Goal: Task Accomplishment & Management: Manage account settings

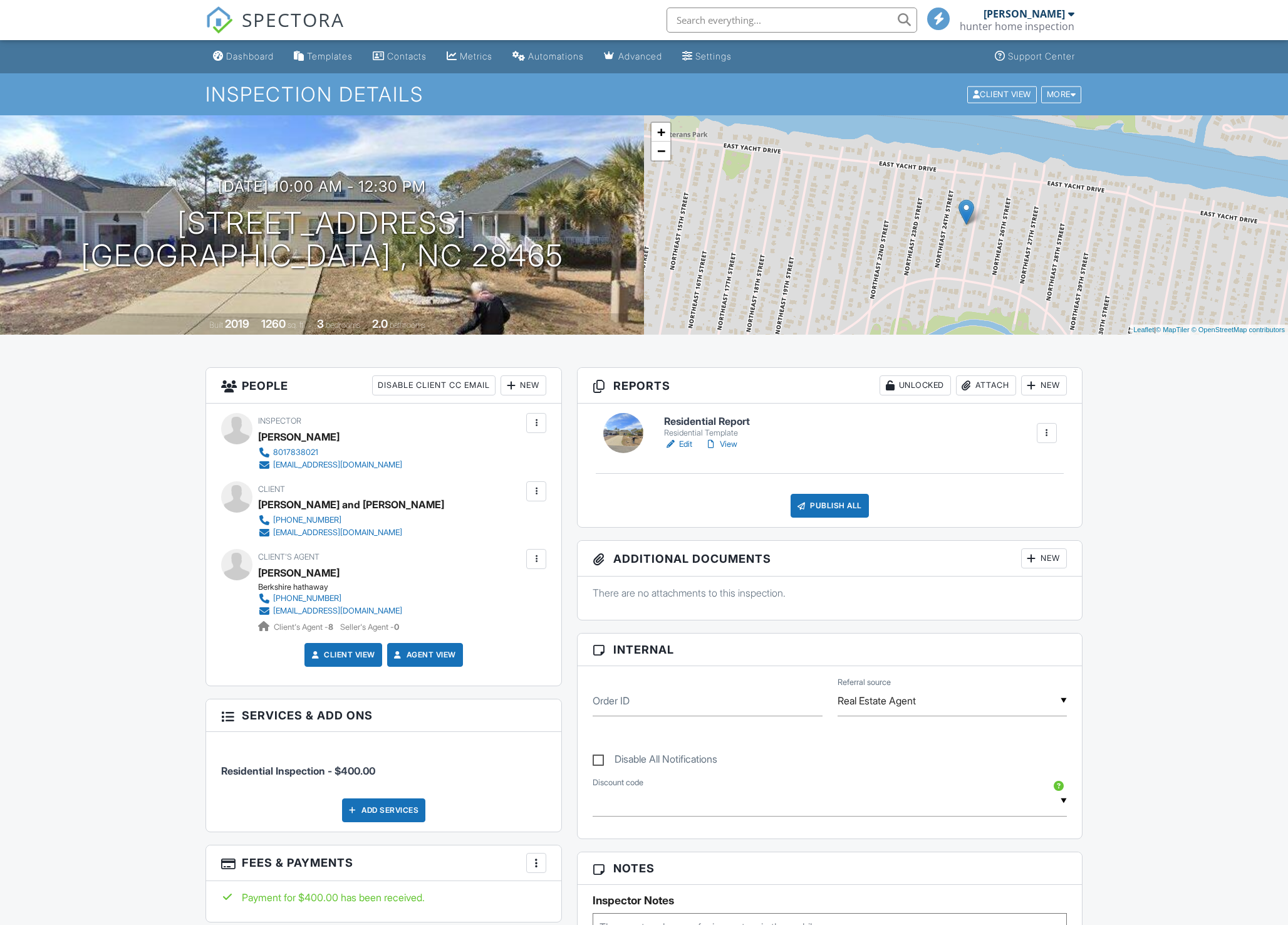
click at [690, 426] on h6 "Residential Report" at bounding box center [707, 421] width 86 height 11
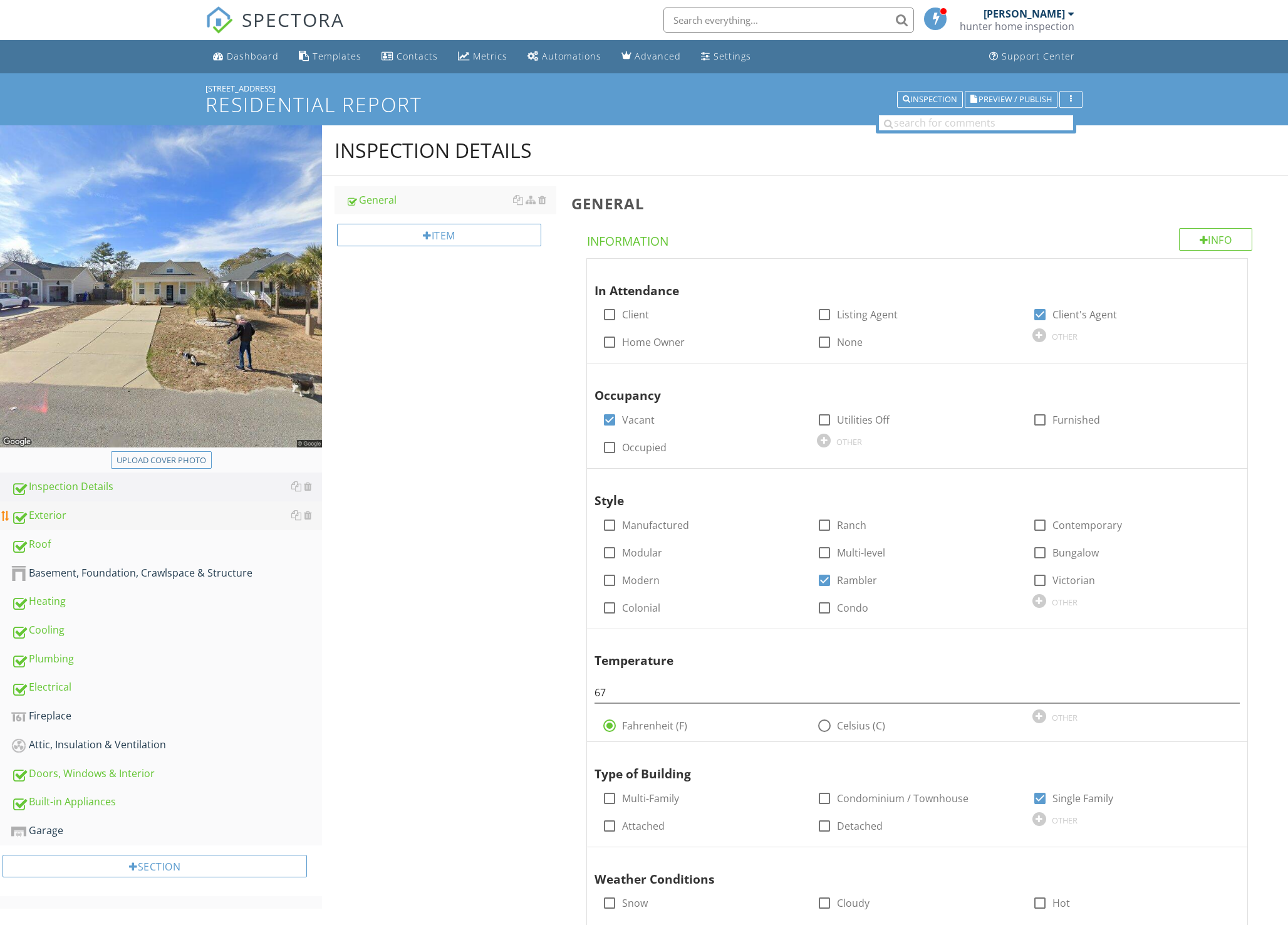
click at [30, 516] on div "Exterior" at bounding box center [166, 515] width 311 height 16
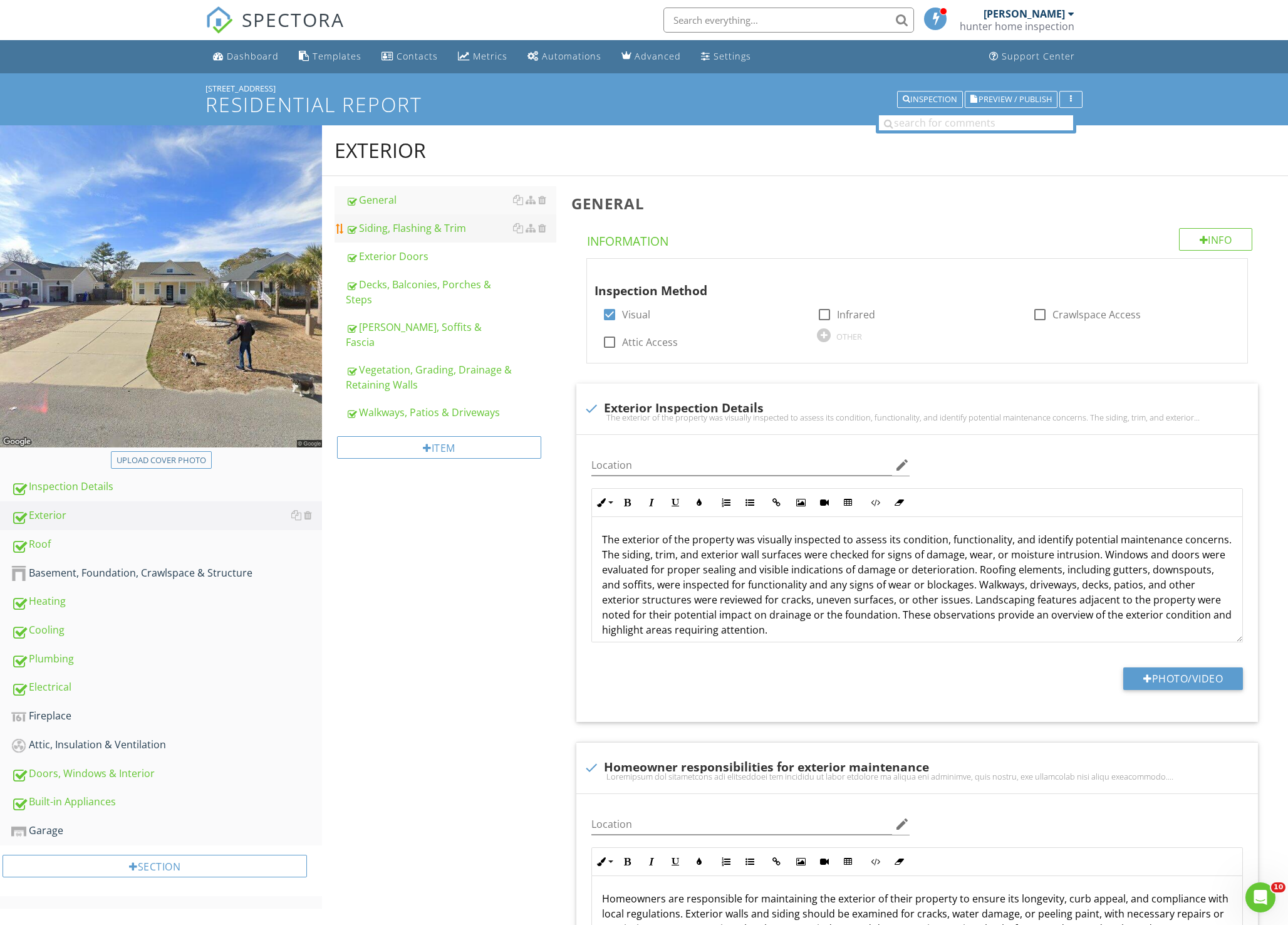
click at [408, 238] on link "Siding, Flashing & Trim" at bounding box center [451, 228] width 210 height 27
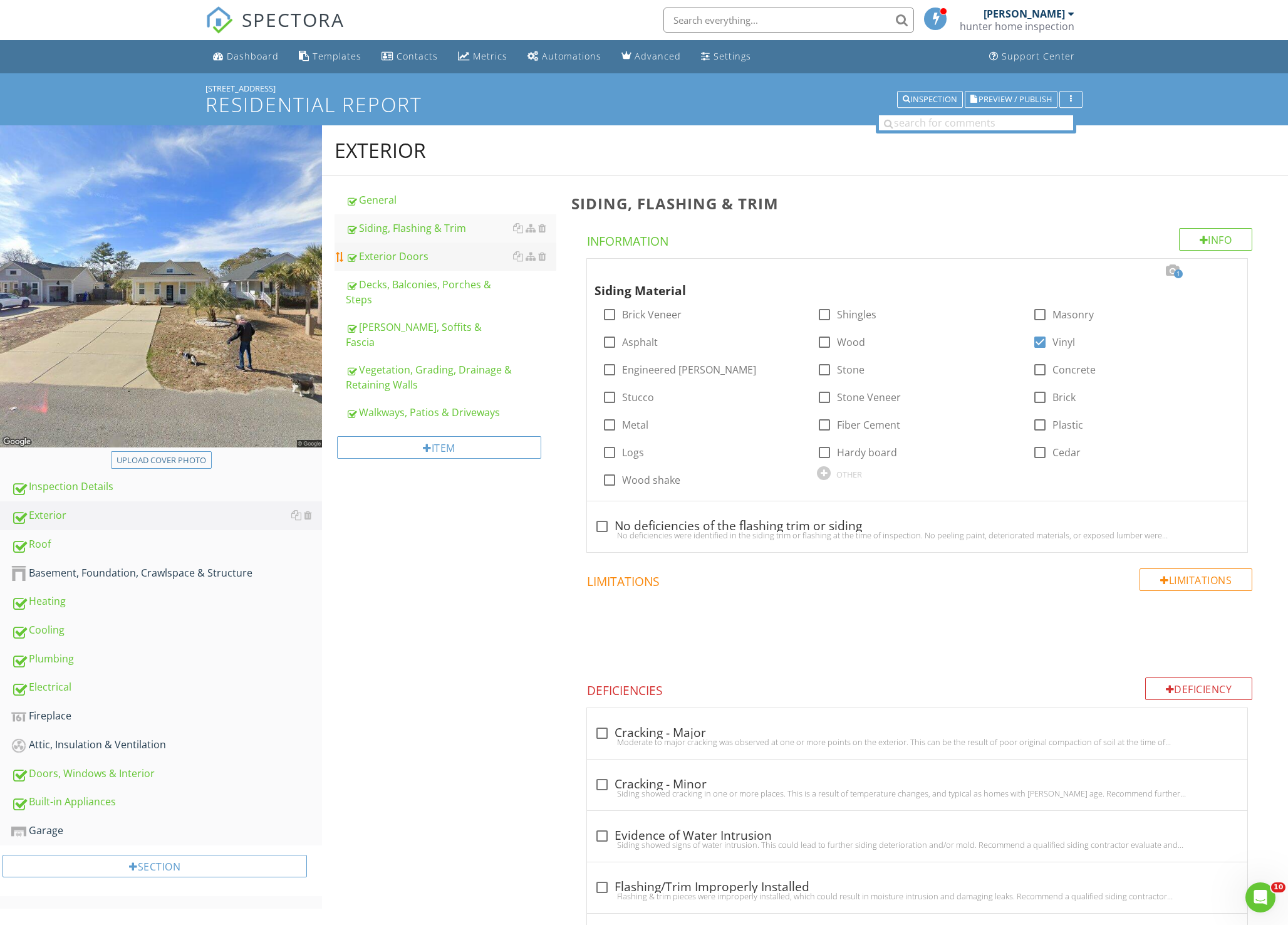
click at [381, 253] on div "Exterior Doors" at bounding box center [451, 256] width 210 height 15
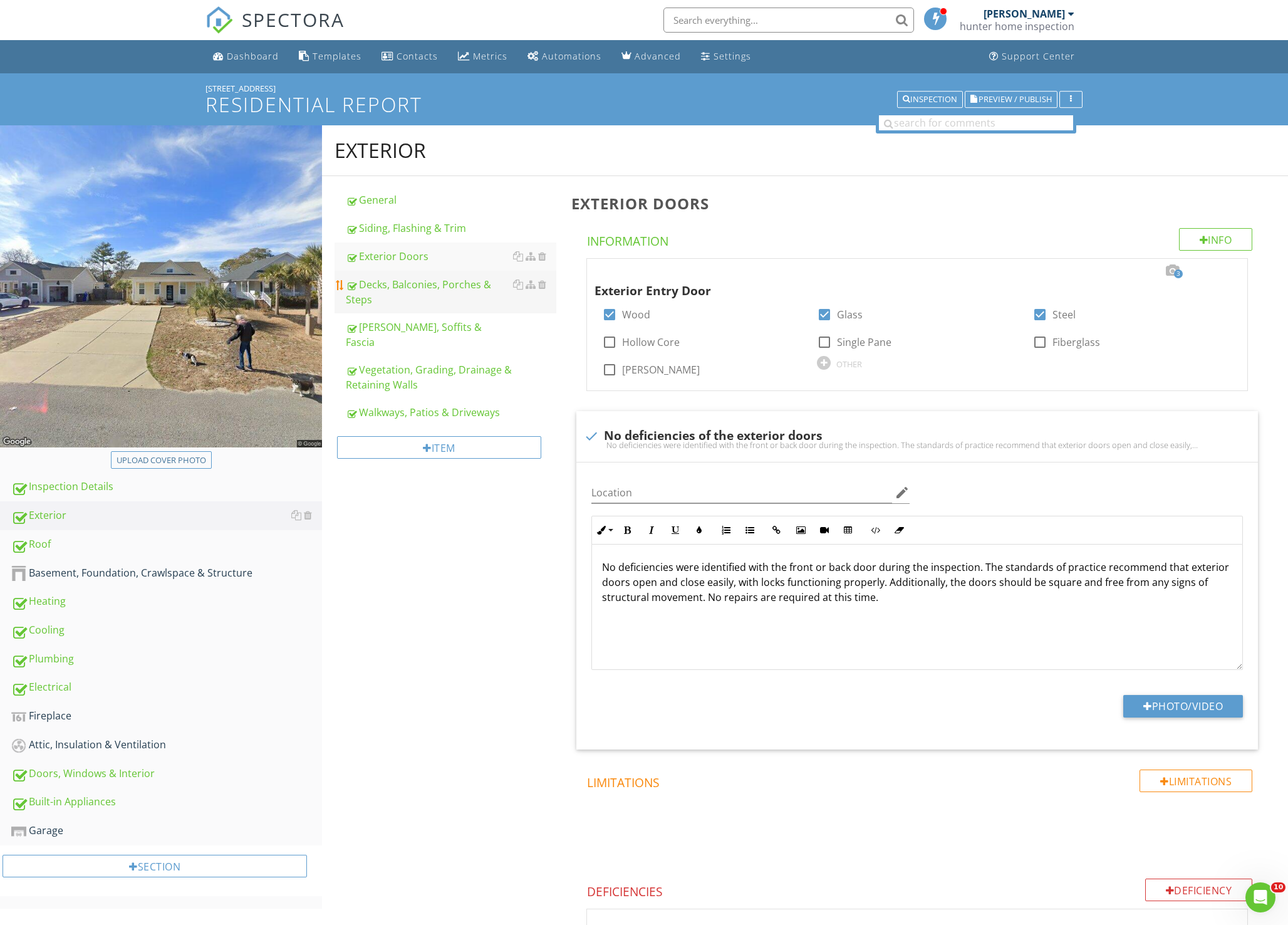
click at [400, 299] on div "Decks, Balconies, Porches & Steps" at bounding box center [451, 292] width 210 height 30
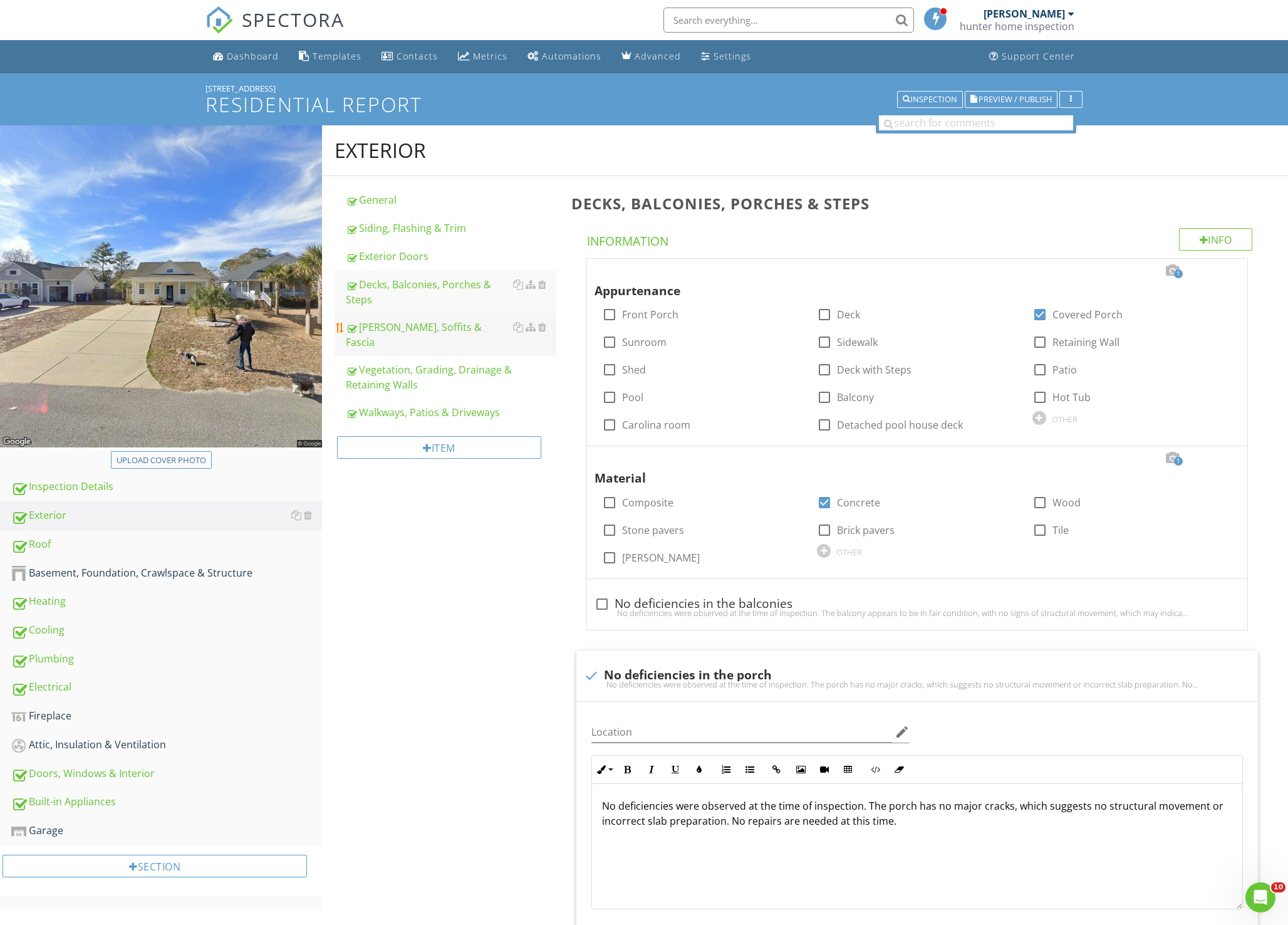
click at [391, 329] on div "Eaves, Soffits & Fascia" at bounding box center [451, 335] width 210 height 30
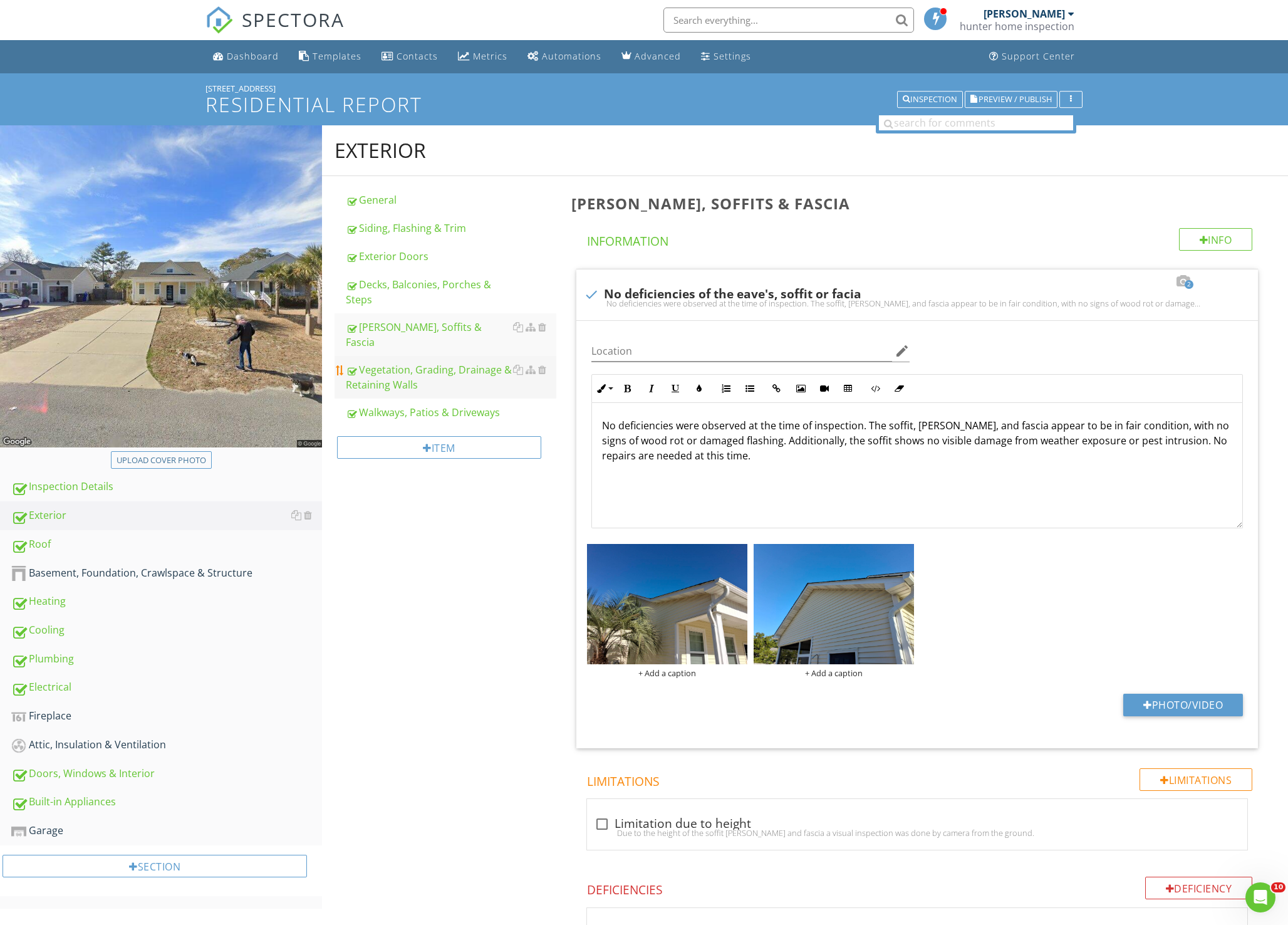
drag, startPoint x: 405, startPoint y: 355, endPoint x: 420, endPoint y: 353, distance: 15.1
click at [406, 362] on div "Vegetation, Grading, Drainage & Retaining Walls" at bounding box center [451, 377] width 210 height 30
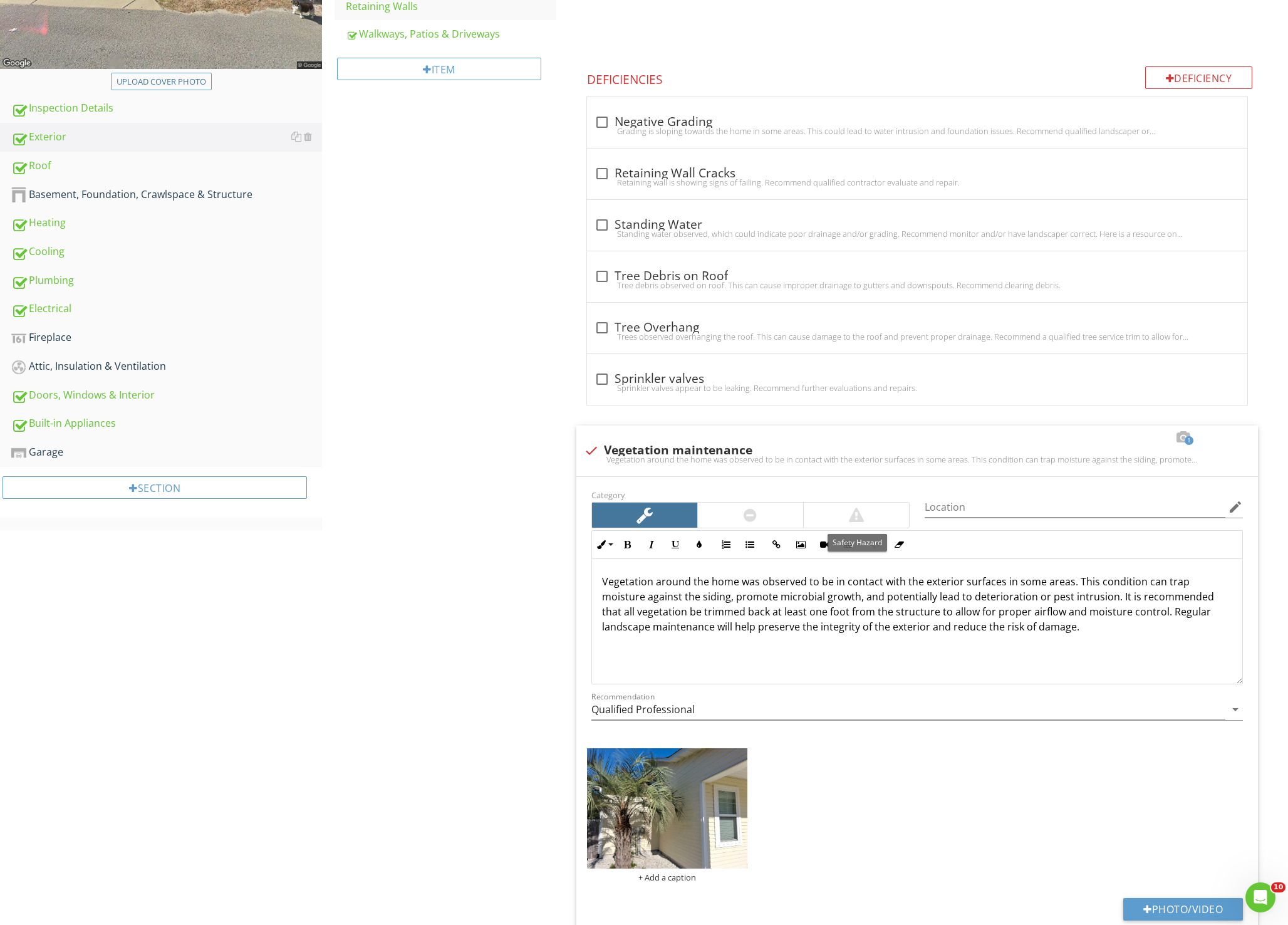
scroll to position [60, 0]
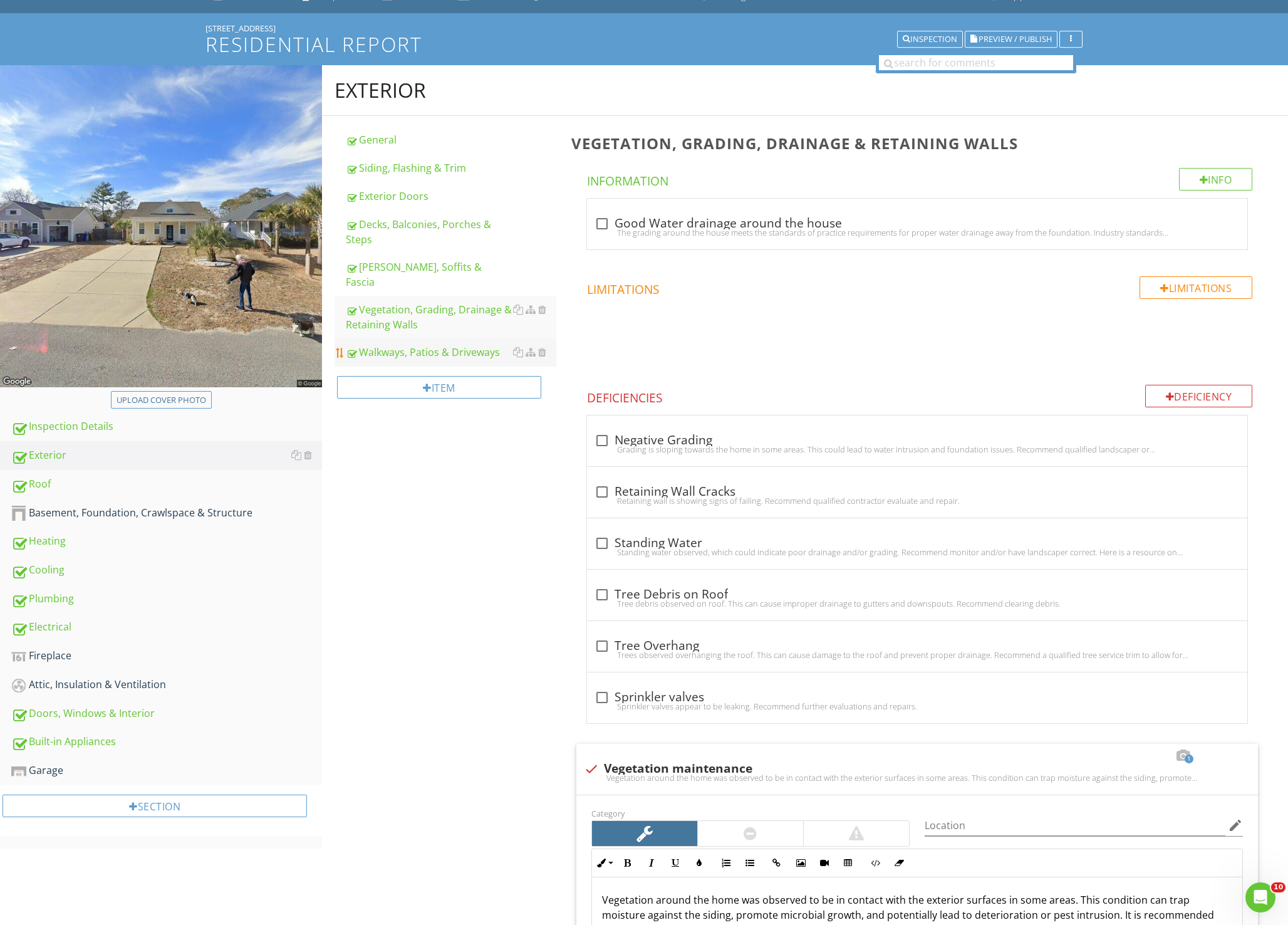
click at [396, 344] on div "Walkways, Patios & Driveways" at bounding box center [451, 351] width 210 height 15
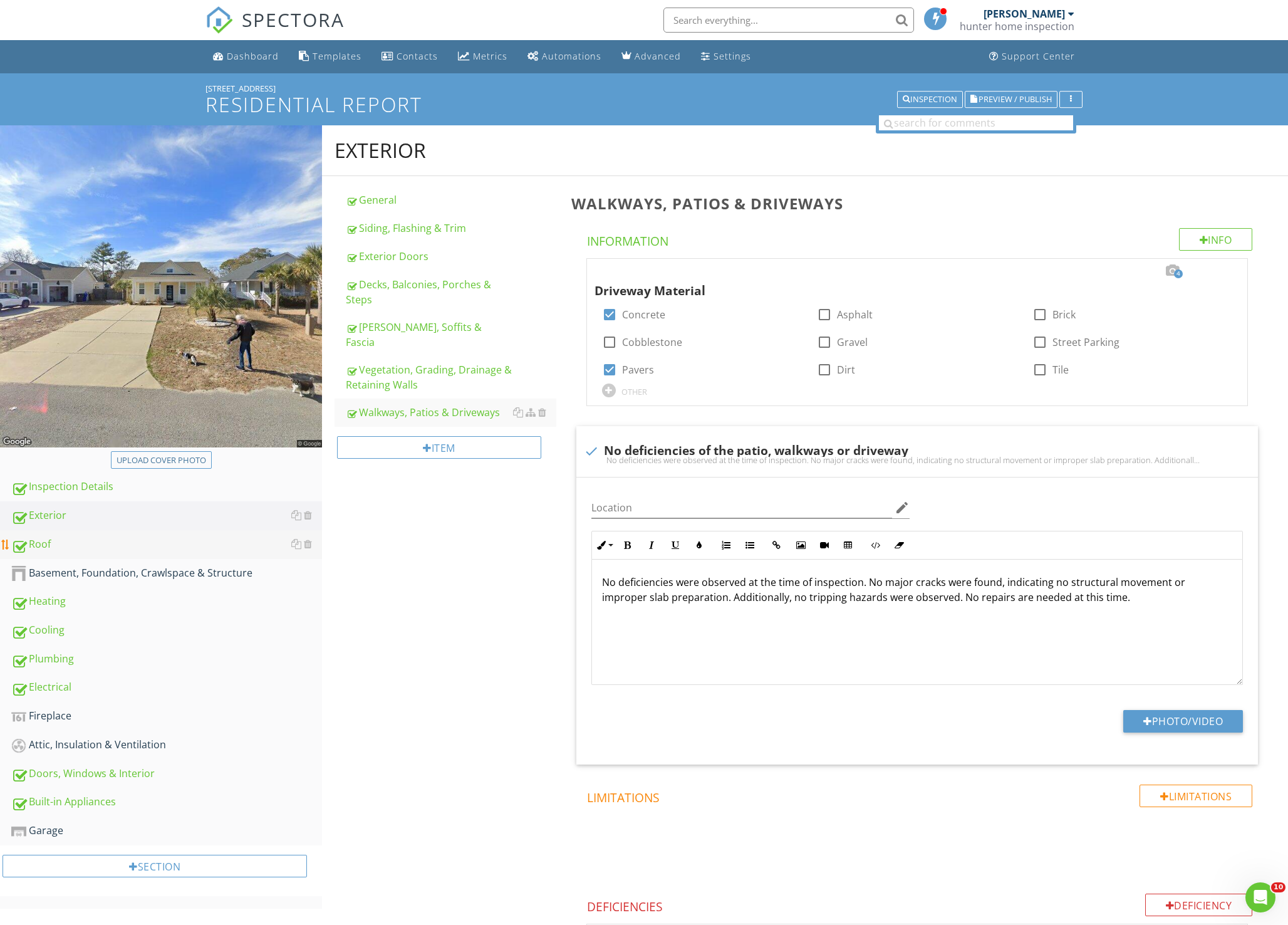
click at [57, 547] on div "Roof" at bounding box center [166, 544] width 311 height 16
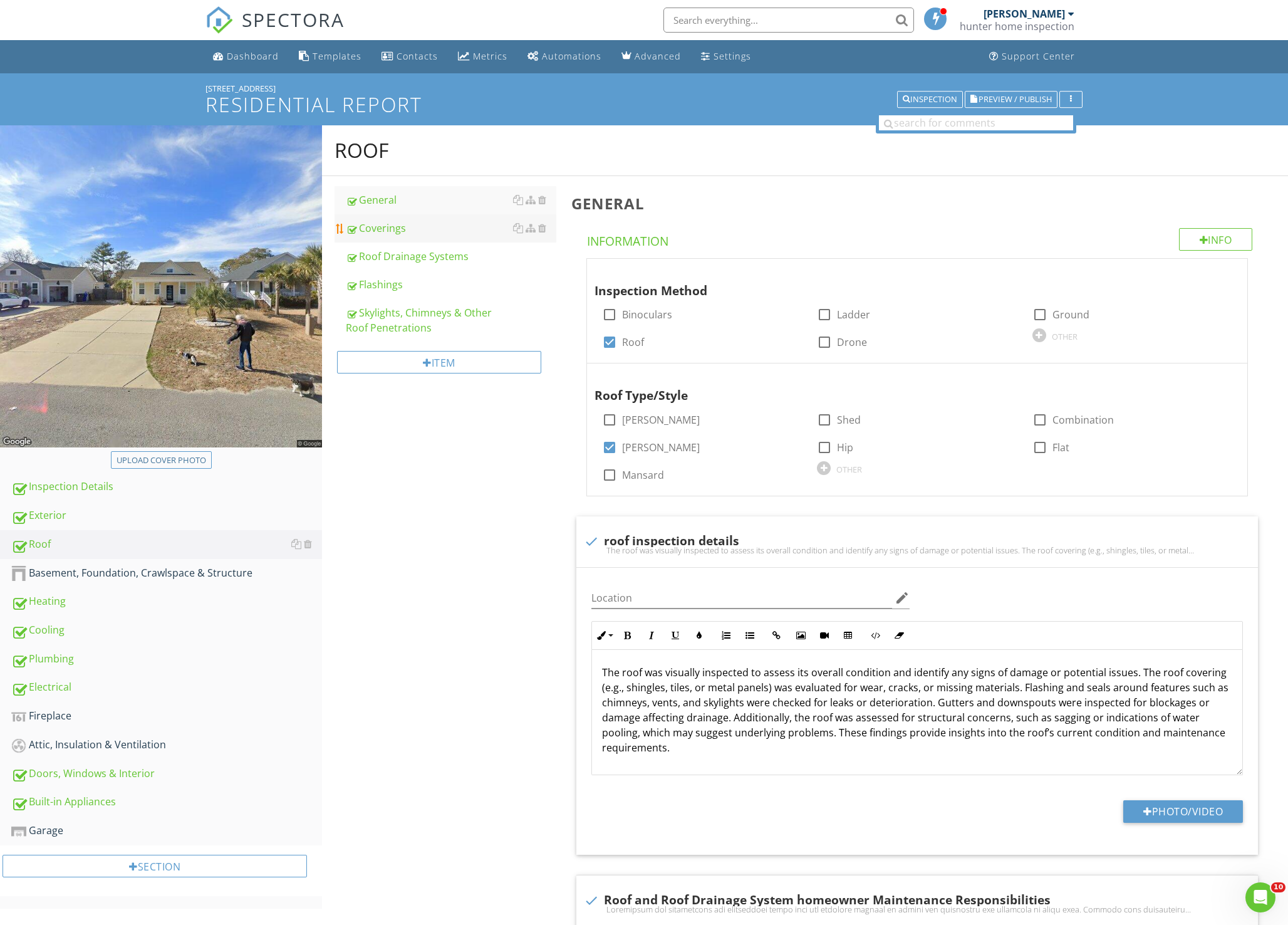
click at [396, 236] on link "Coverings" at bounding box center [451, 228] width 210 height 27
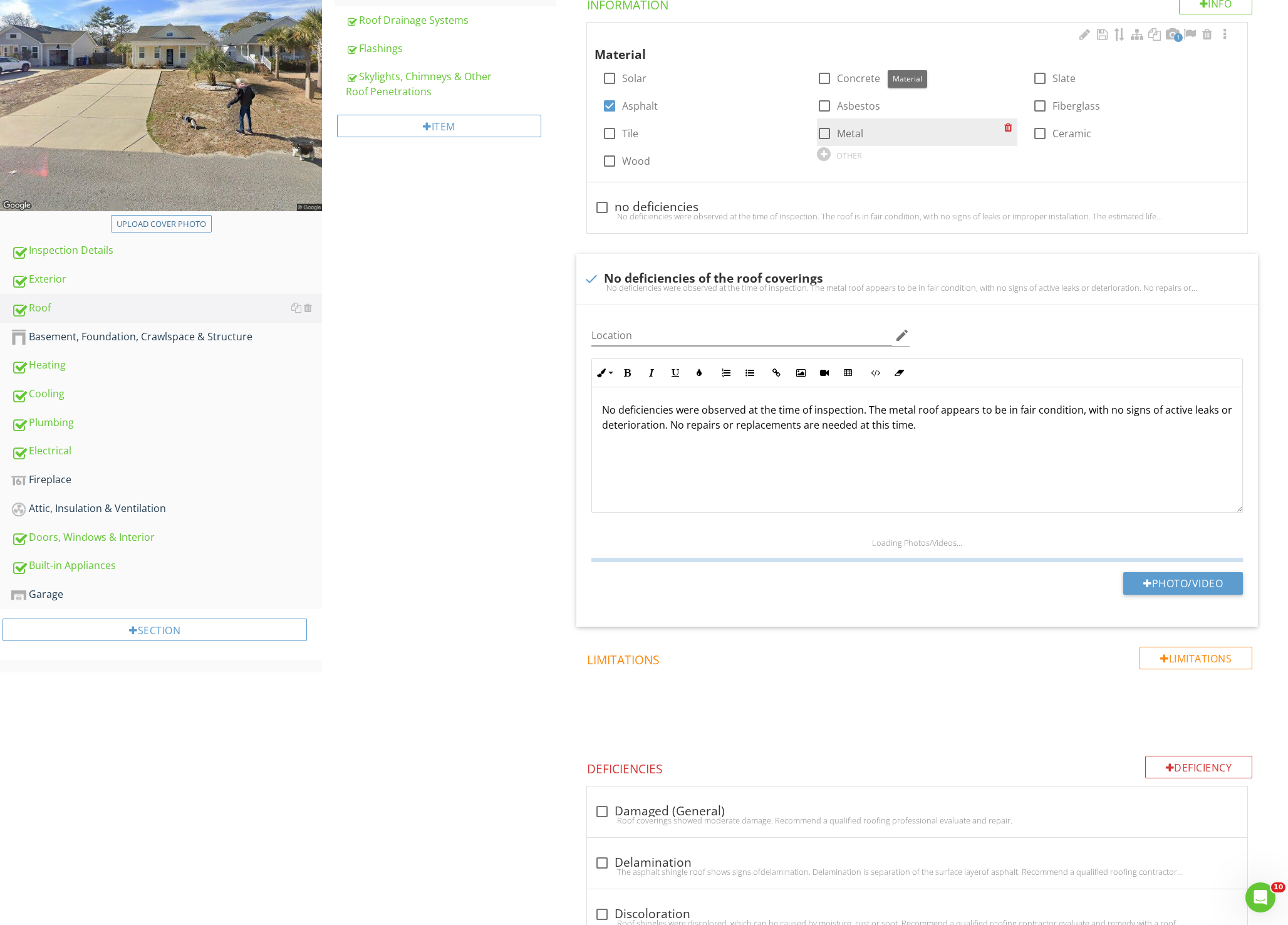
scroll to position [250, 0]
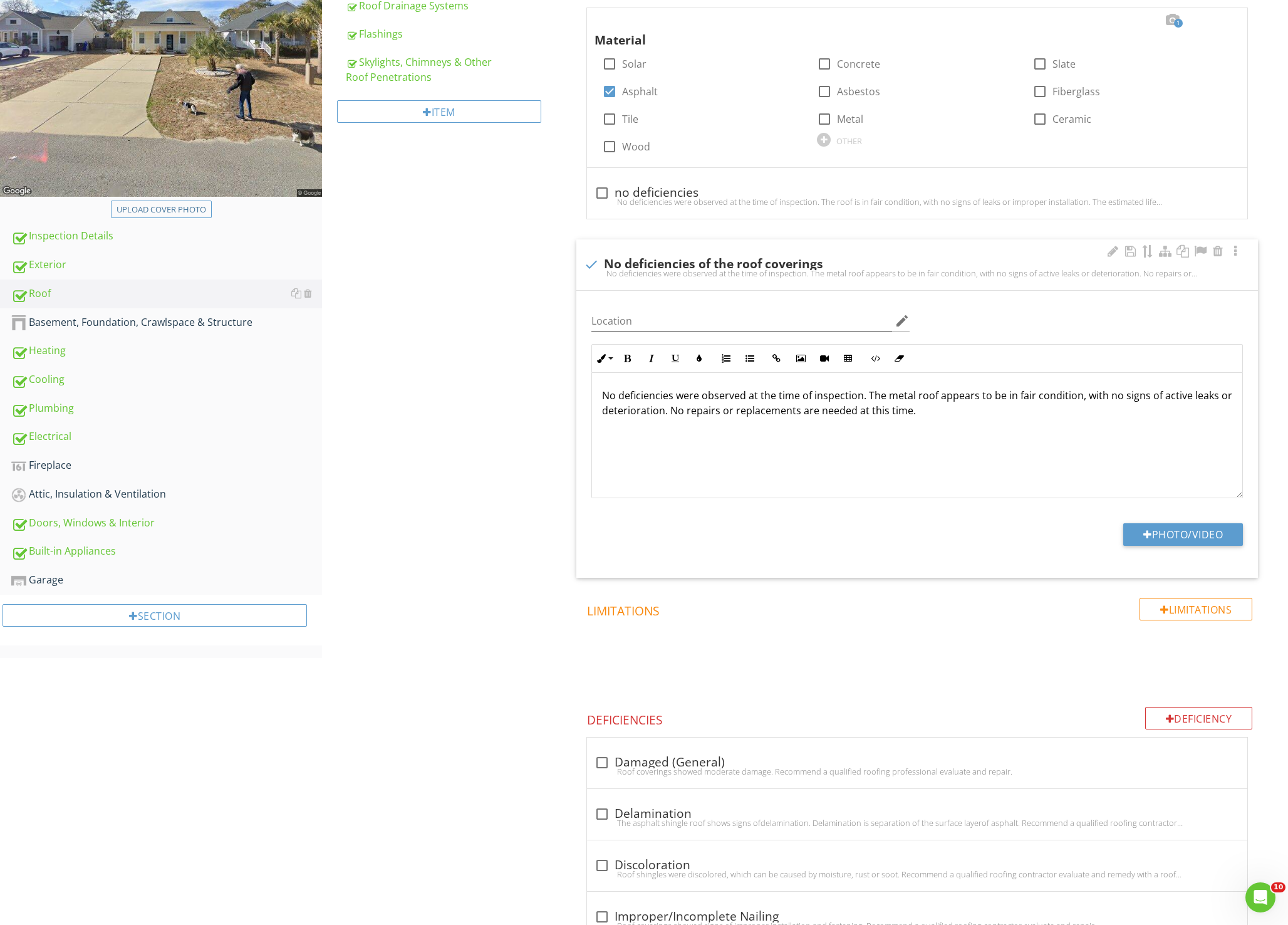
click at [922, 393] on p "No deficiencies were observed at the time of inspection. The metal roof appears…" at bounding box center [918, 403] width 631 height 30
click at [916, 393] on p "No deficiencies were observed at the time of inspection. The metal roof appears…" at bounding box center [918, 403] width 631 height 30
click at [949, 397] on p "No deficiencies were observed at the time of inspection. The architectual roof …" at bounding box center [918, 403] width 631 height 30
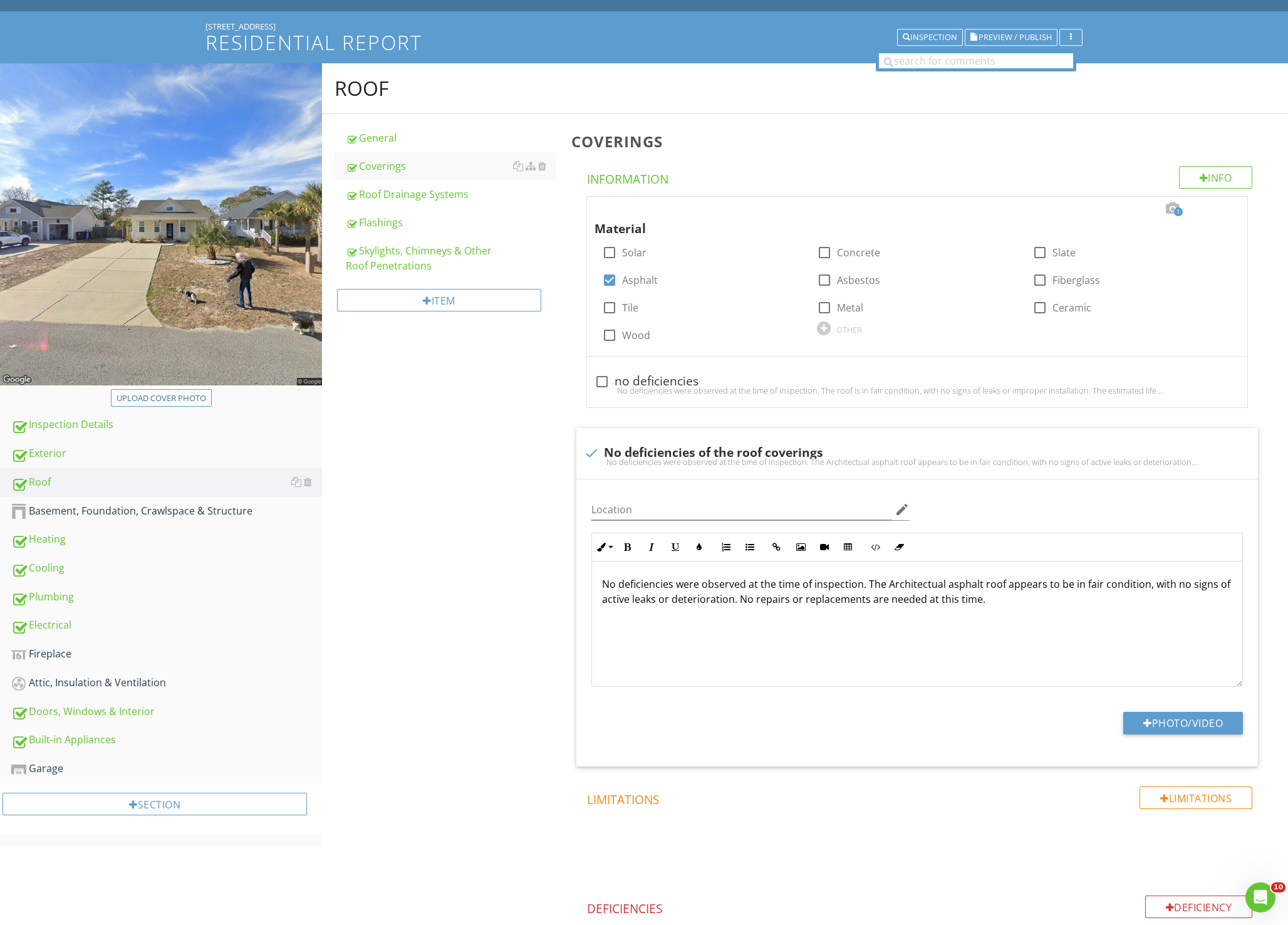
scroll to position [0, 0]
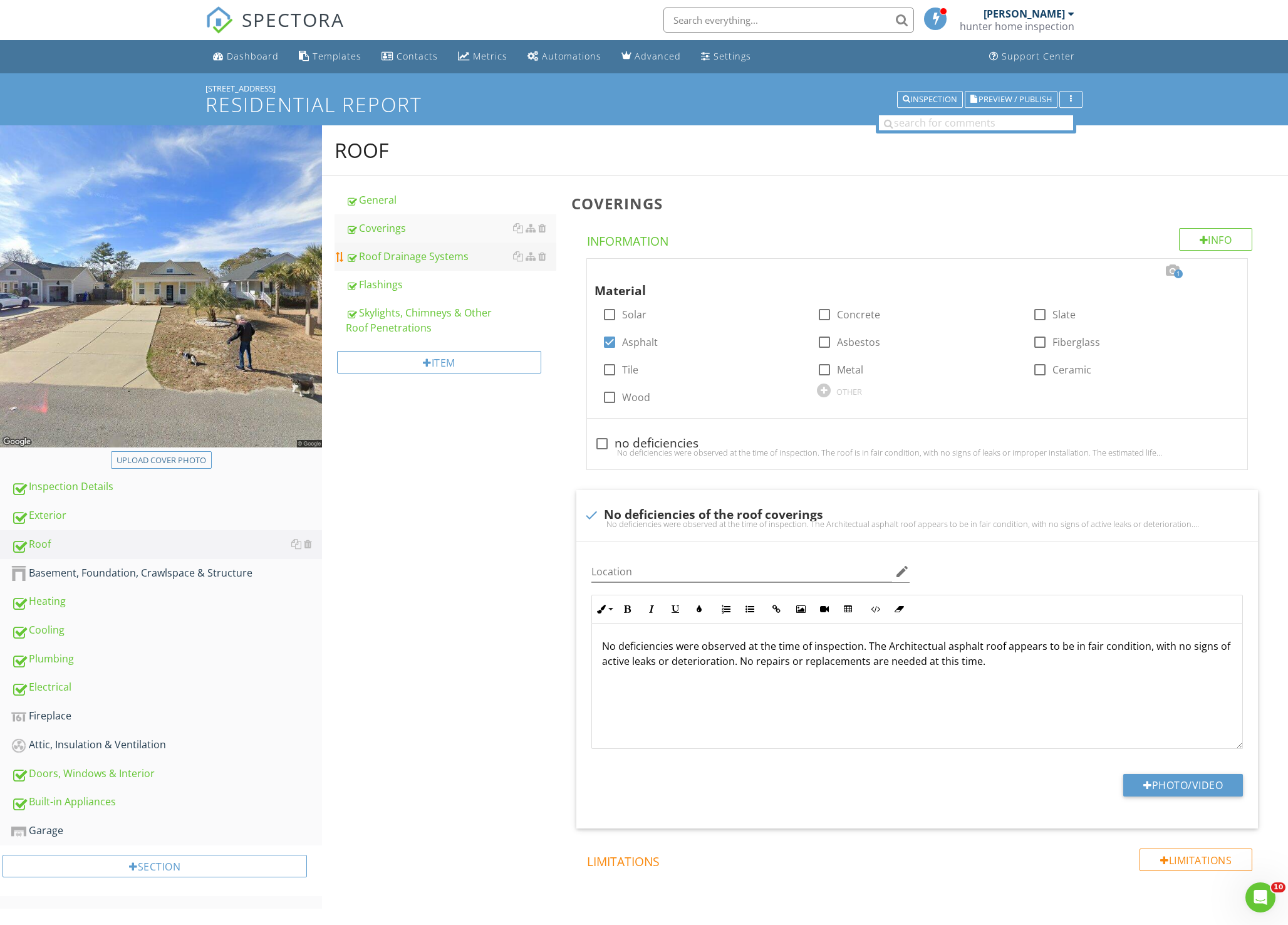
click at [376, 262] on div "Roof Drainage Systems" at bounding box center [451, 256] width 210 height 15
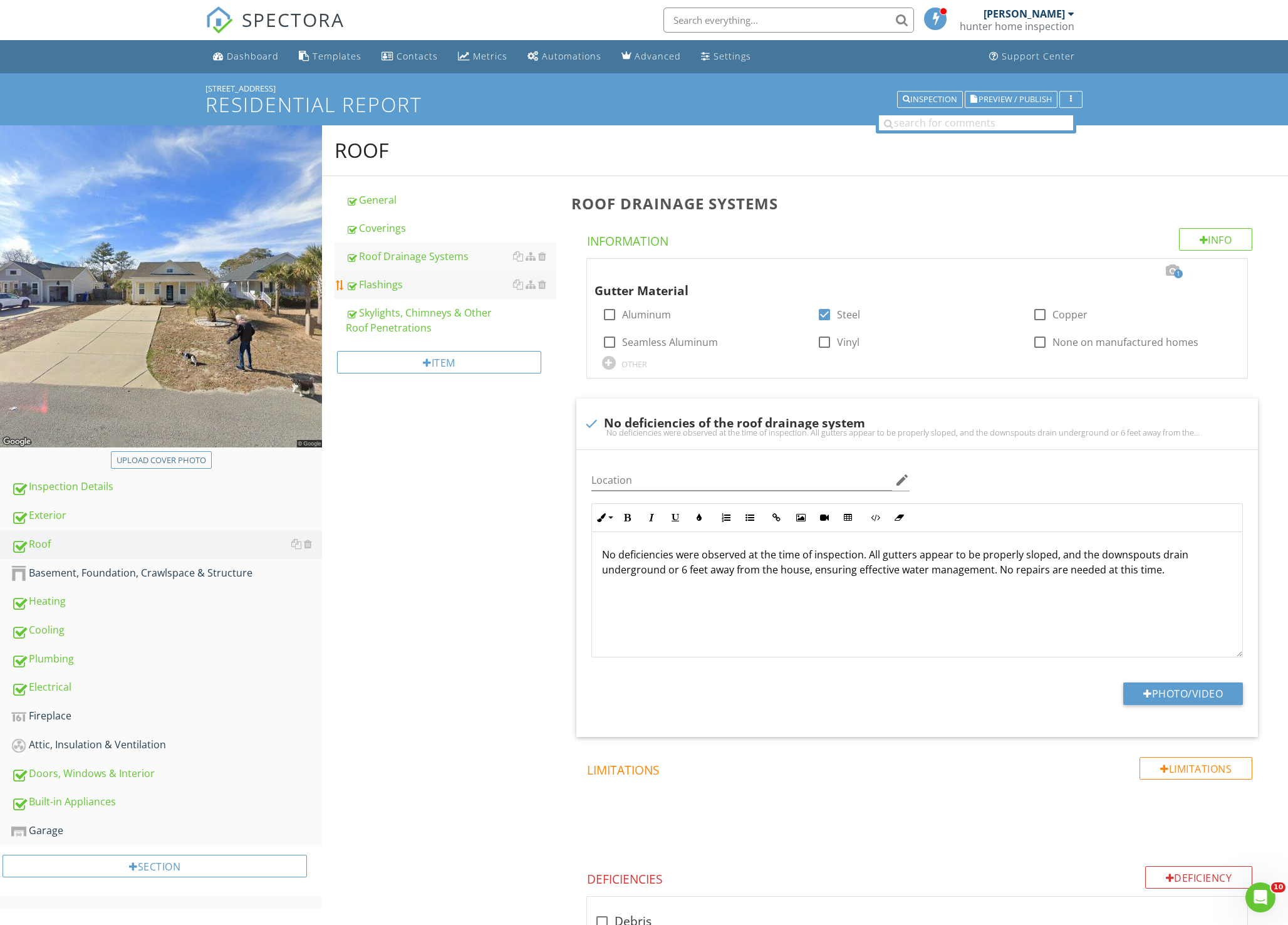
click at [389, 288] on div "Flashings" at bounding box center [451, 284] width 210 height 15
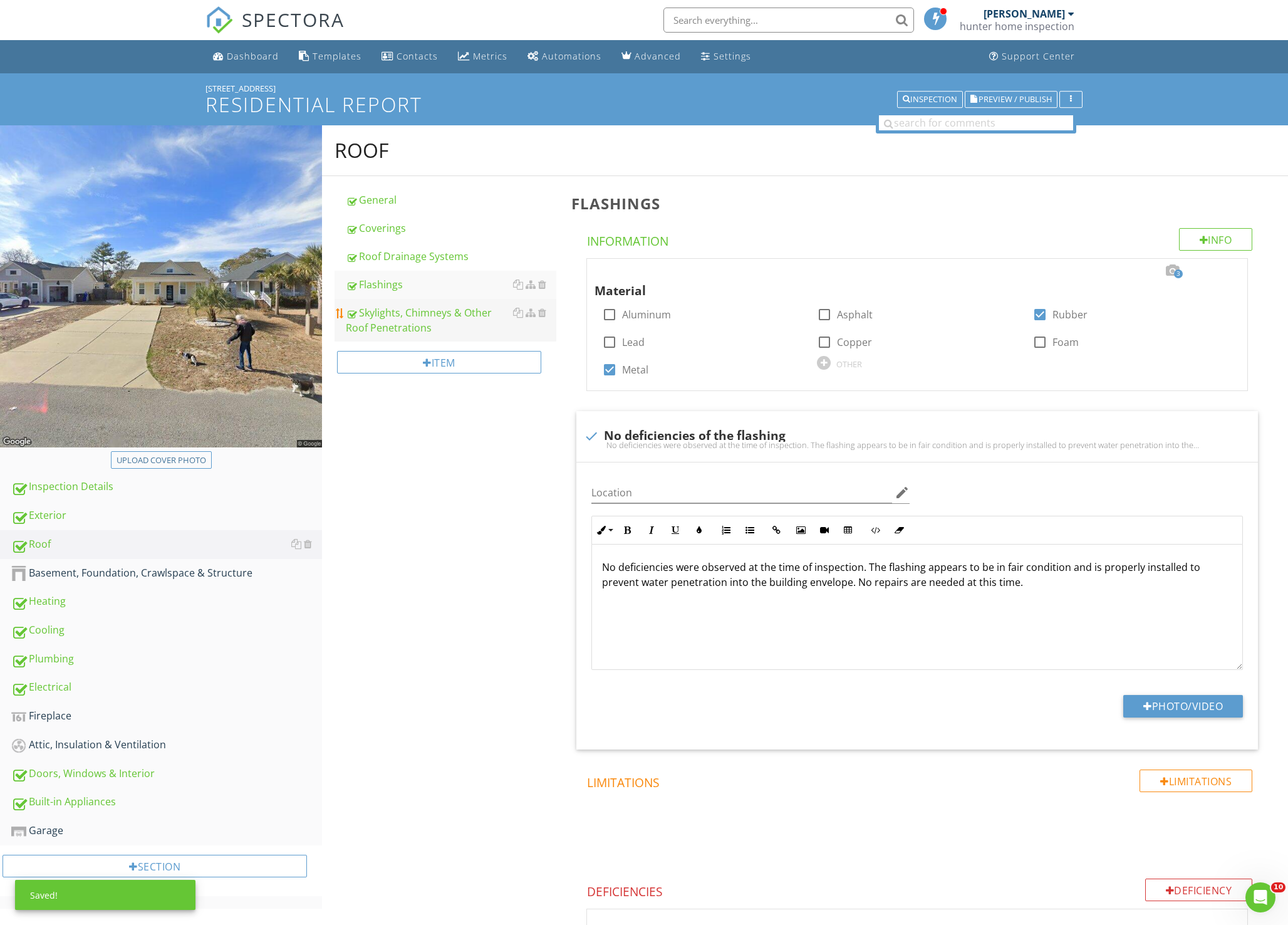
click at [423, 319] on div "Skylights, Chimneys & Other Roof Penetrations" at bounding box center [451, 320] width 210 height 30
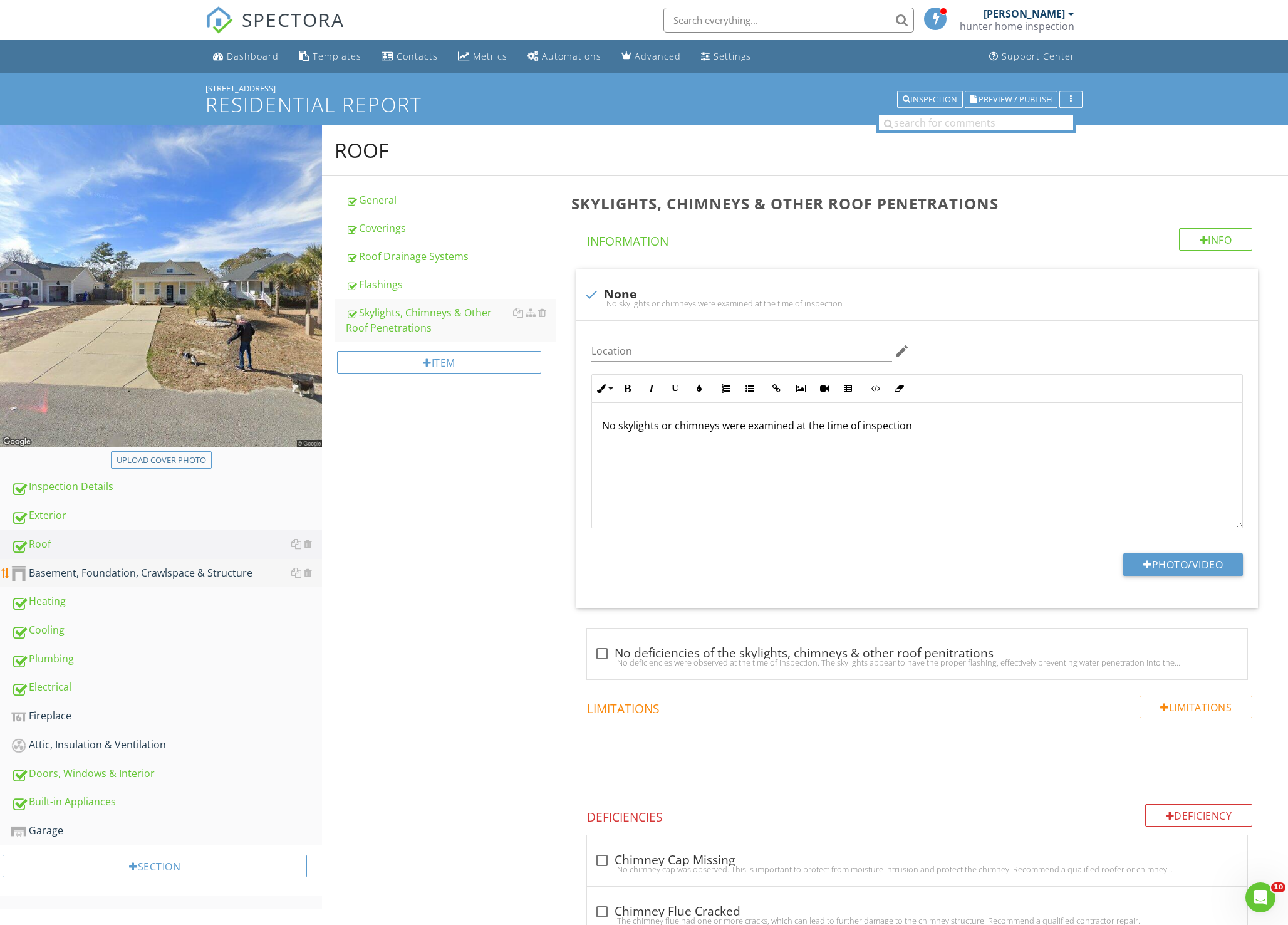
click at [114, 569] on div "Basement, Foundation, Crawlspace & Structure" at bounding box center [166, 573] width 311 height 16
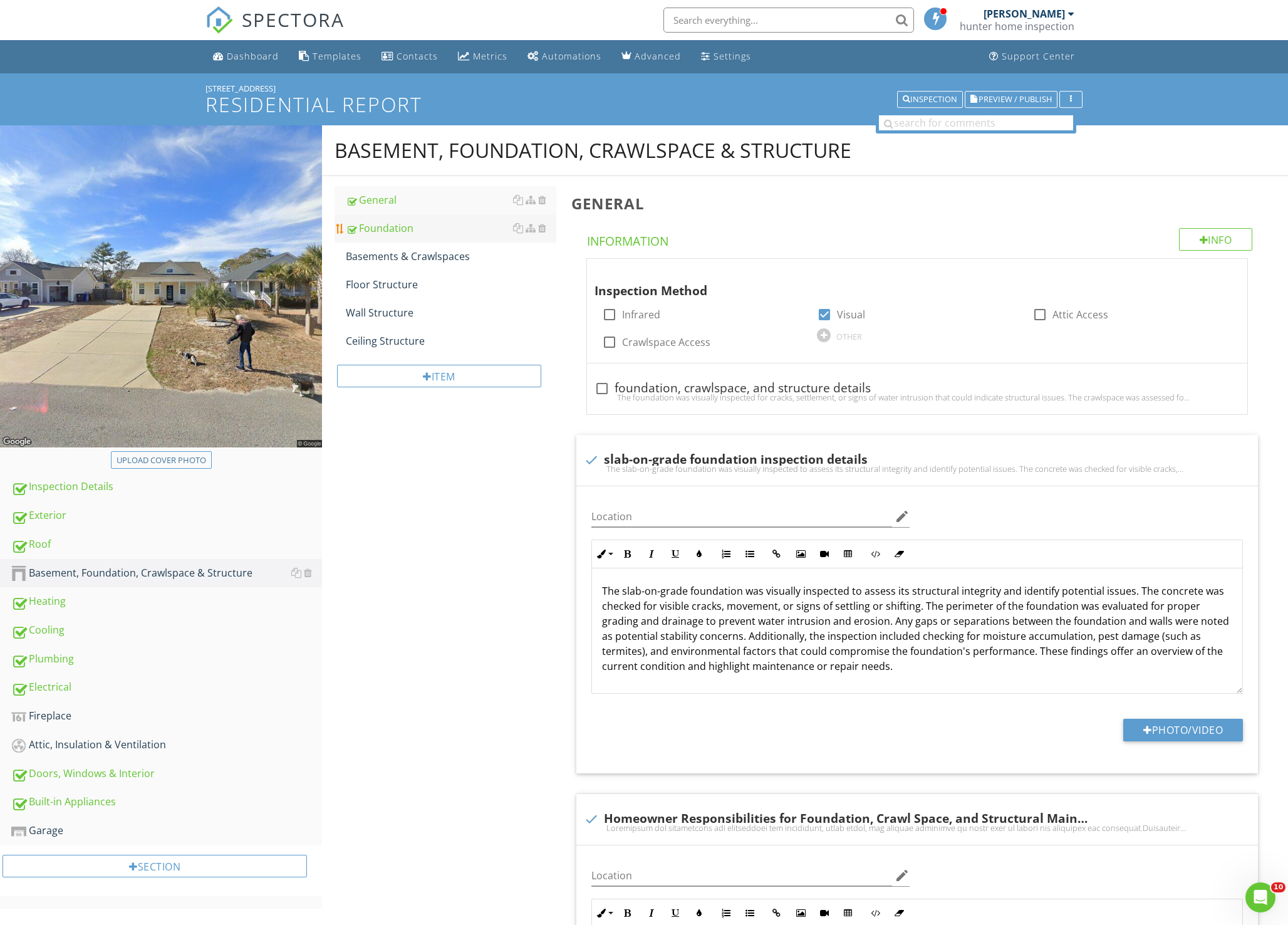
click at [407, 226] on div "Foundation" at bounding box center [451, 227] width 210 height 15
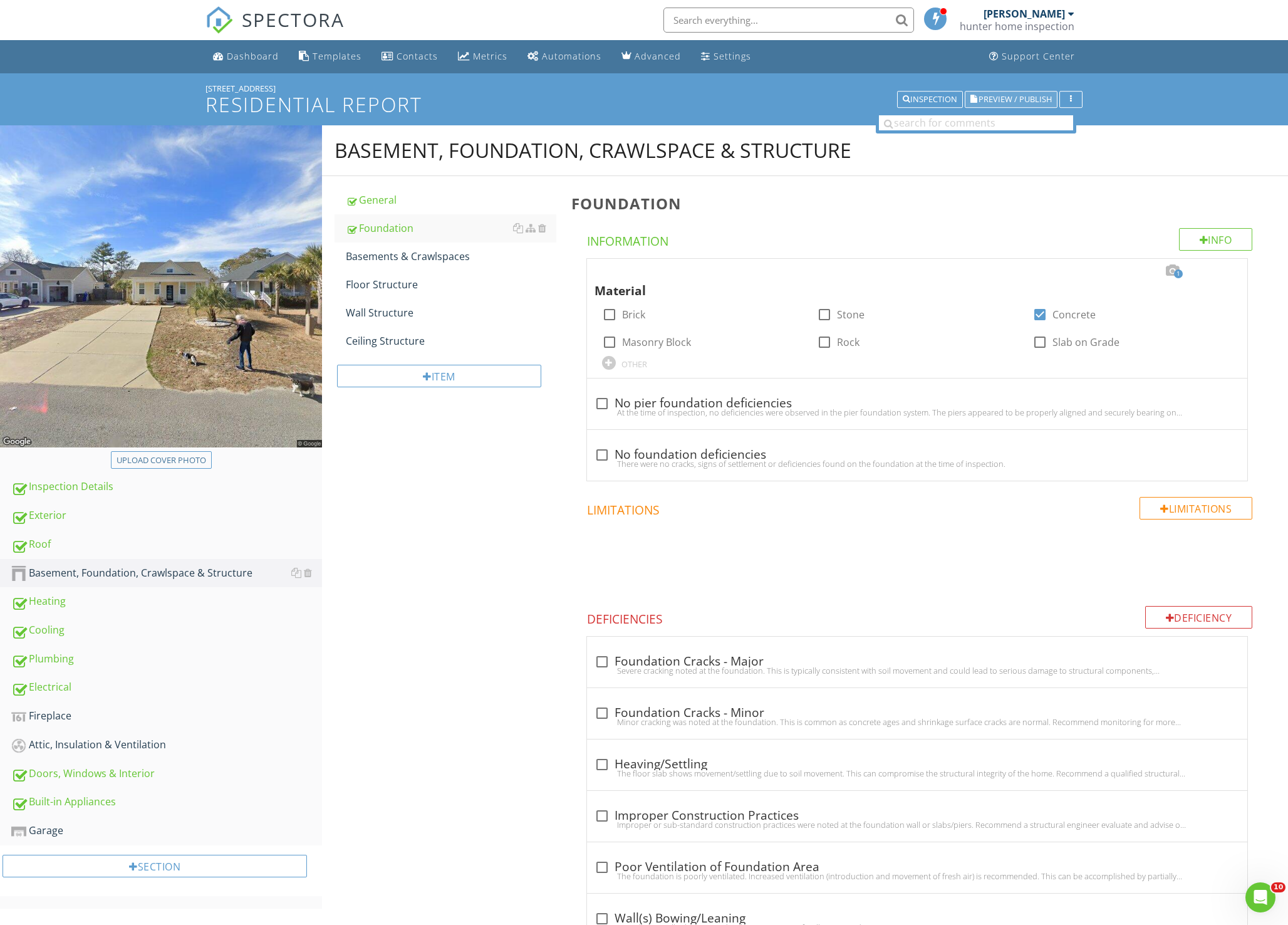
click at [991, 97] on span "Preview / Publish" at bounding box center [1015, 100] width 74 height 8
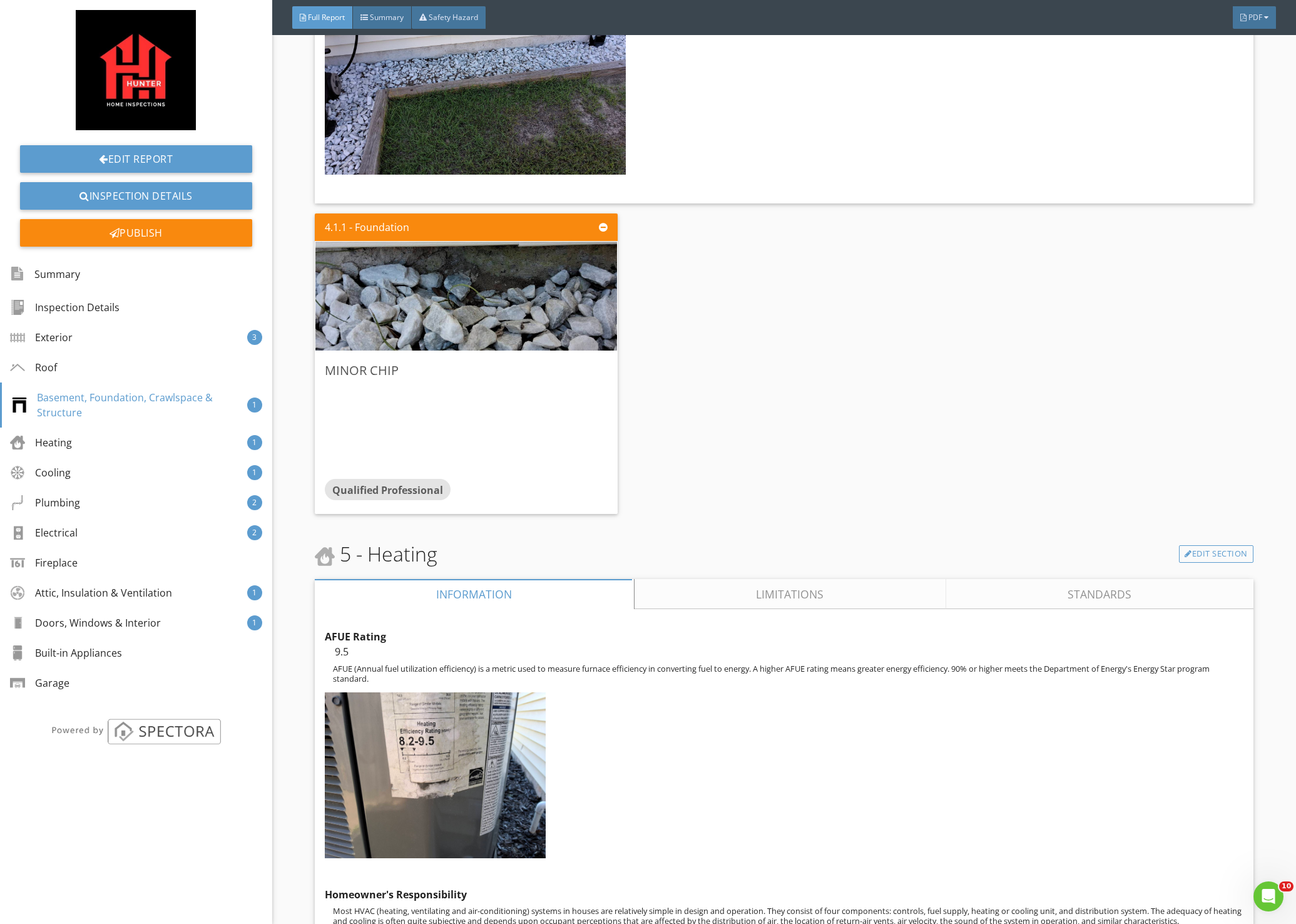
scroll to position [4756, 0]
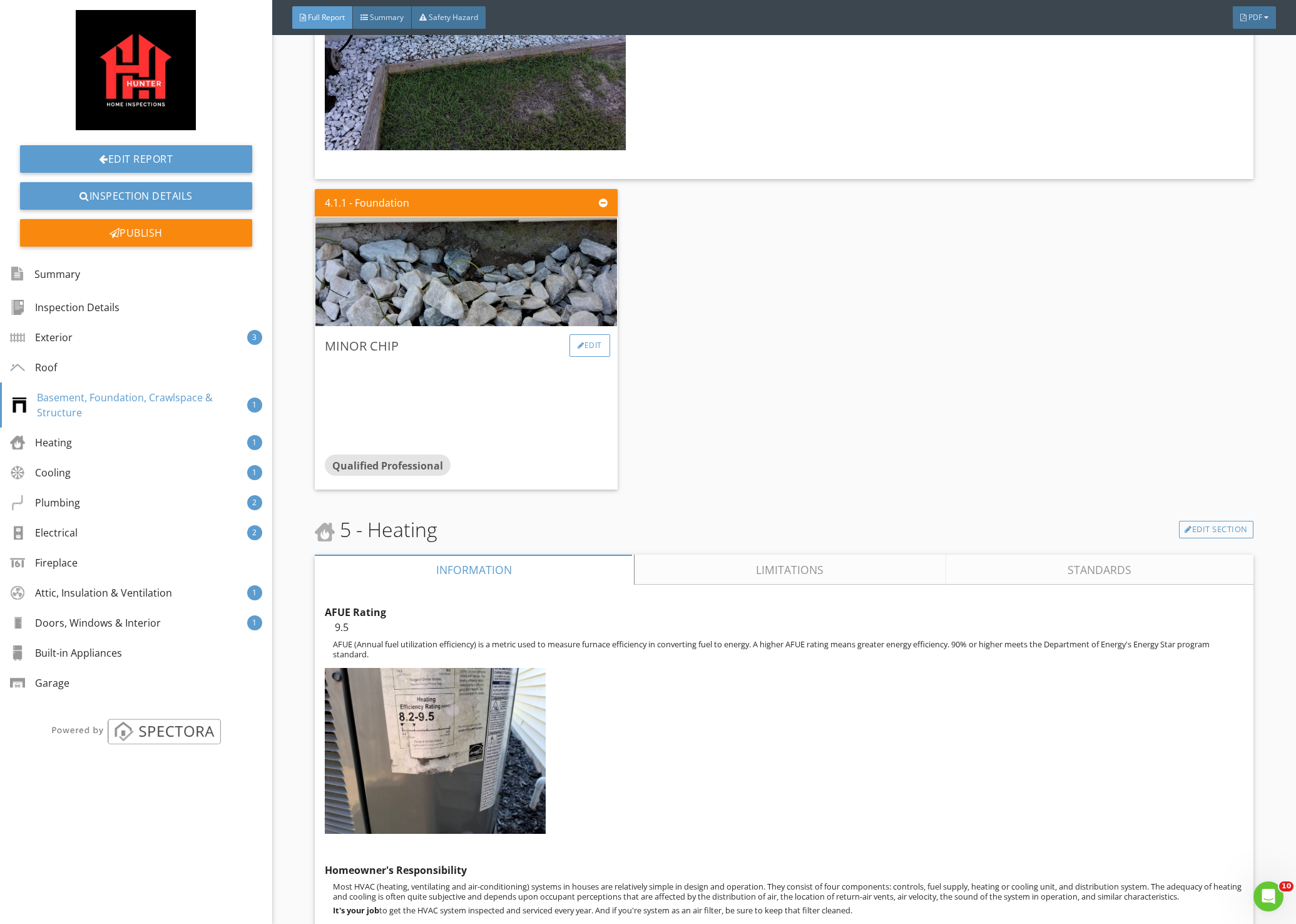
click at [590, 349] on div "Edit" at bounding box center [590, 345] width 41 height 22
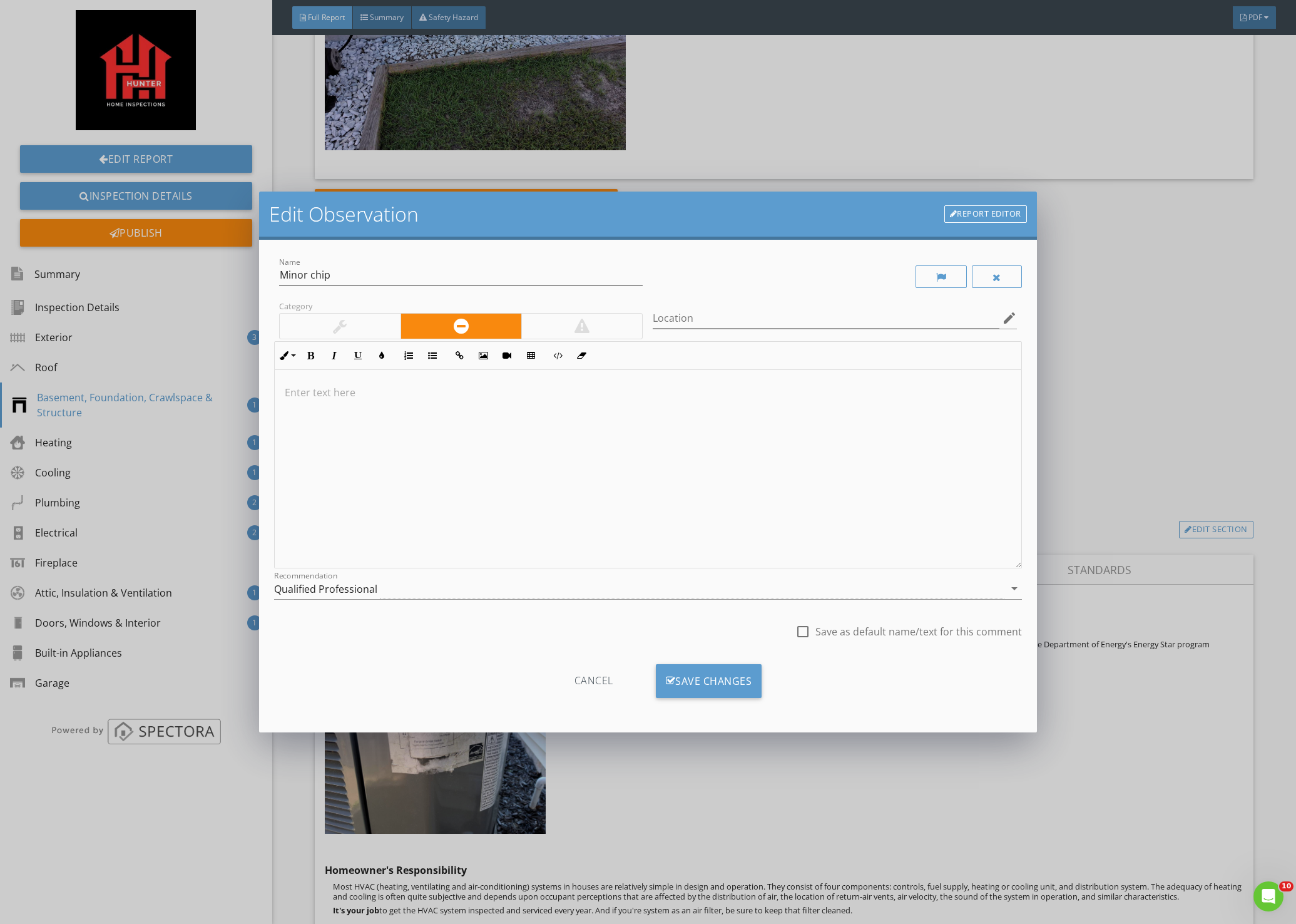
click at [452, 404] on div at bounding box center [648, 469] width 747 height 198
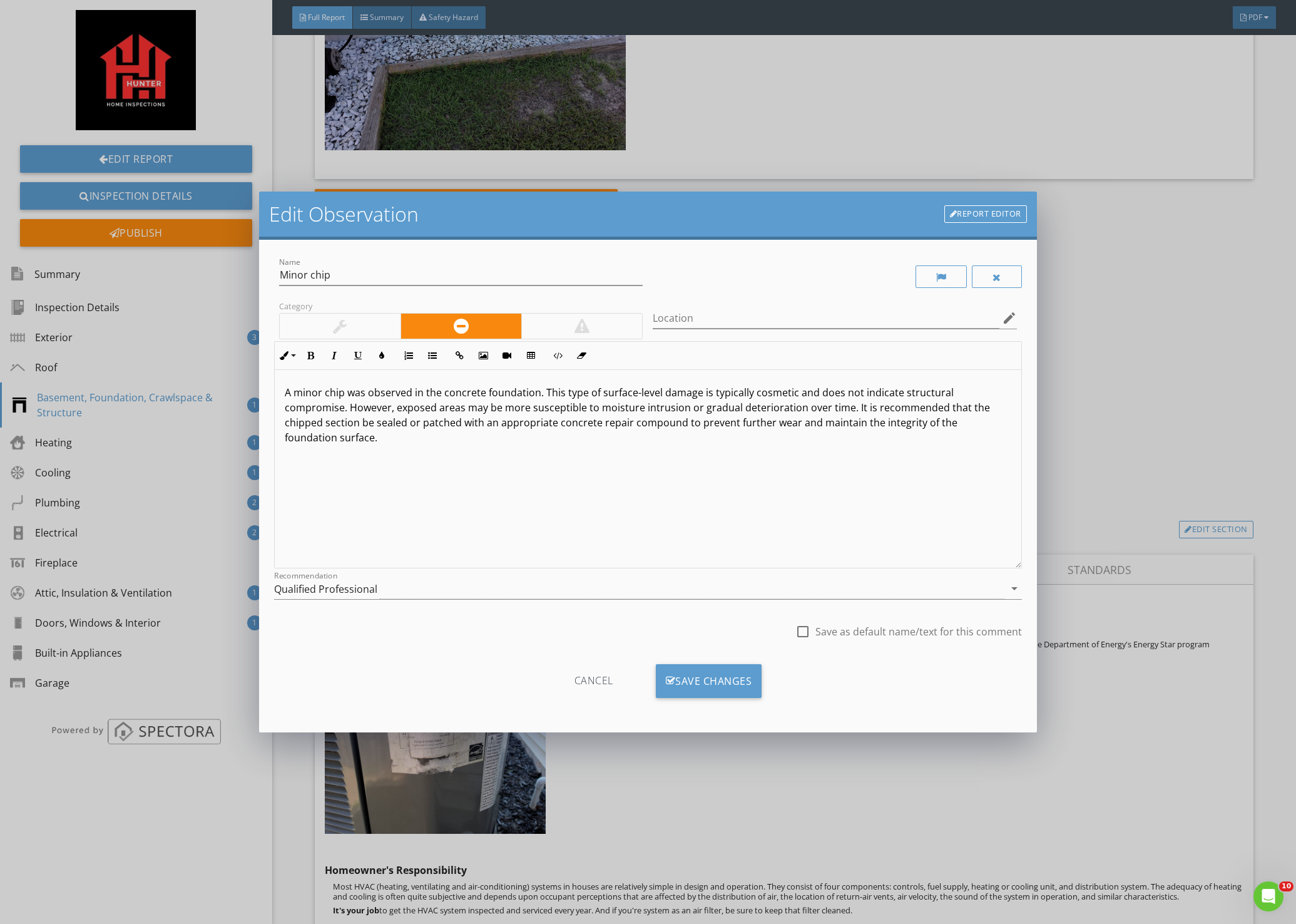
drag, startPoint x: 807, startPoint y: 630, endPoint x: 786, endPoint y: 642, distance: 24.2
click at [807, 630] on div at bounding box center [803, 631] width 21 height 21
checkbox input "true"
click at [701, 682] on div "Save Changes" at bounding box center [709, 681] width 106 height 34
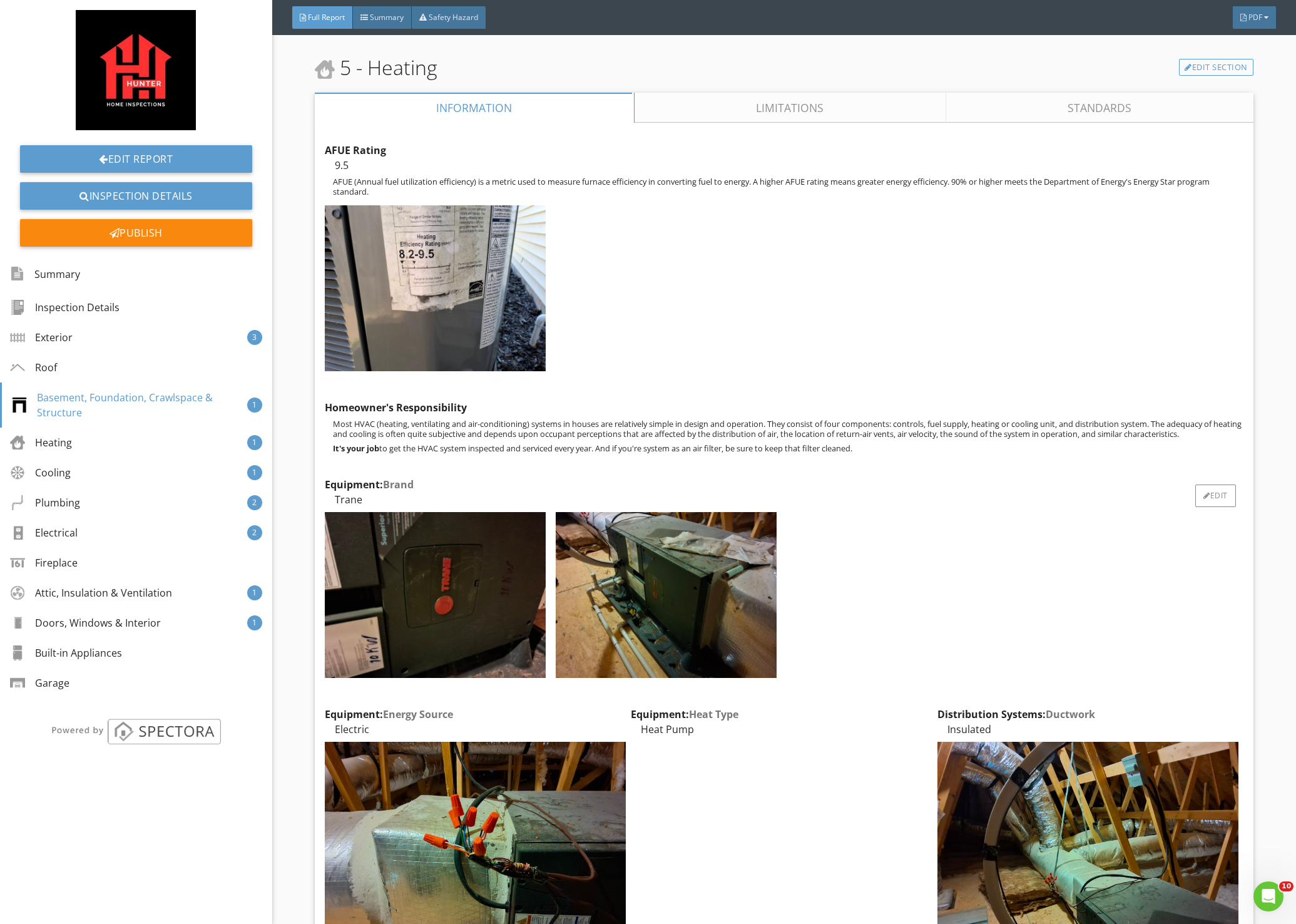
scroll to position [5382, 0]
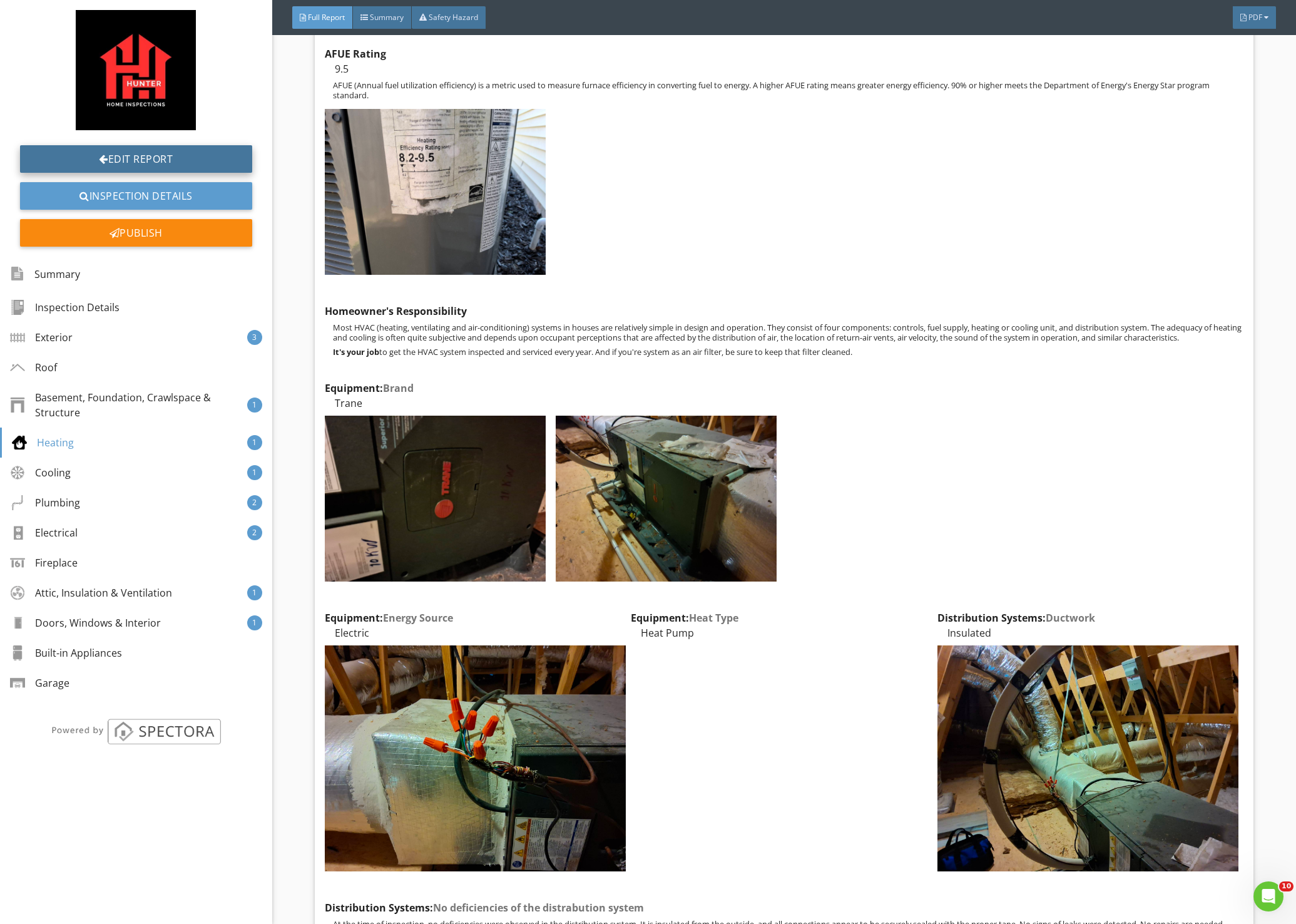
click at [156, 156] on link "Edit Report" at bounding box center [136, 158] width 232 height 27
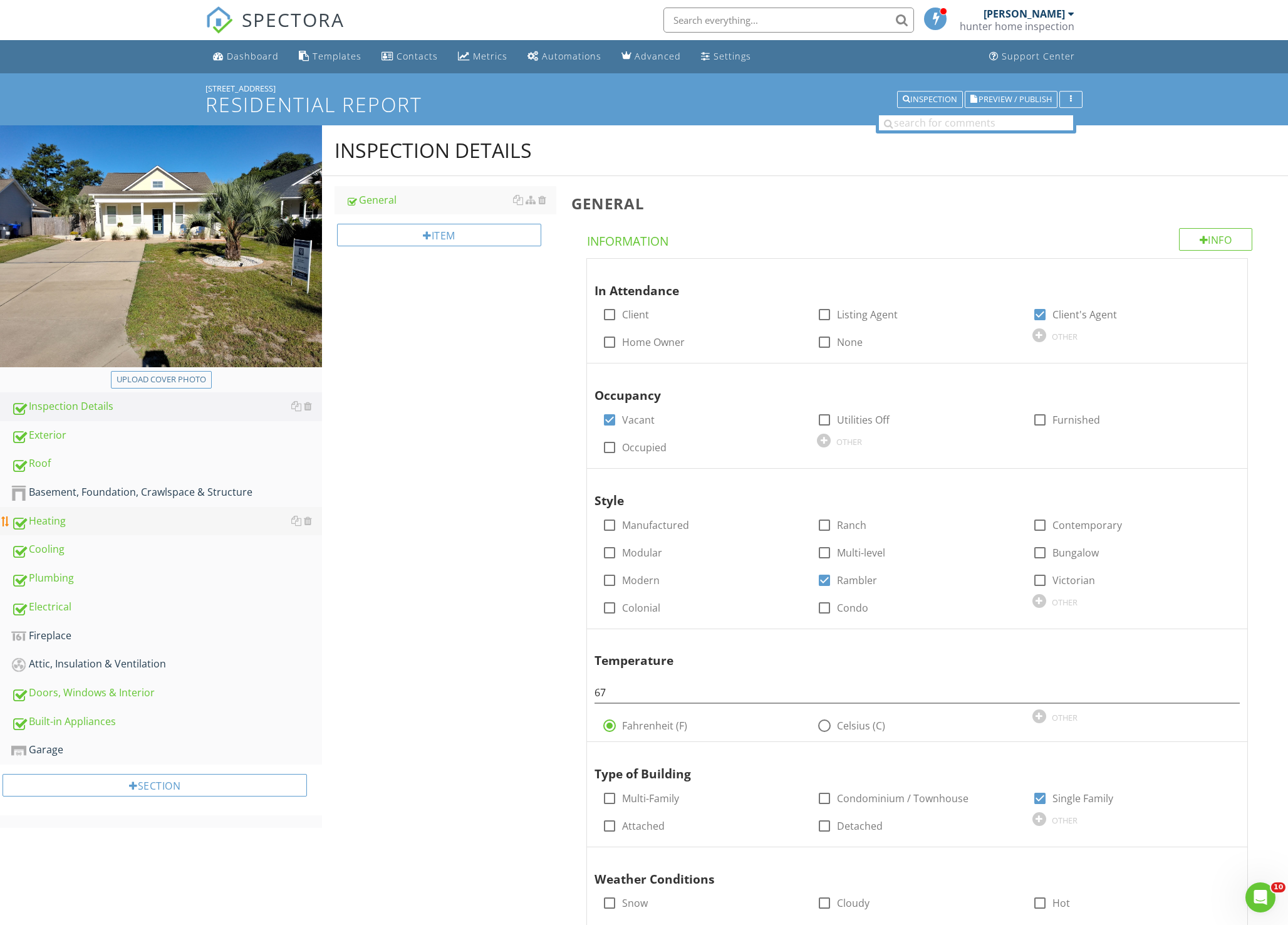
click at [74, 520] on div "Heating" at bounding box center [166, 521] width 311 height 16
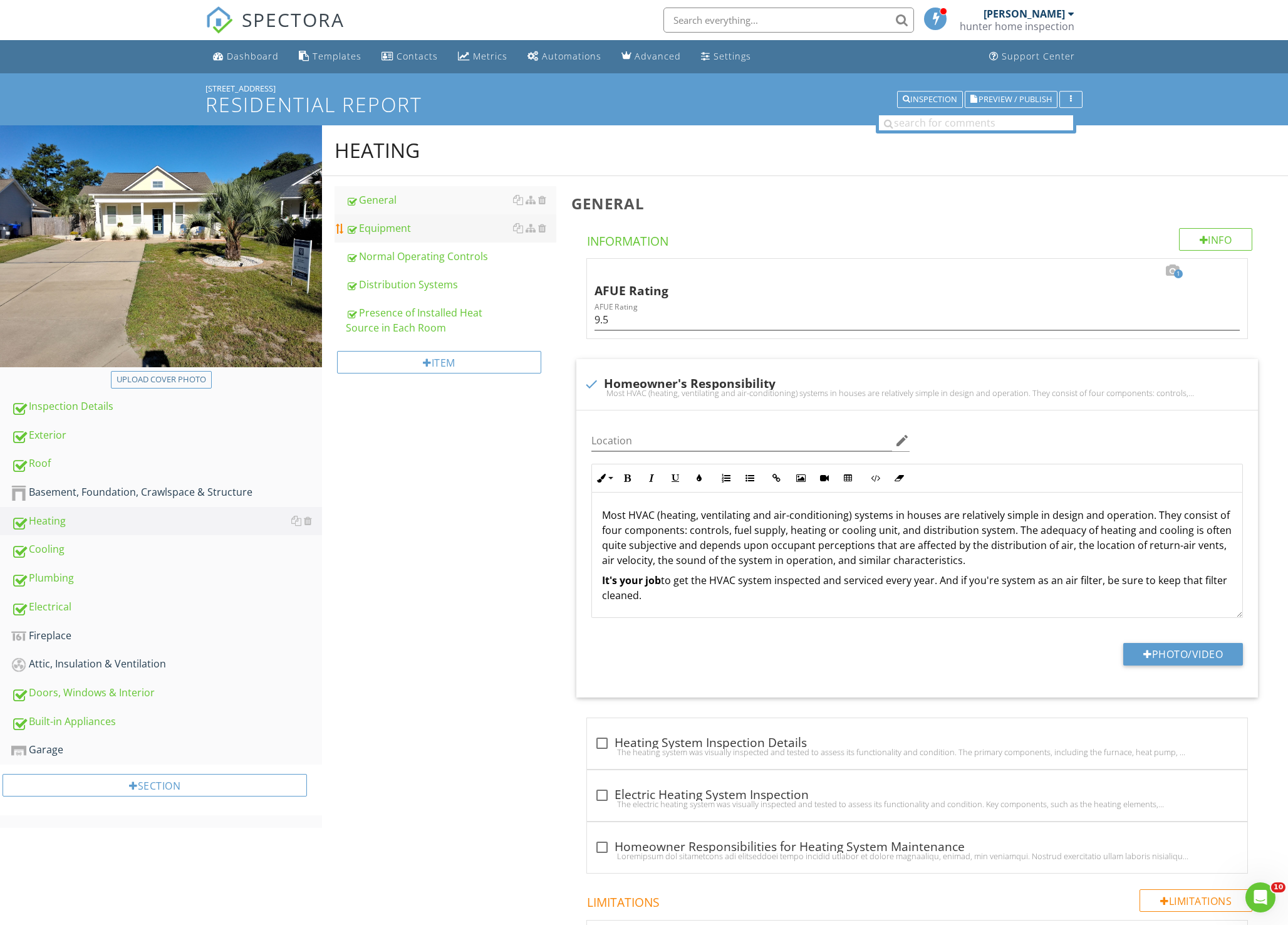
click at [391, 225] on div "Equipment" at bounding box center [451, 227] width 210 height 15
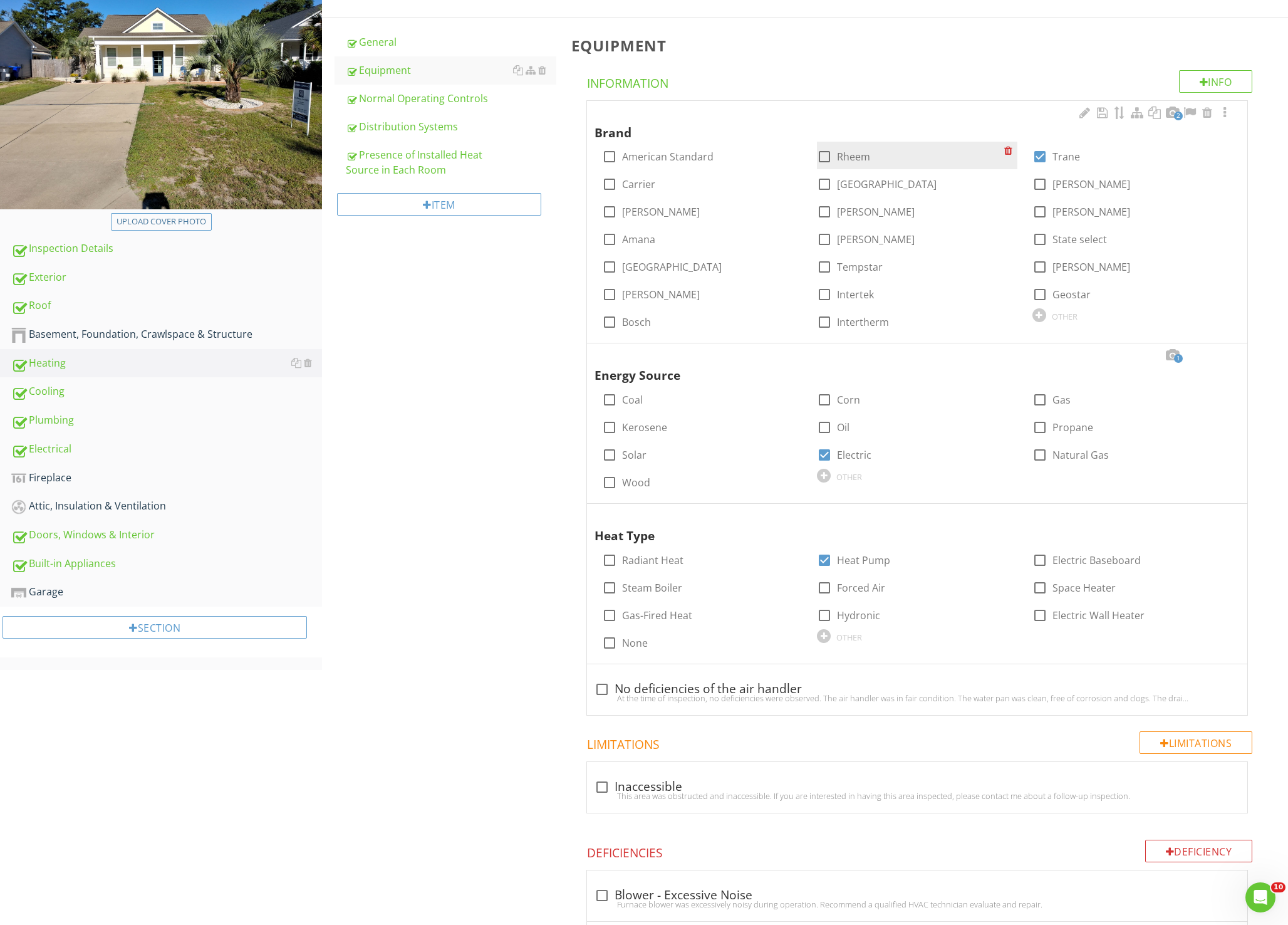
scroll to position [250, 0]
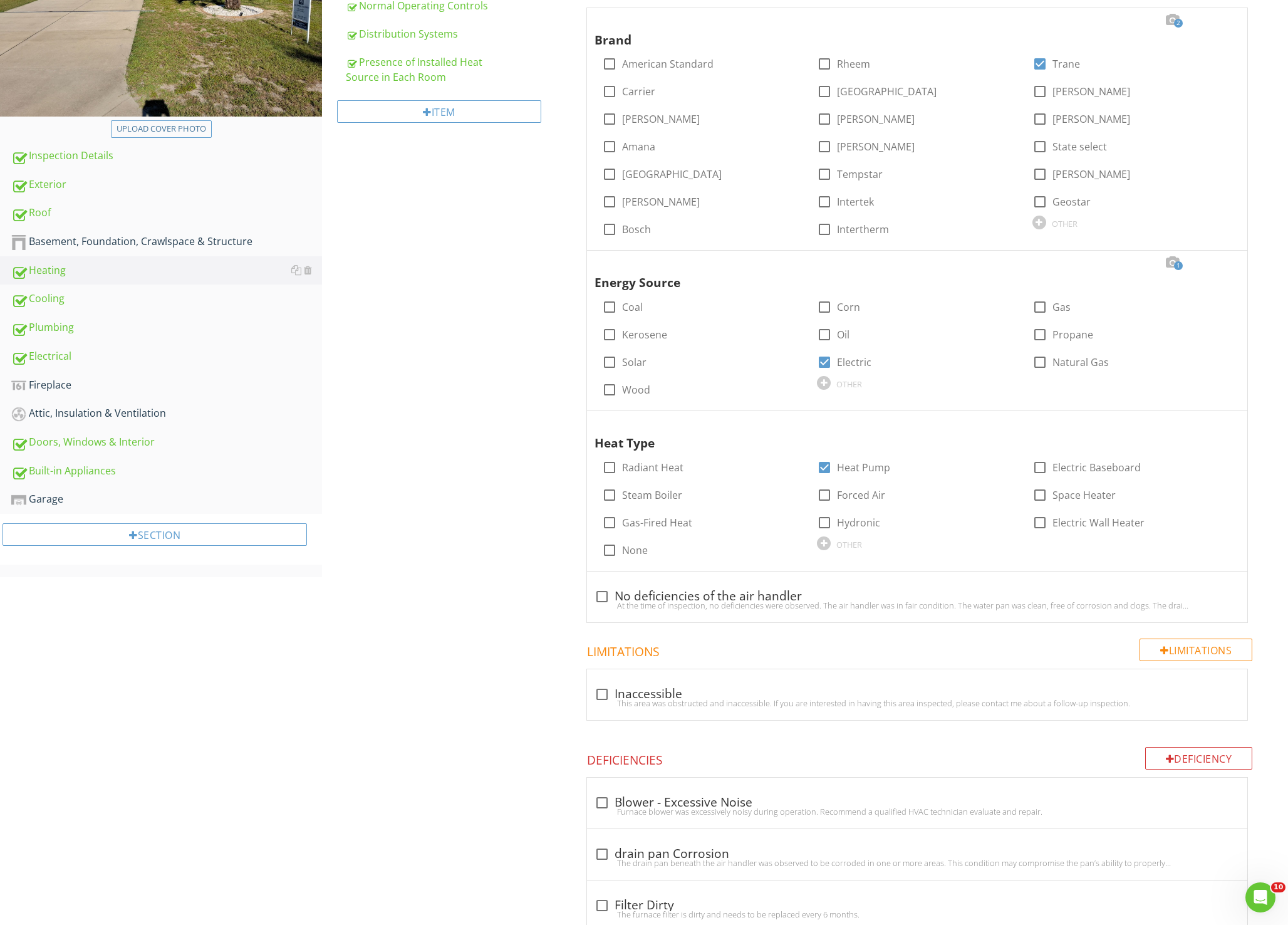
click at [1219, 426] on div at bounding box center [1224, 423] width 15 height 13
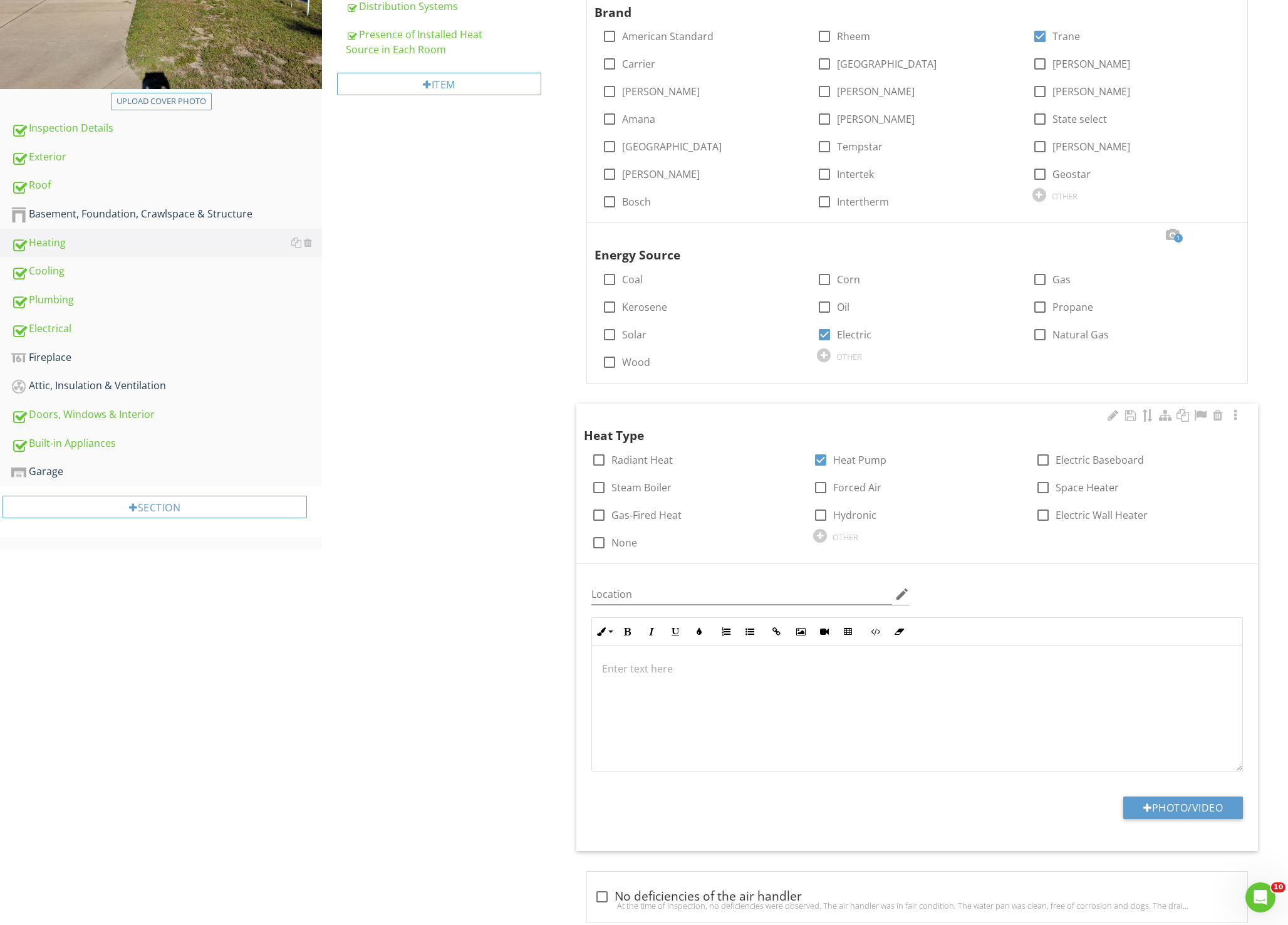
scroll to position [313, 0]
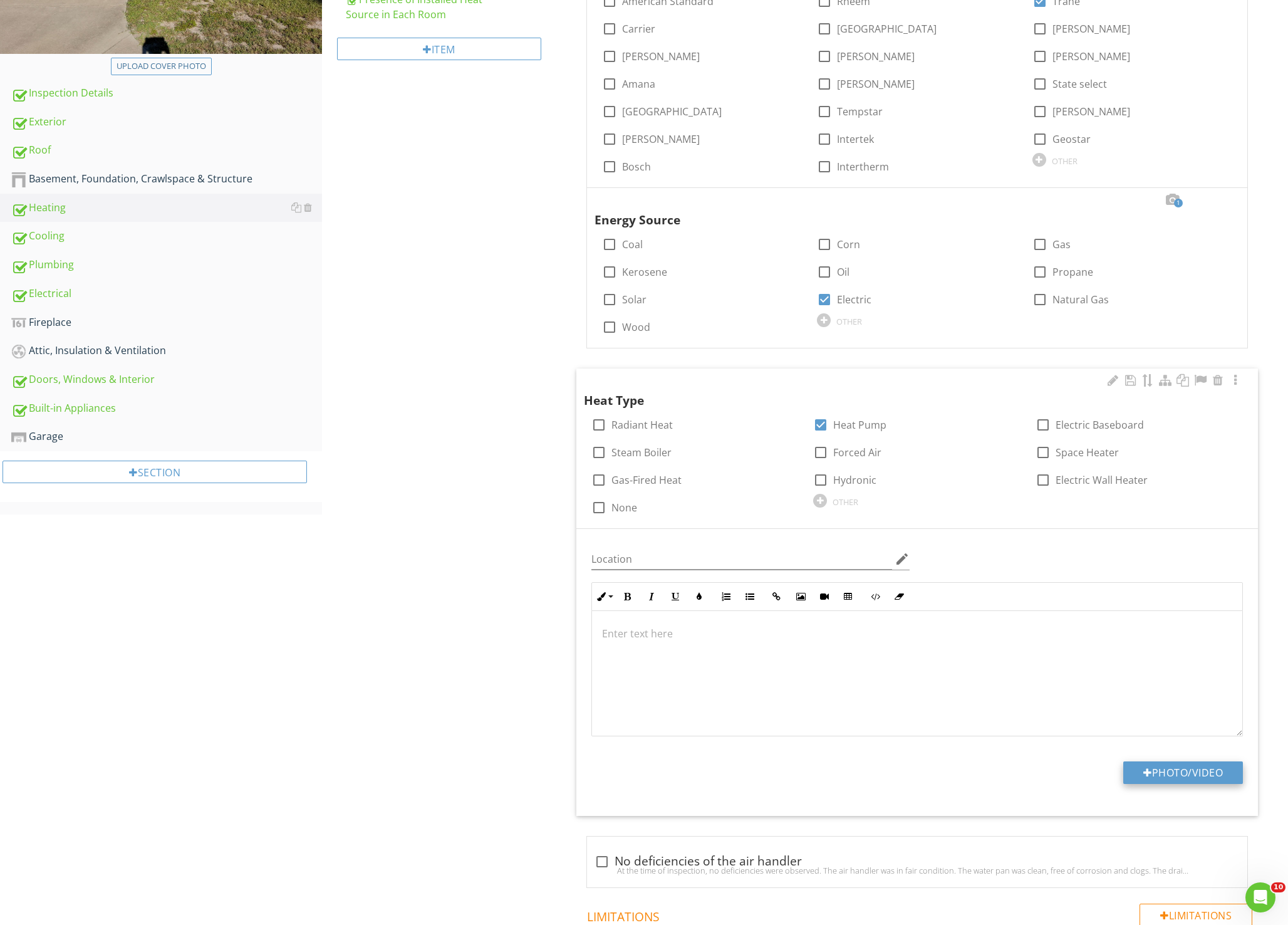
click at [1156, 771] on button "Photo/Video" at bounding box center [1183, 772] width 120 height 22
type input "C:\fakepath\DIAGRAM_HEAT_PUMP_COOLING-1024x791-1.jpg"
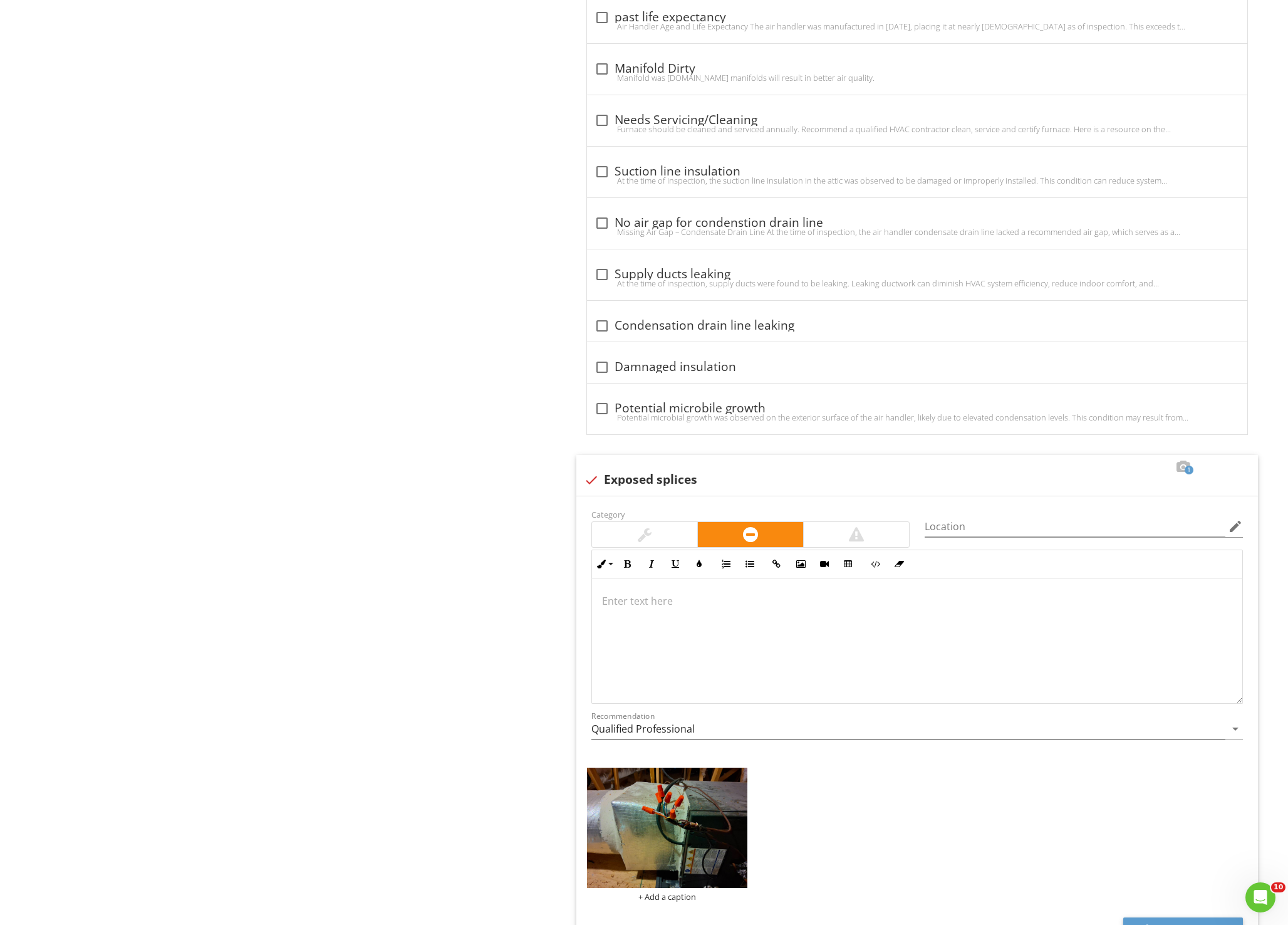
scroll to position [1965, 0]
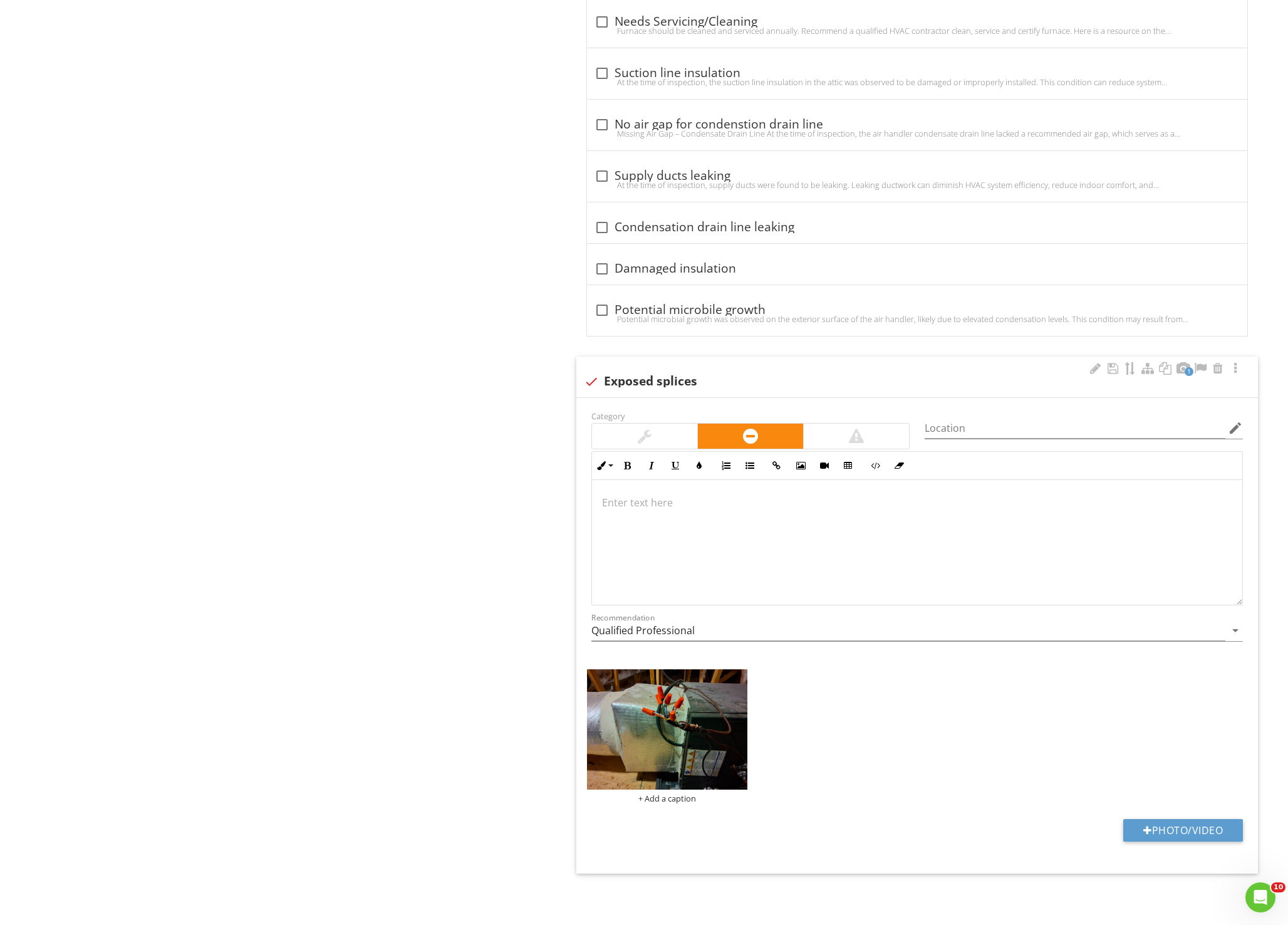
click at [698, 508] on p at bounding box center [918, 502] width 631 height 15
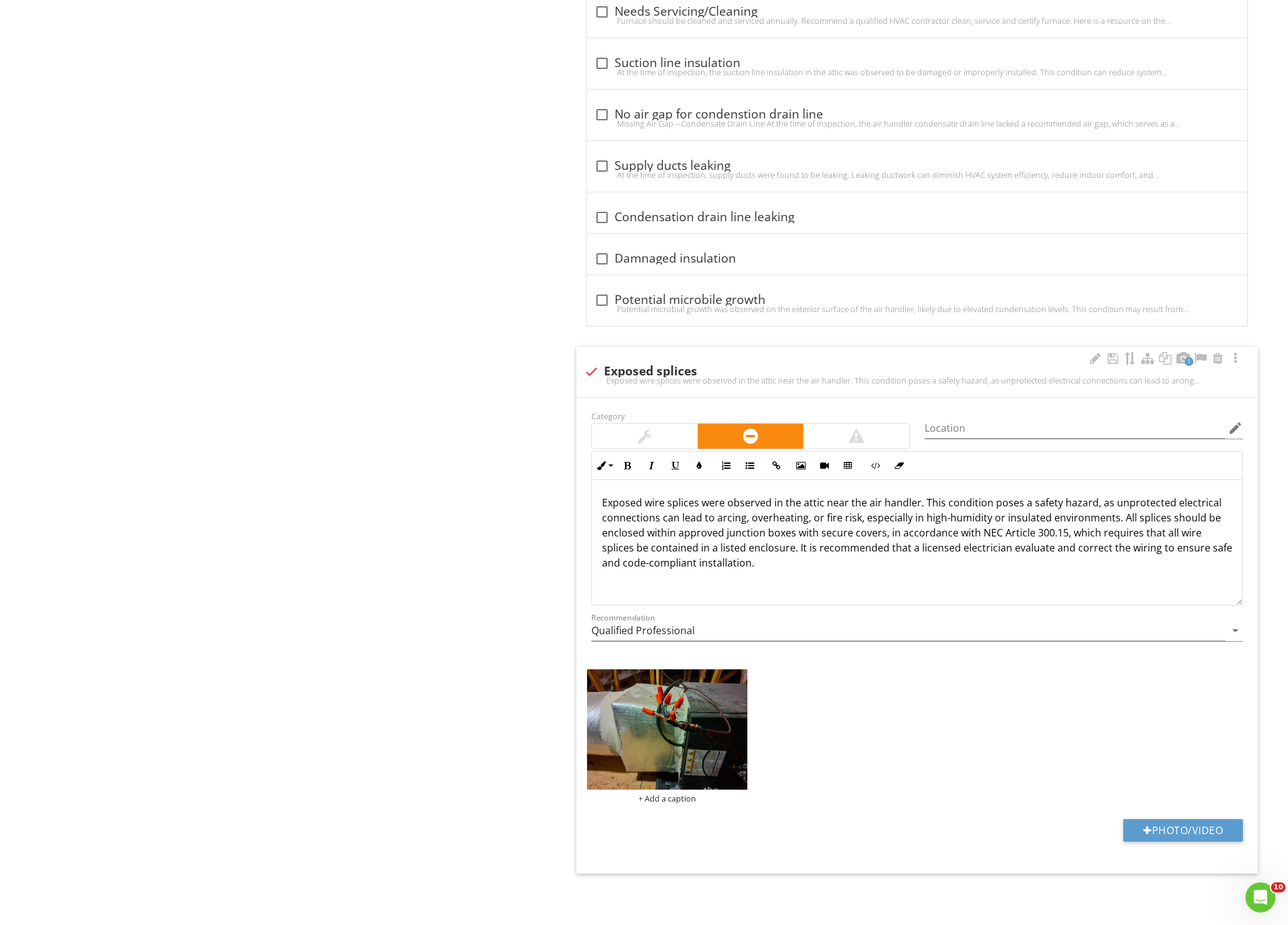
click at [647, 563] on p "Exposed wire splices were observed in the attic near the air handler. This cond…" at bounding box center [918, 532] width 631 height 75
click at [1115, 359] on div at bounding box center [1112, 358] width 15 height 13
click at [1232, 356] on div at bounding box center [1235, 358] width 15 height 13
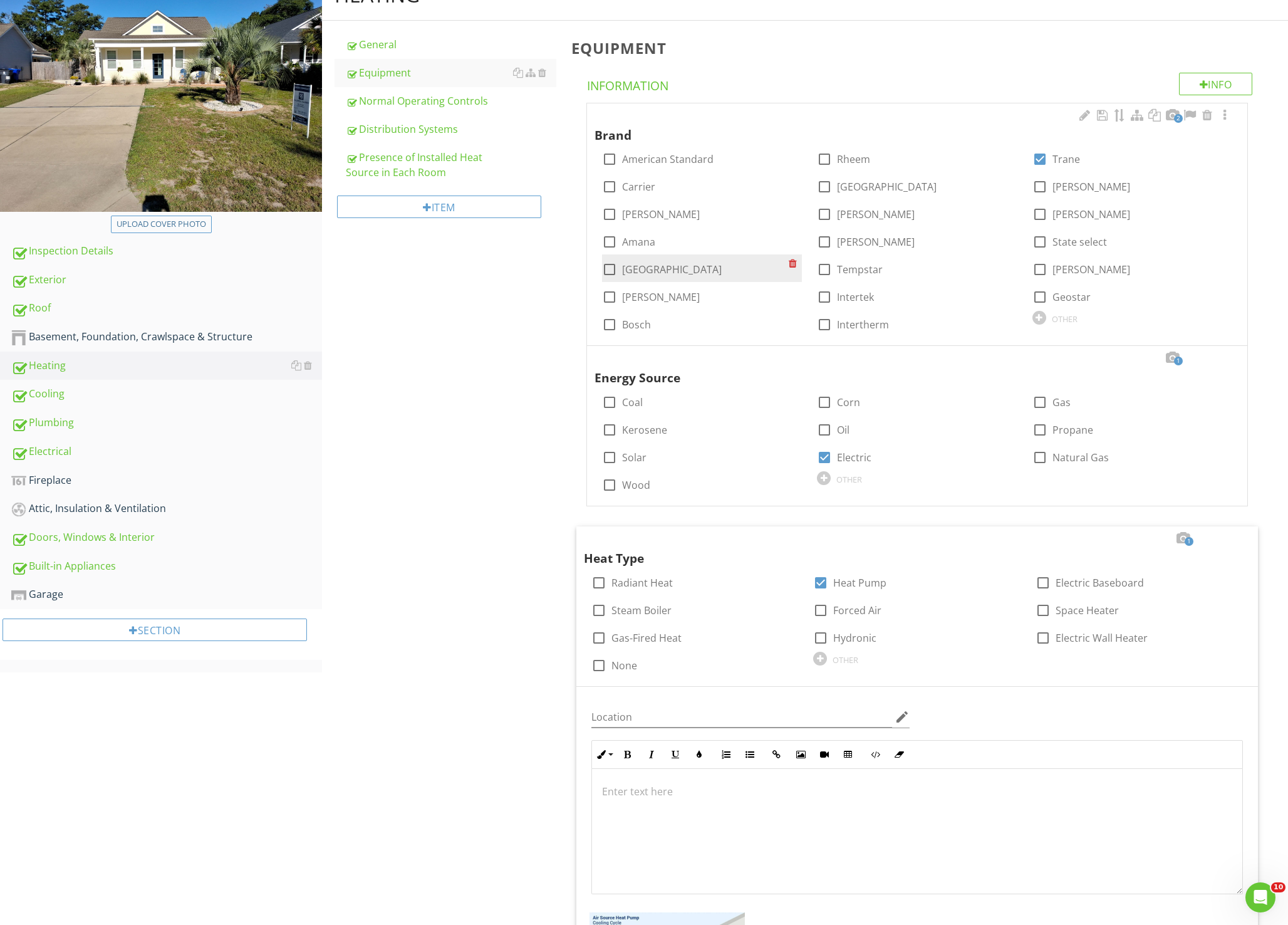
scroll to position [0, 0]
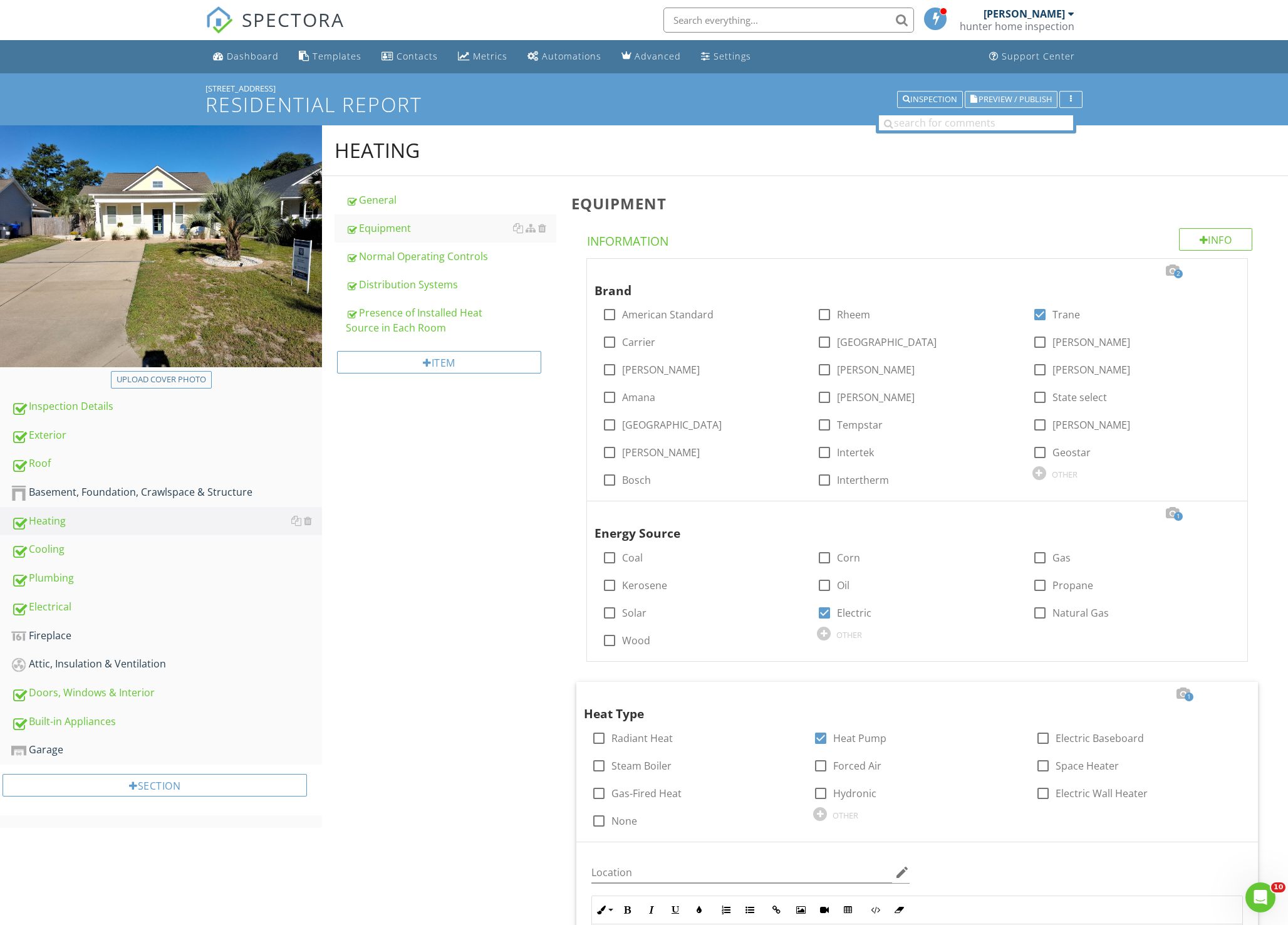
click at [998, 99] on span "Preview / Publish" at bounding box center [1015, 100] width 74 height 8
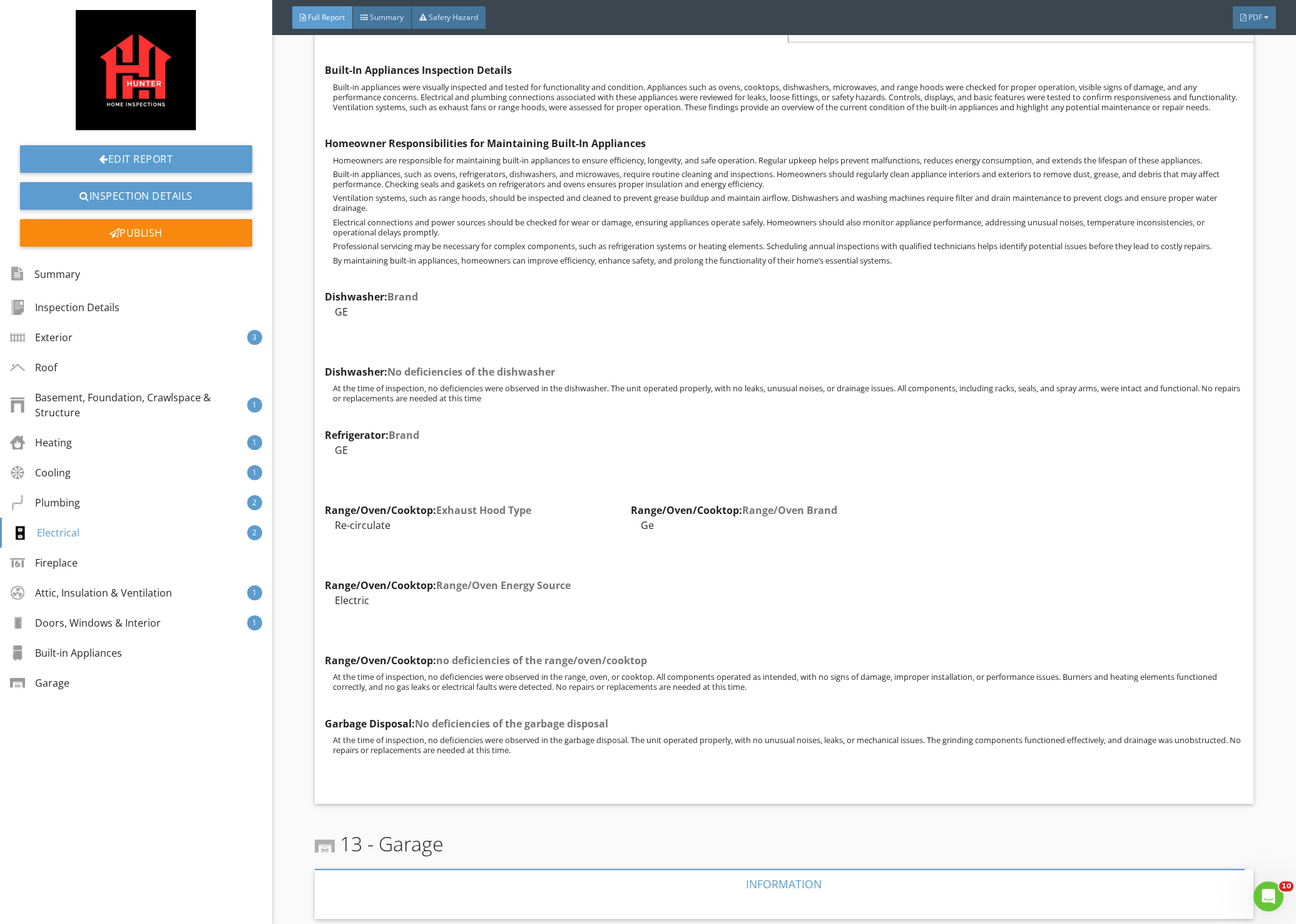
scroll to position [13267, 0]
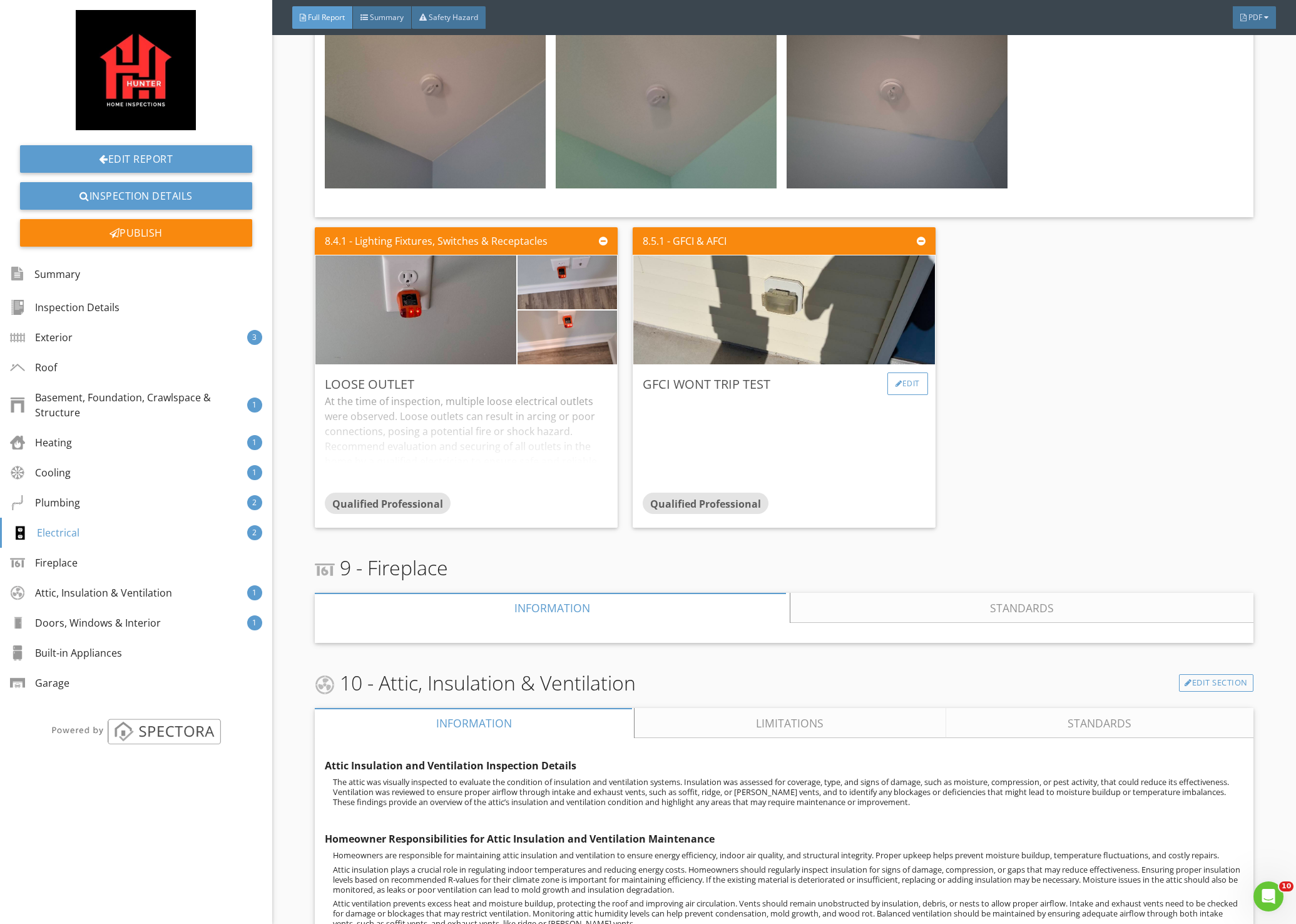
click at [900, 373] on div "Edit" at bounding box center [908, 384] width 41 height 22
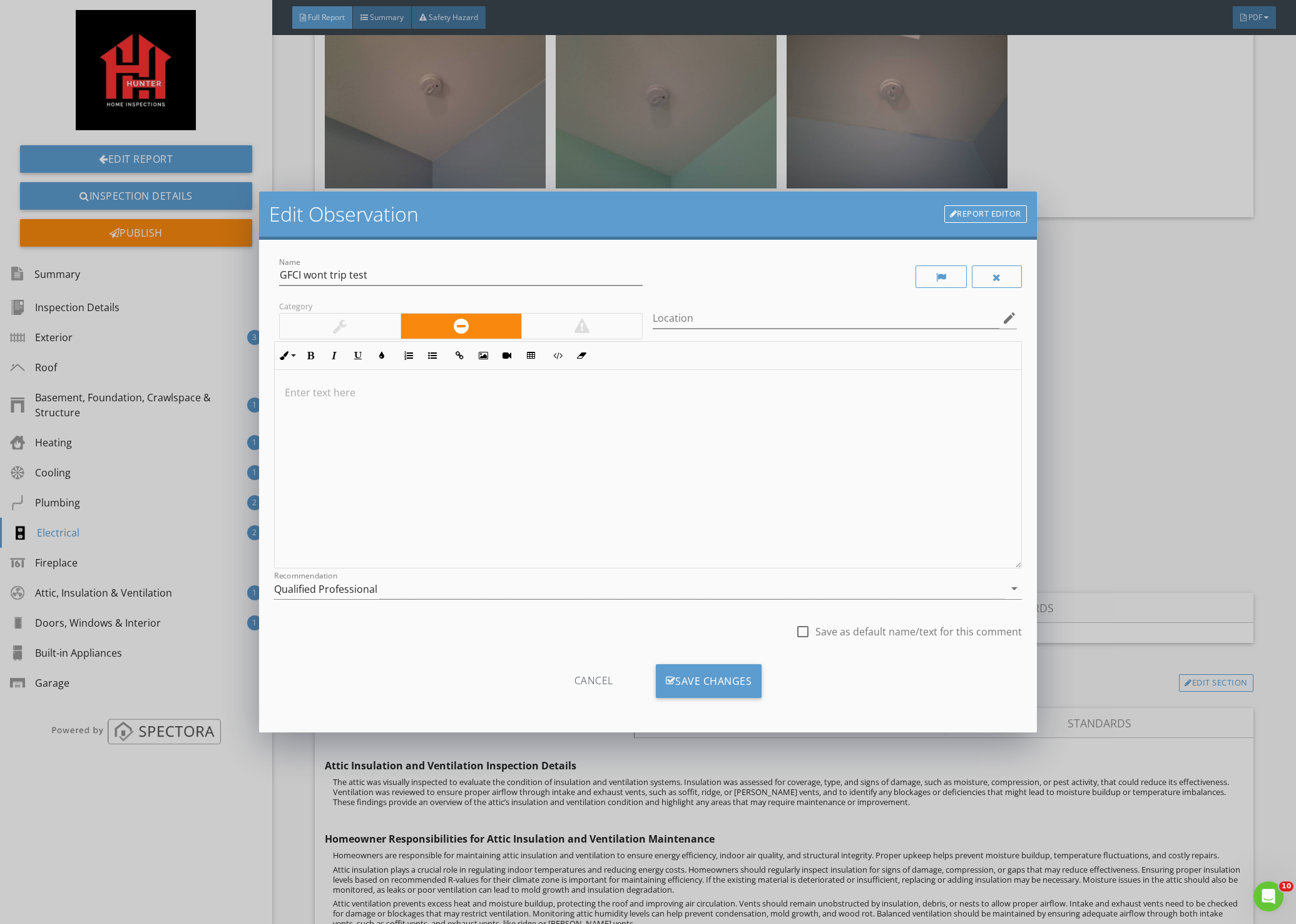
click at [470, 389] on p at bounding box center [647, 392] width 726 height 15
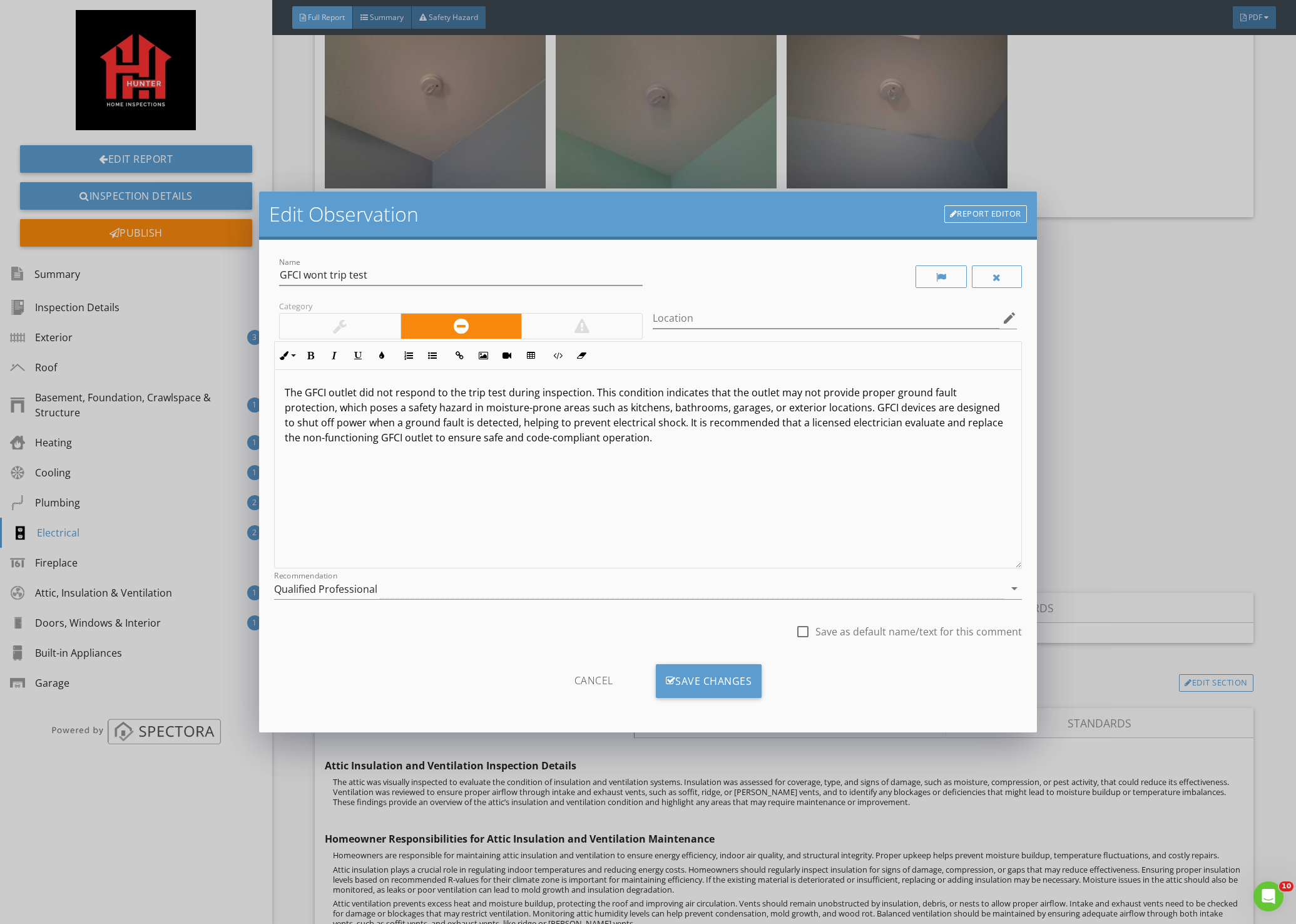
click at [509, 439] on p "The GFCI outlet did not respond to the trip test during inspection. This condit…" at bounding box center [647, 415] width 726 height 60
click at [805, 630] on div at bounding box center [803, 631] width 21 height 21
checkbox input "true"
click at [722, 678] on div "Save Changes" at bounding box center [709, 681] width 106 height 34
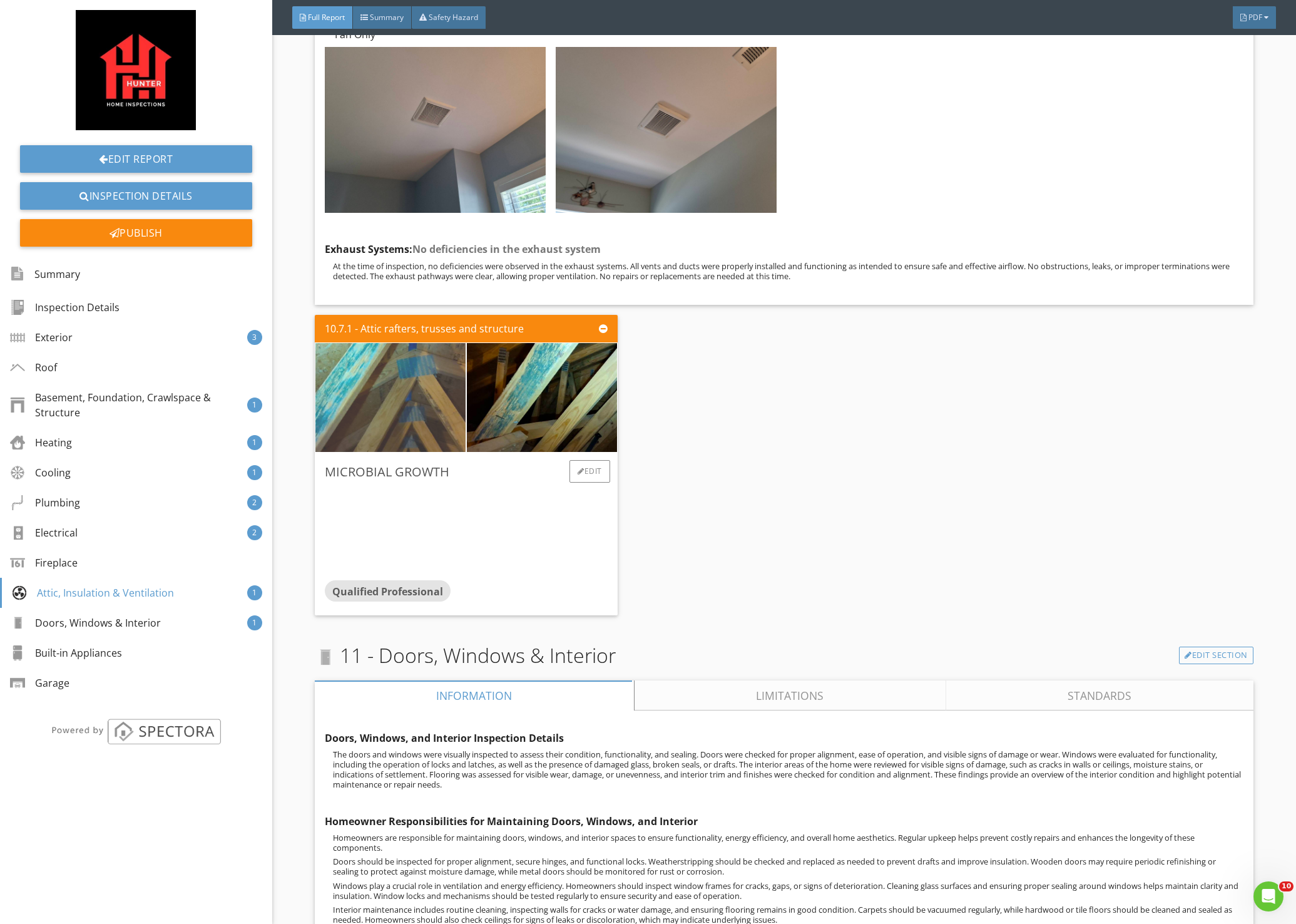
scroll to position [14769, 0]
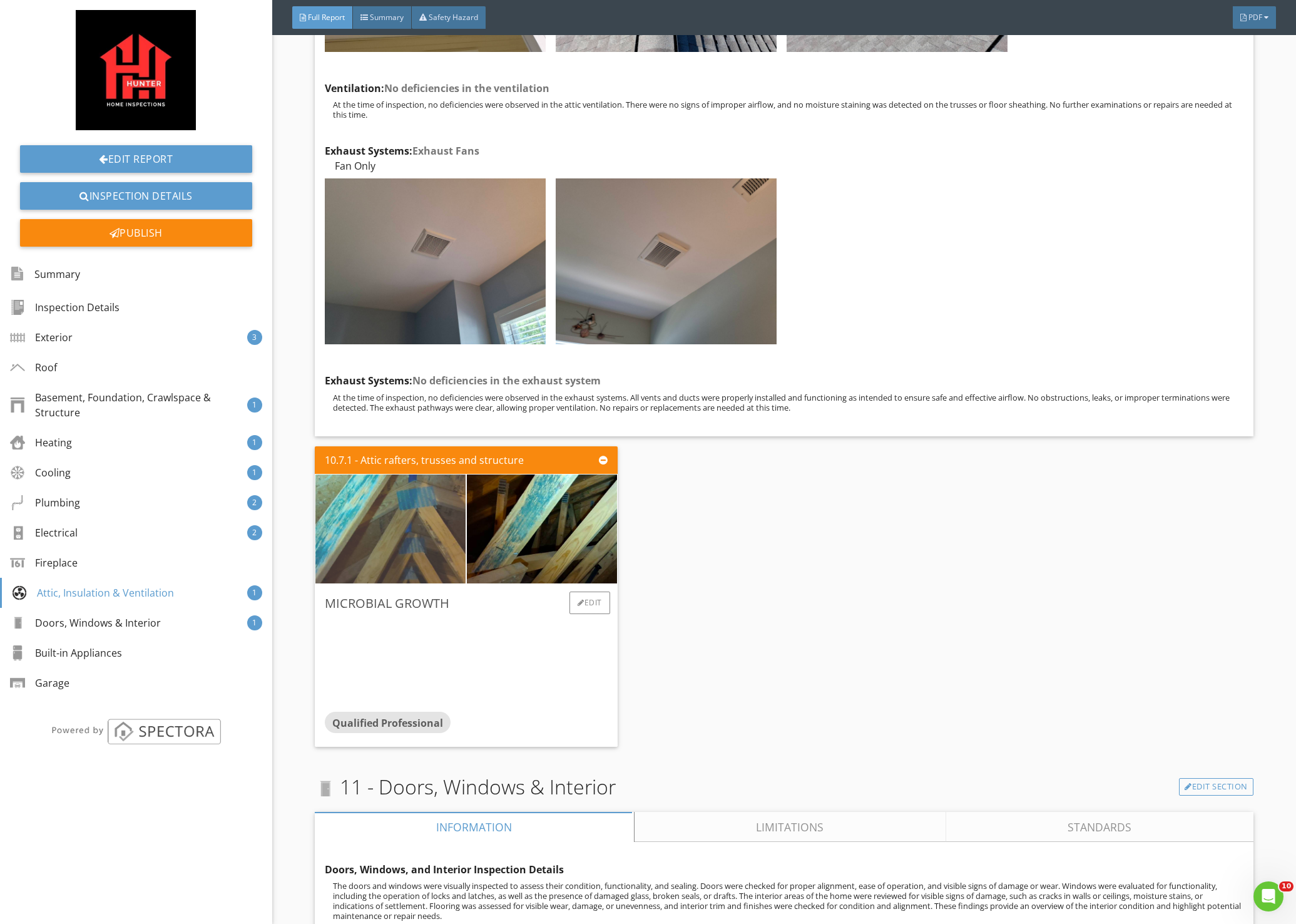
click at [366, 472] on img at bounding box center [390, 528] width 363 height 273
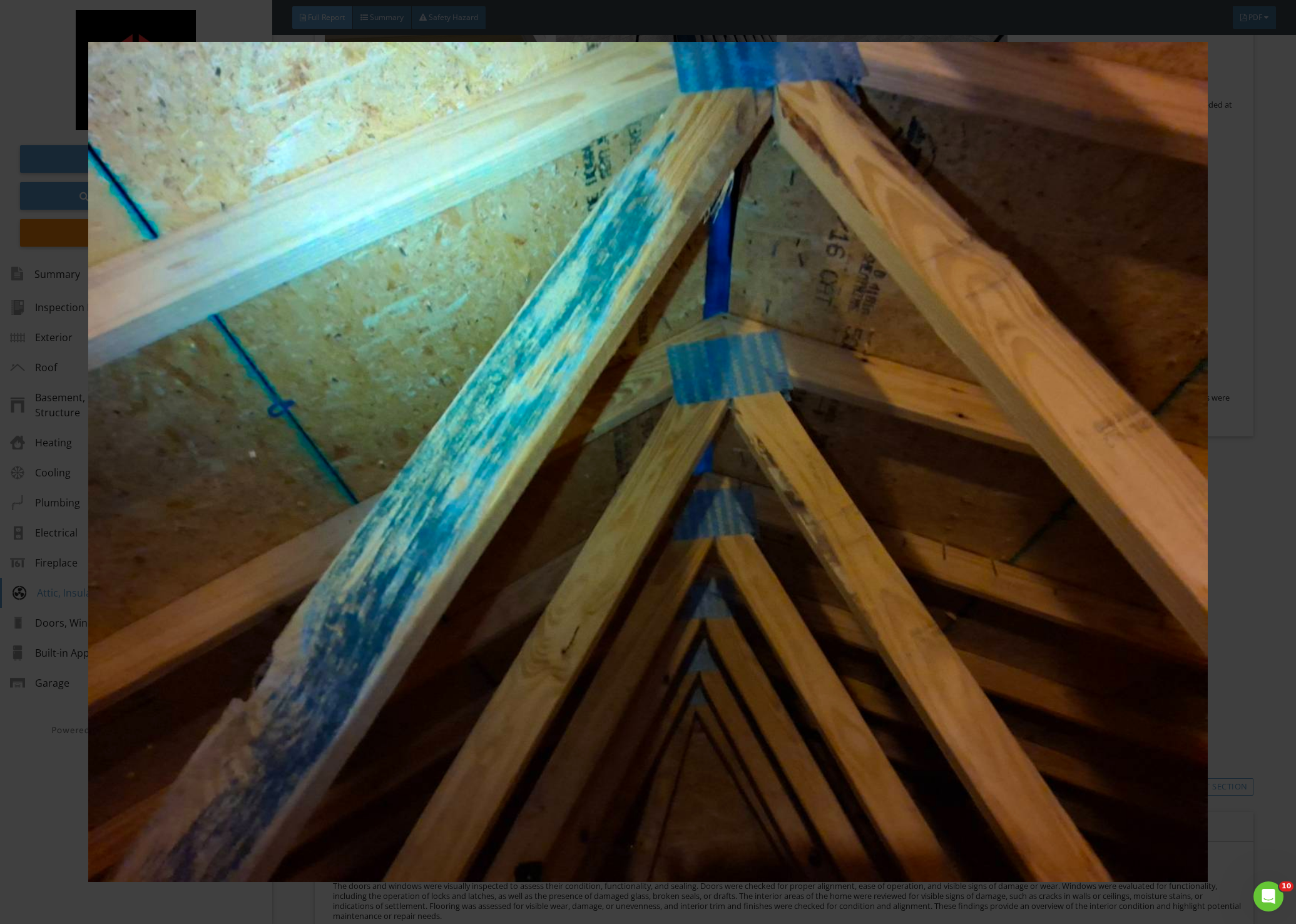
click at [1267, 483] on div at bounding box center [648, 462] width 1296 height 924
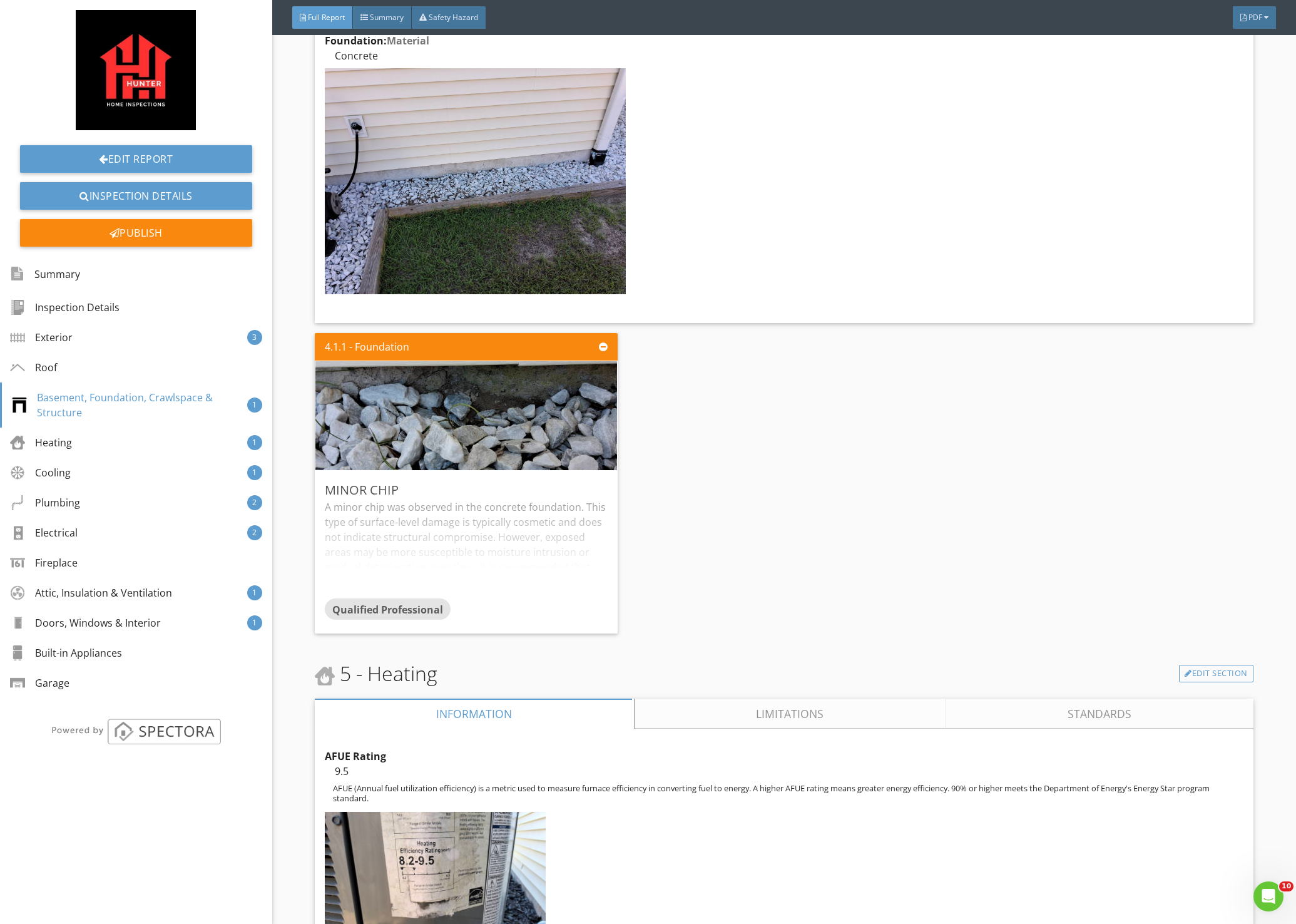
scroll to position [4819, 0]
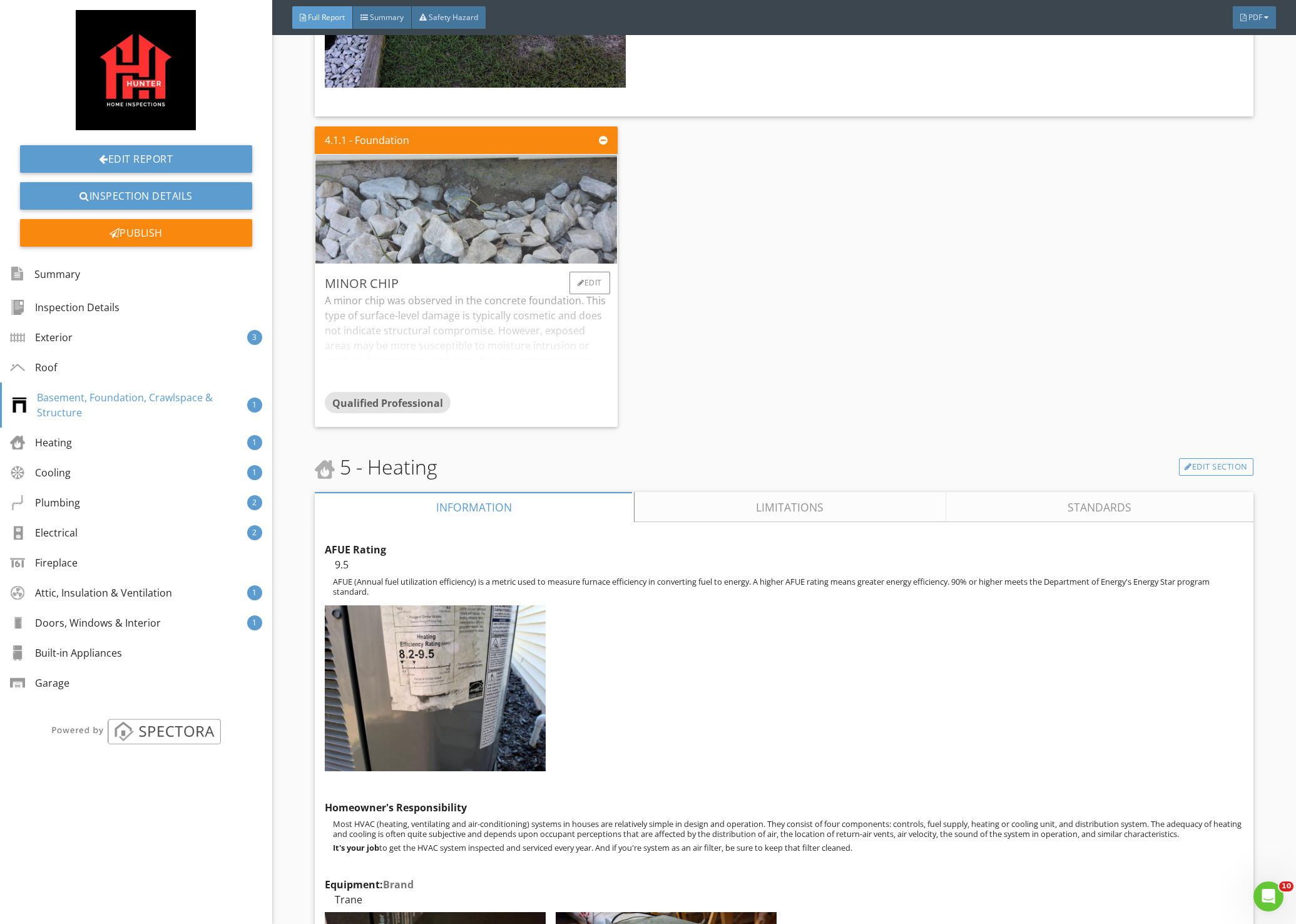
click at [455, 205] on img at bounding box center [466, 209] width 363 height 273
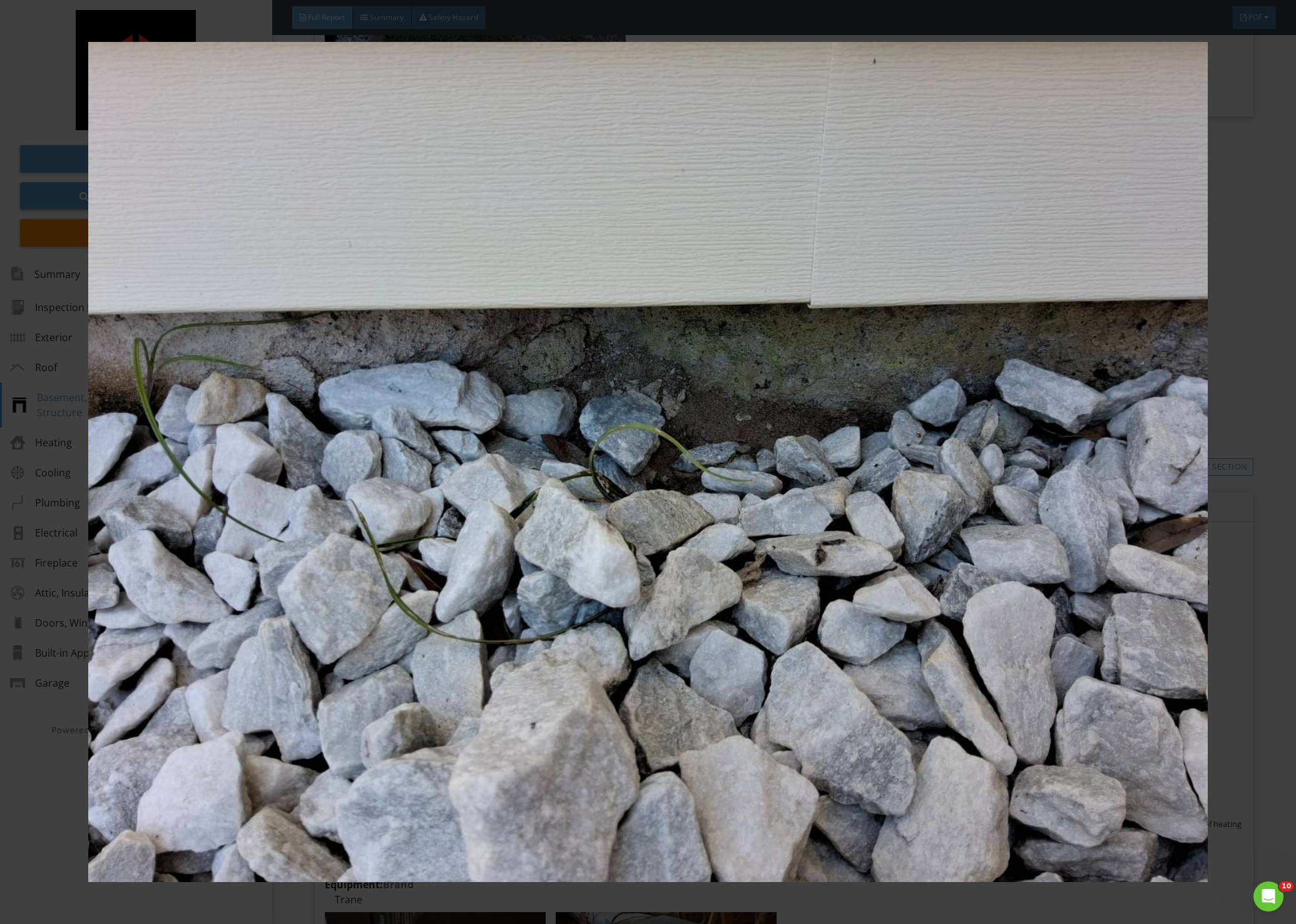
click at [1261, 371] on div at bounding box center [648, 462] width 1296 height 924
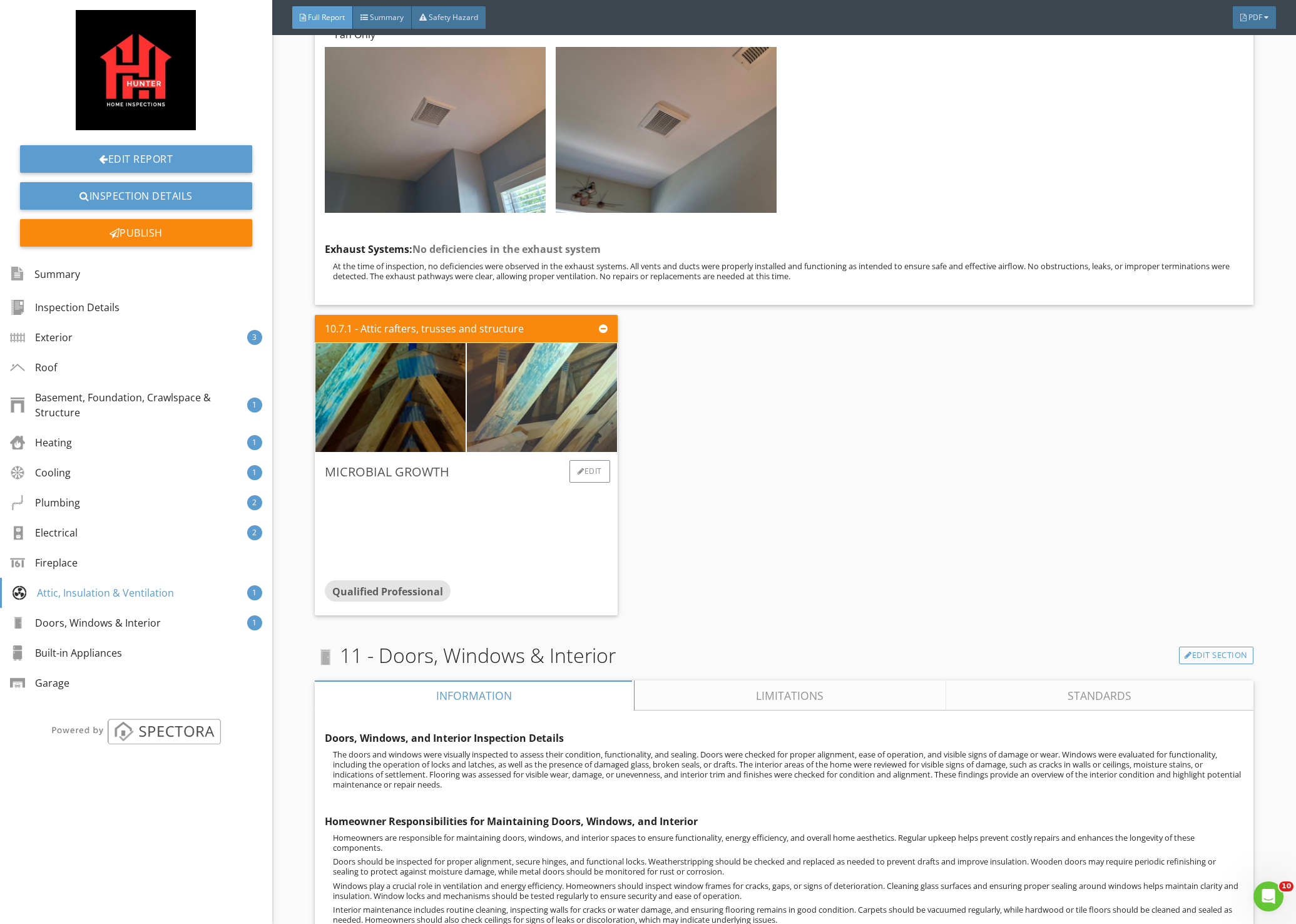
scroll to position [14957, 0]
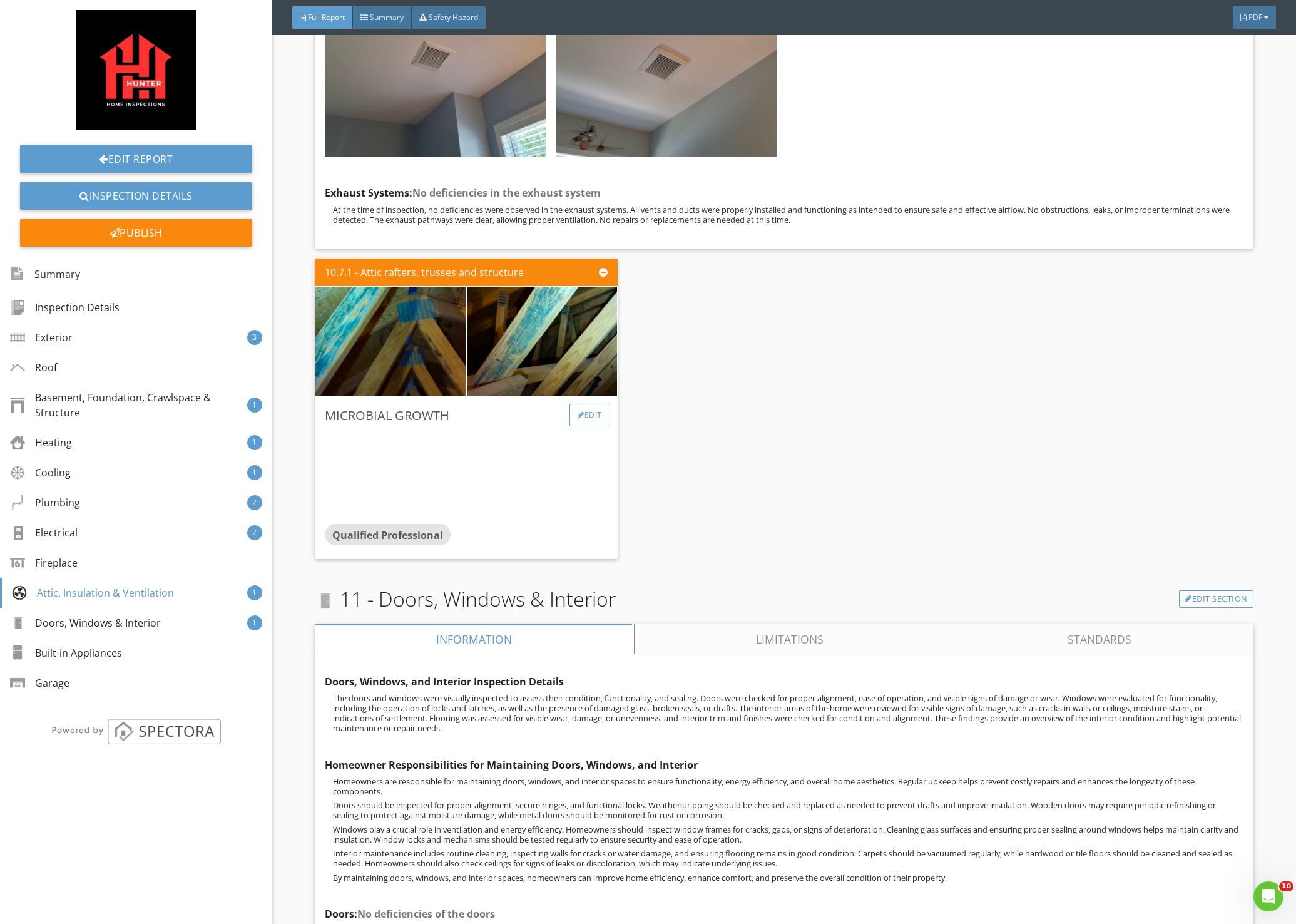
click at [595, 404] on div "Edit" at bounding box center [590, 415] width 41 height 22
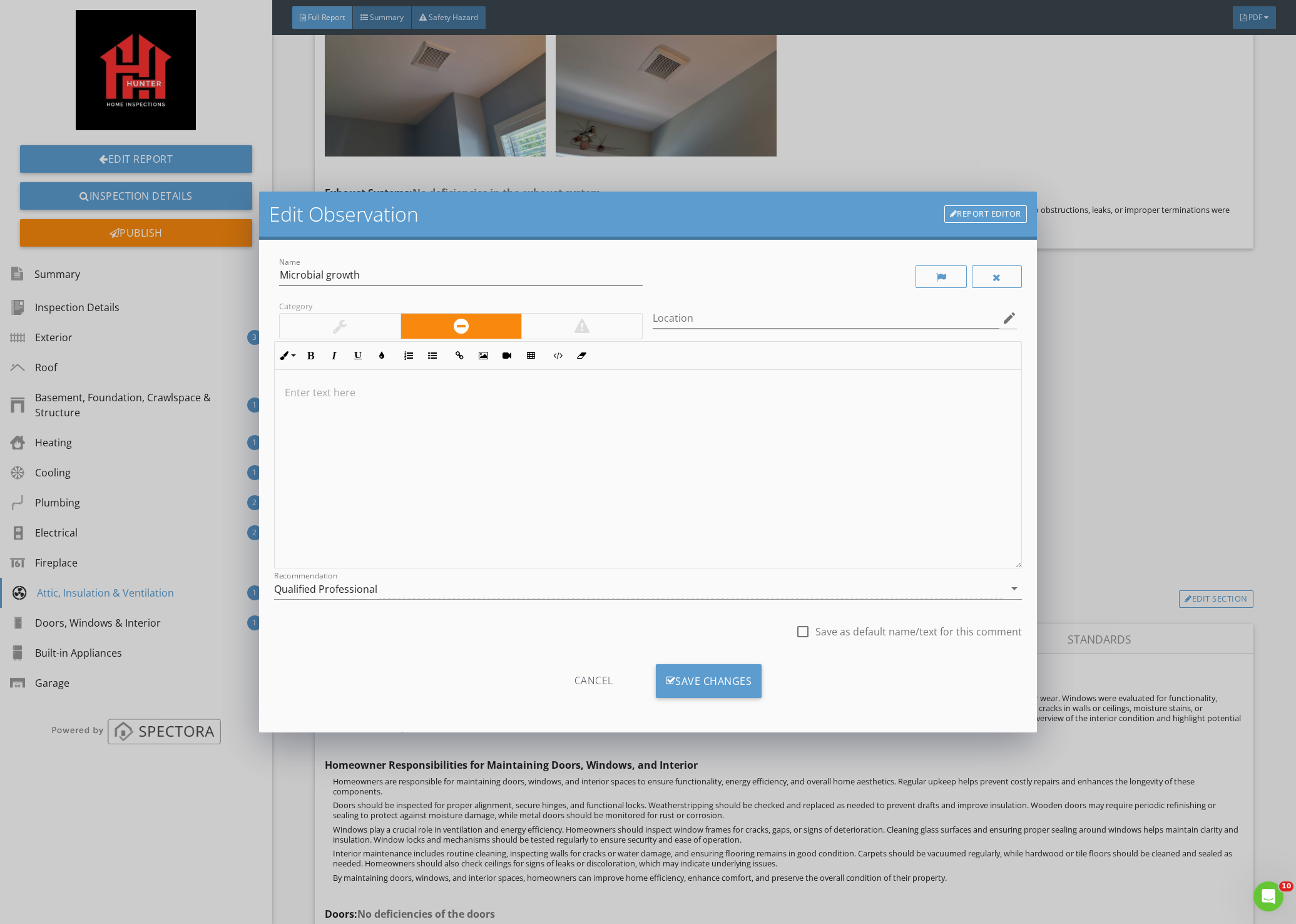
click at [423, 390] on p at bounding box center [647, 392] width 726 height 15
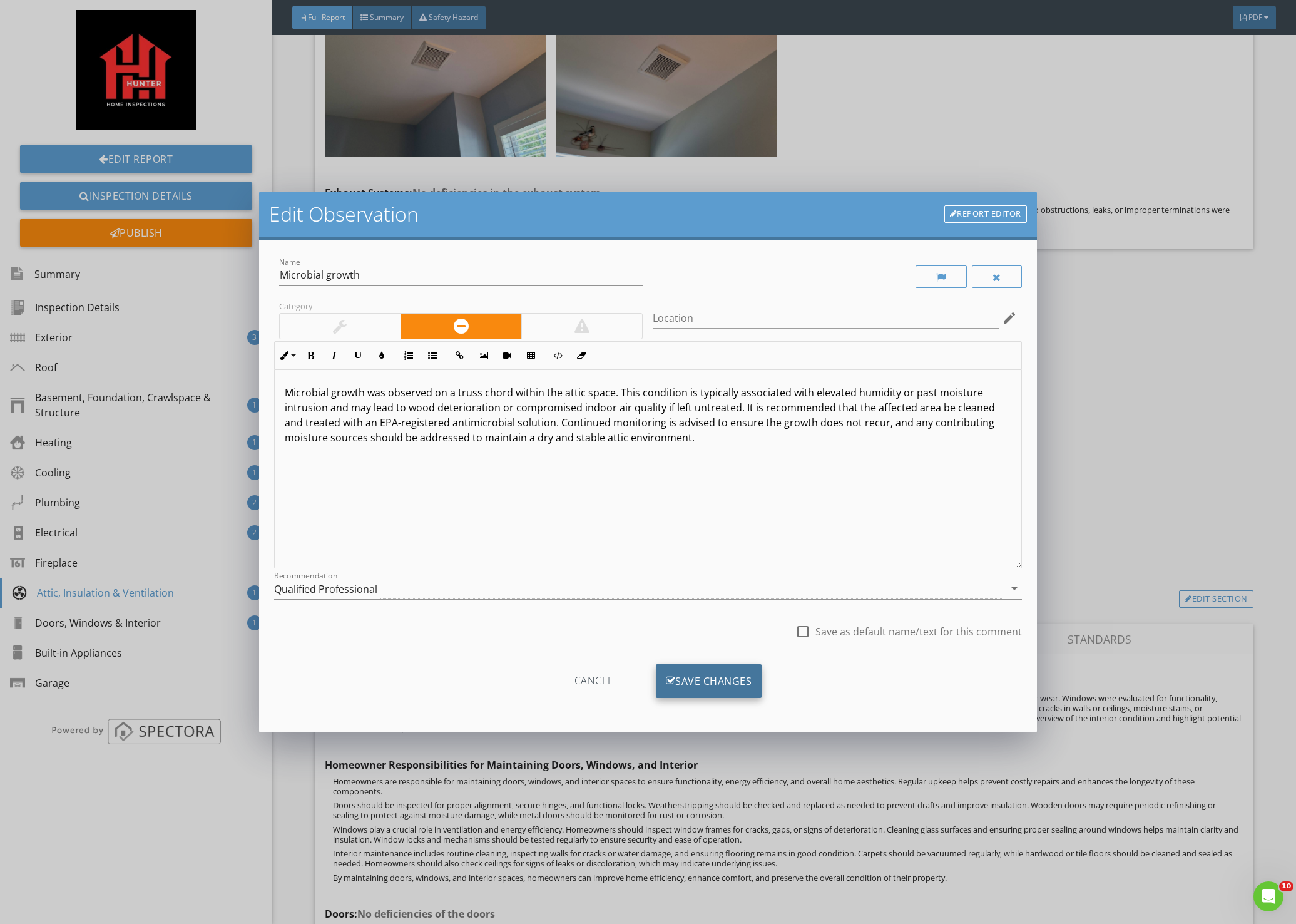
click at [712, 678] on div "Save Changes" at bounding box center [709, 681] width 106 height 34
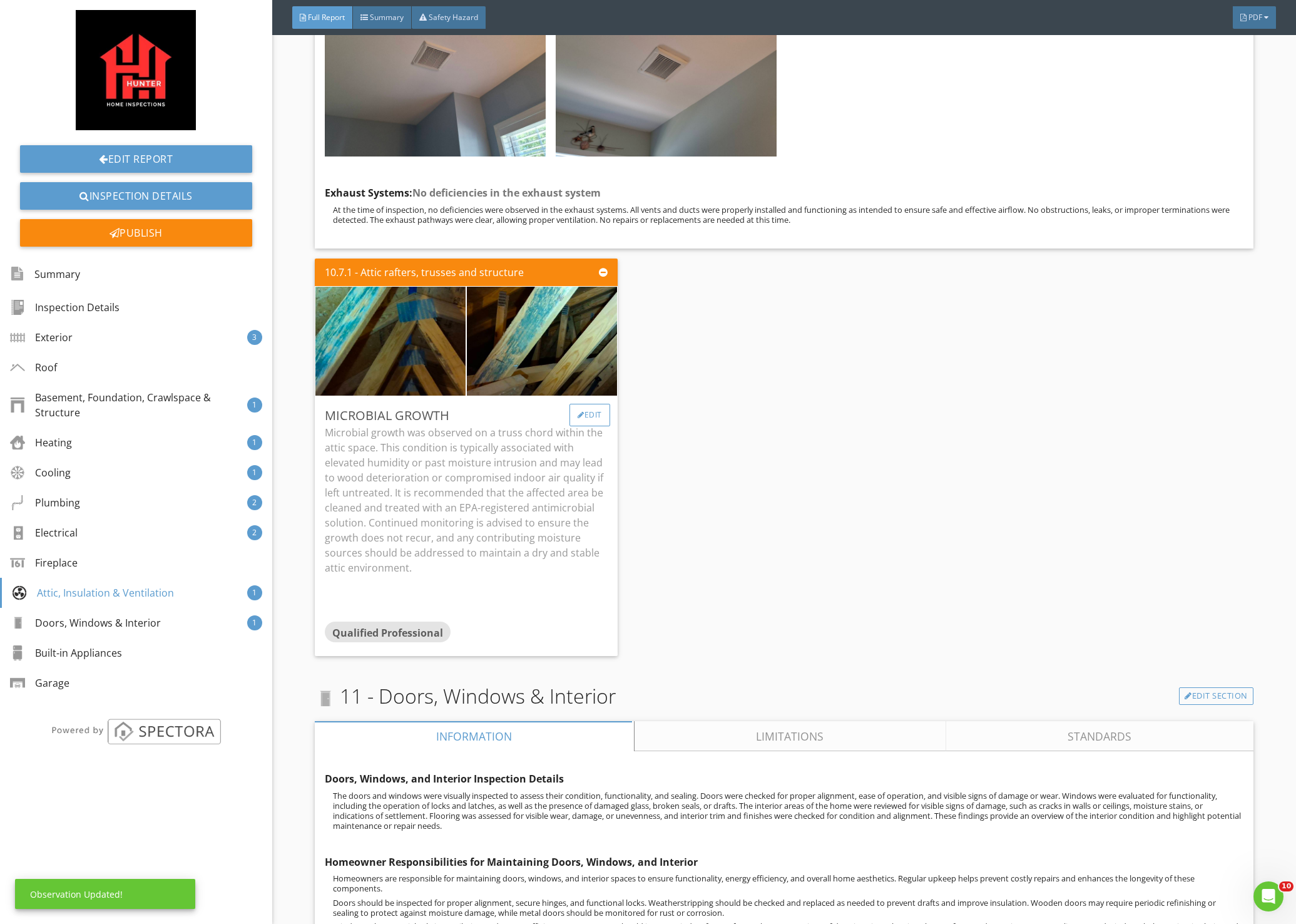
click at [593, 404] on div "Edit" at bounding box center [590, 415] width 41 height 22
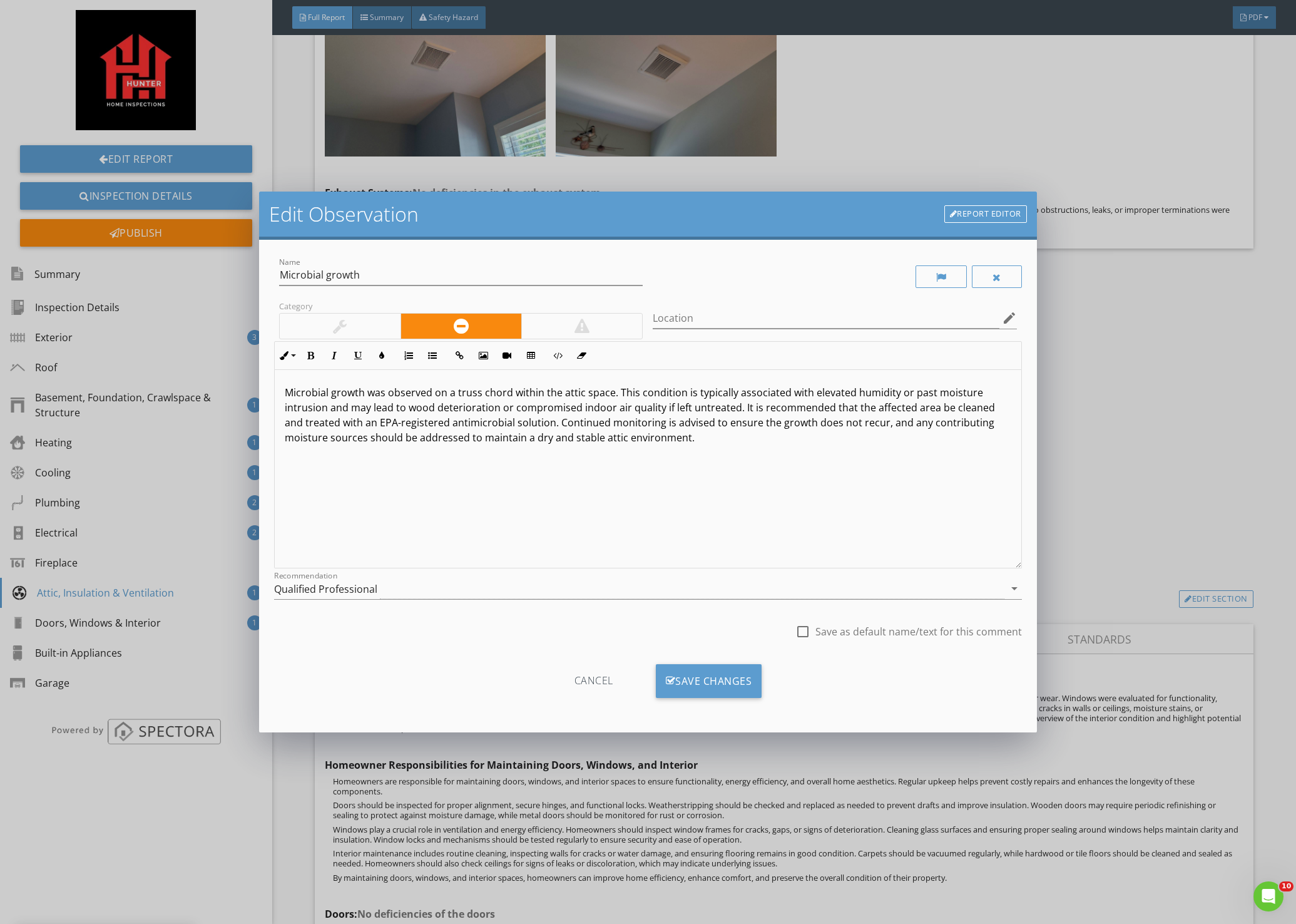
drag, startPoint x: 809, startPoint y: 630, endPoint x: 801, endPoint y: 633, distance: 8.5
click at [808, 630] on div at bounding box center [803, 631] width 21 height 21
checkbox input "true"
click at [709, 679] on div "Save Changes" at bounding box center [709, 681] width 106 height 34
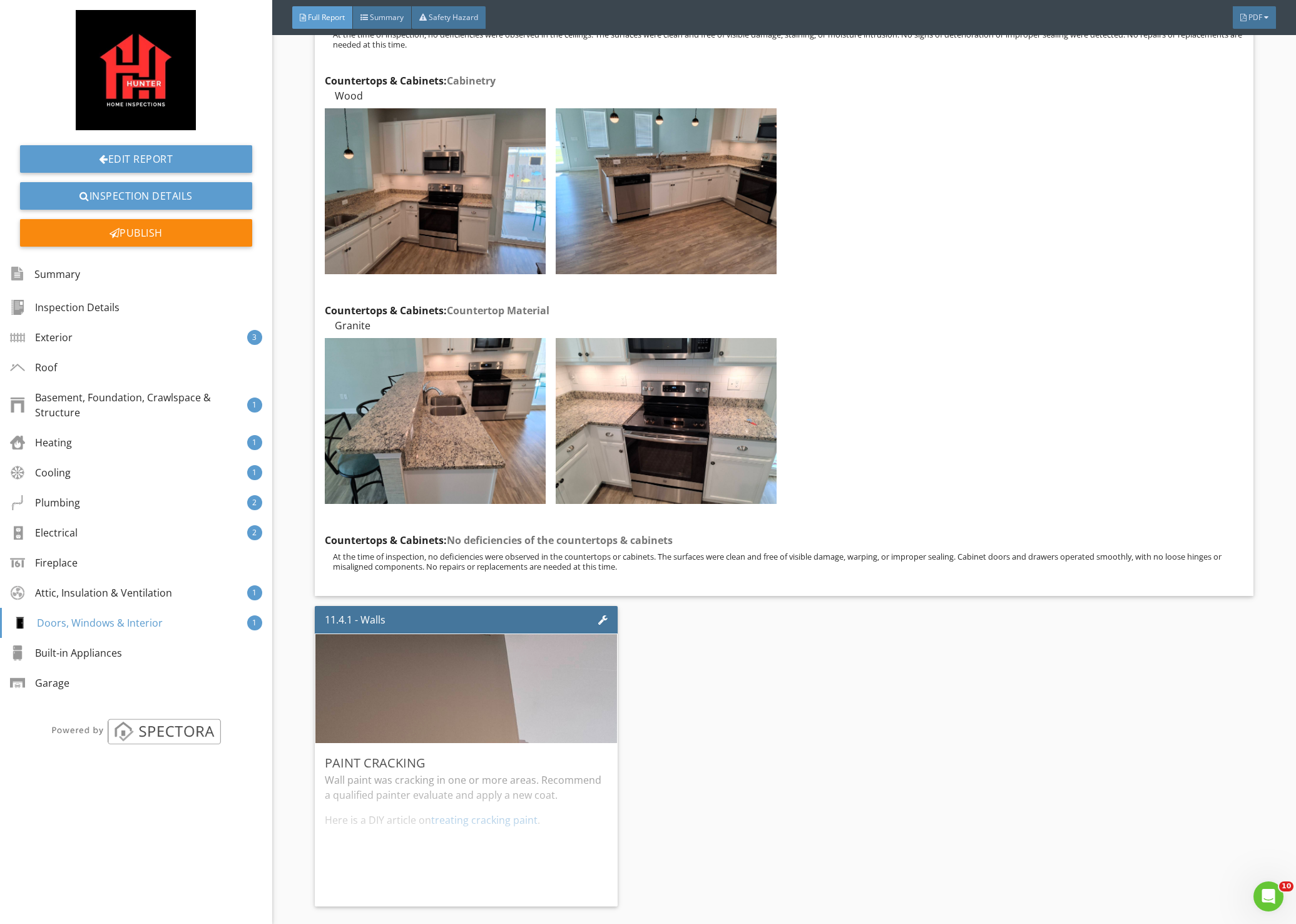
scroll to position [17272, 0]
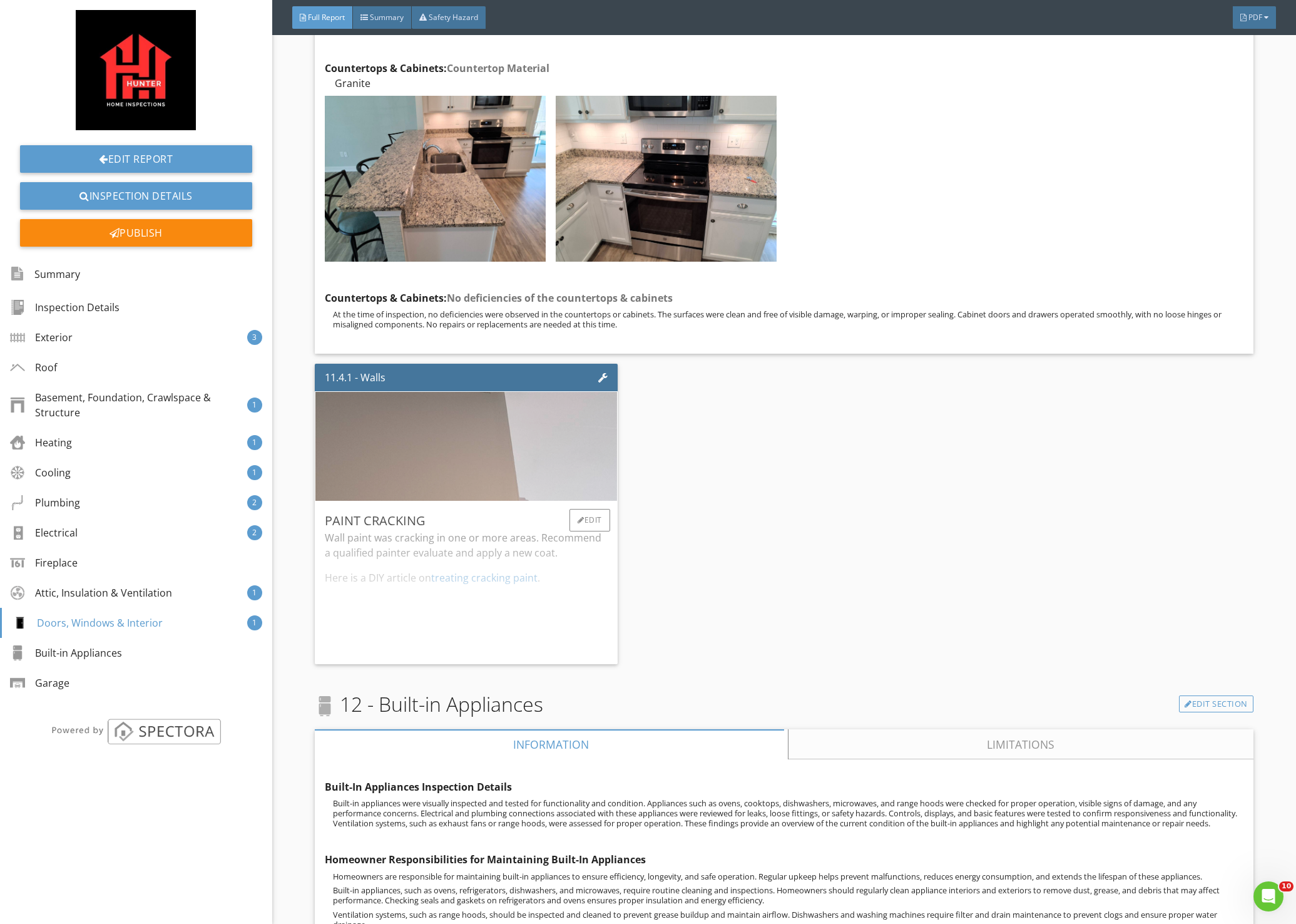
click at [479, 385] on img at bounding box center [466, 446] width 363 height 273
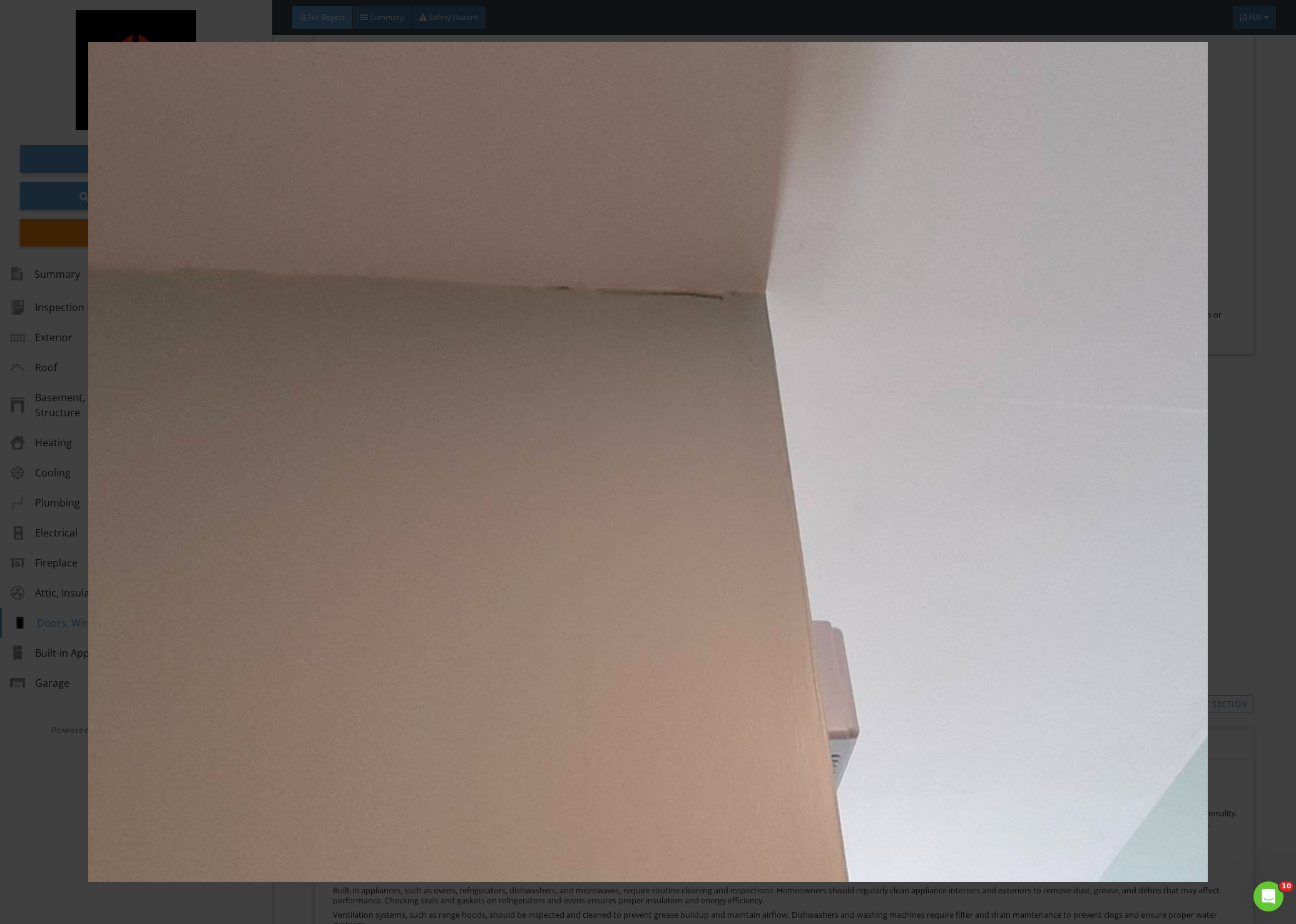
click at [1262, 516] on div at bounding box center [648, 462] width 1296 height 924
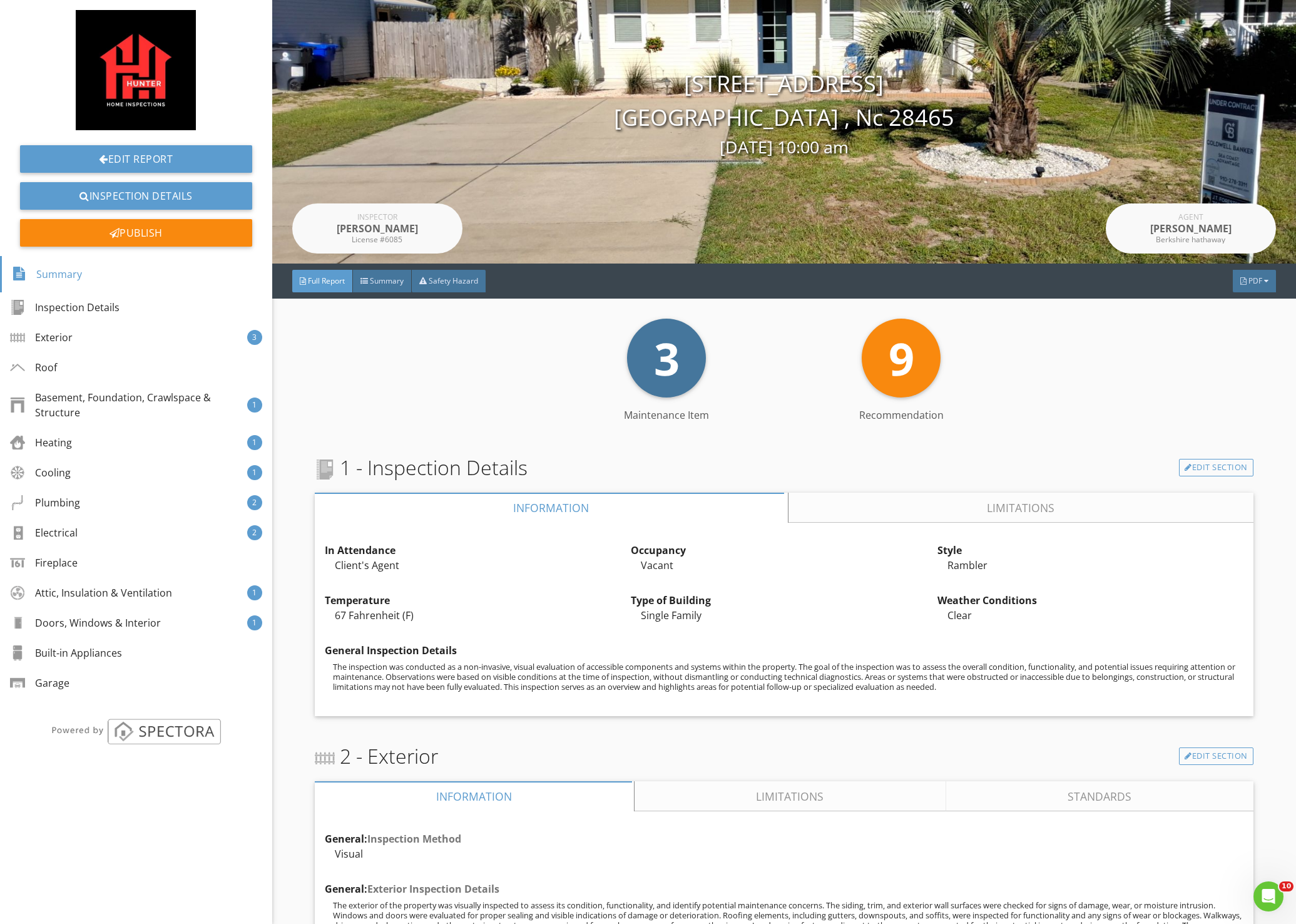
scroll to position [0, 0]
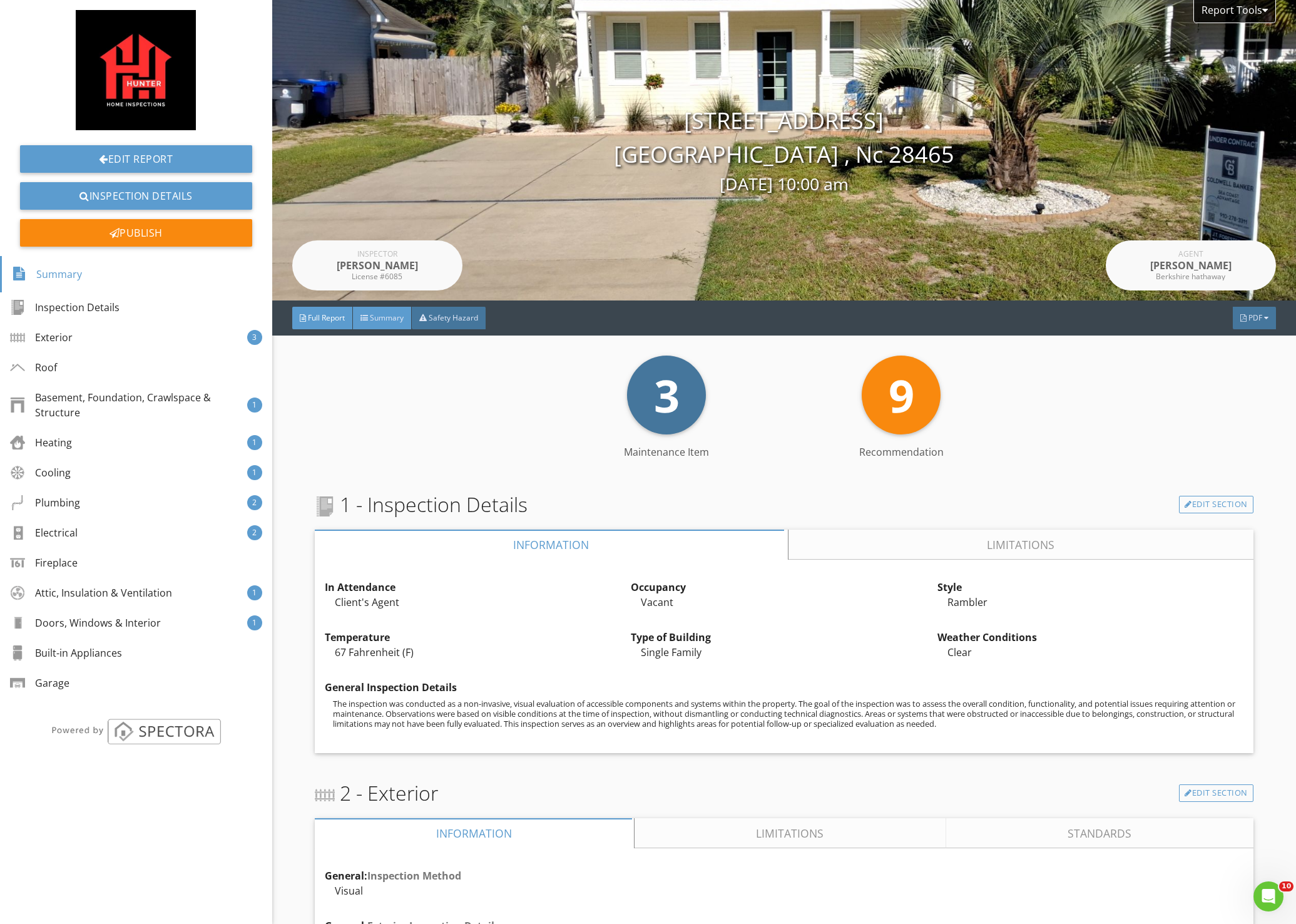
click at [393, 321] on span "Summary" at bounding box center [387, 317] width 34 height 11
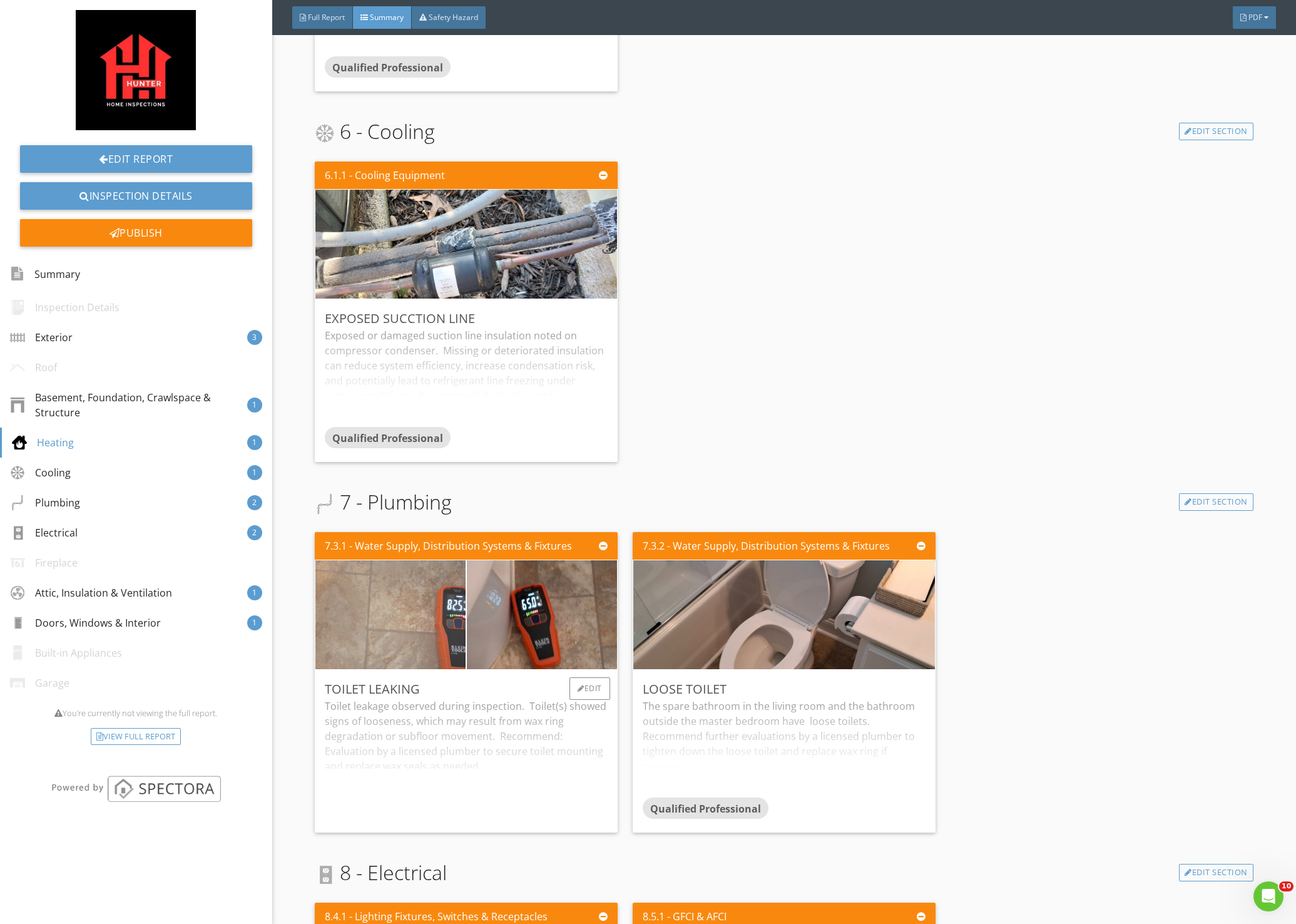
scroll to position [1377, 0]
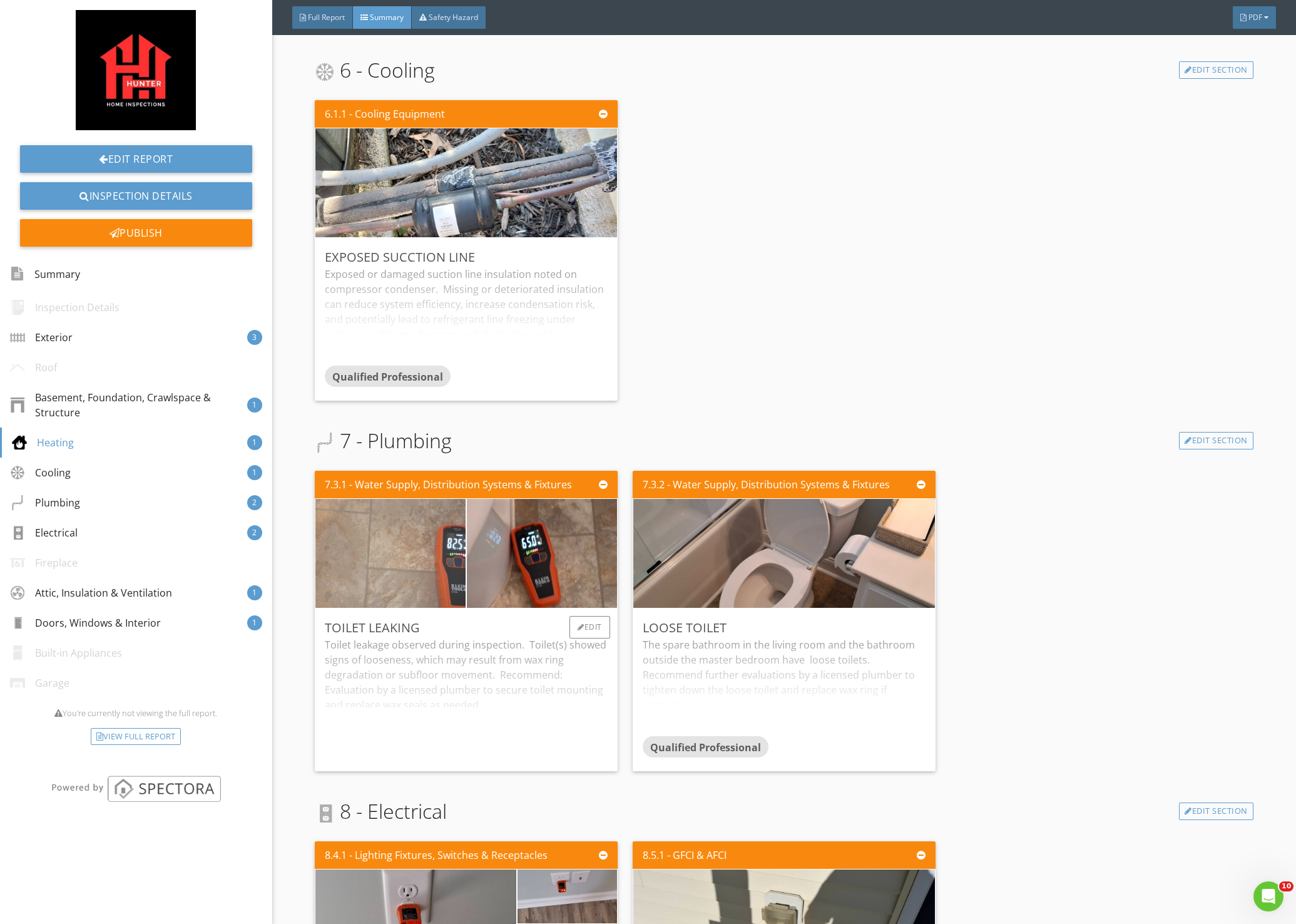
click at [454, 573] on img at bounding box center [390, 553] width 363 height 273
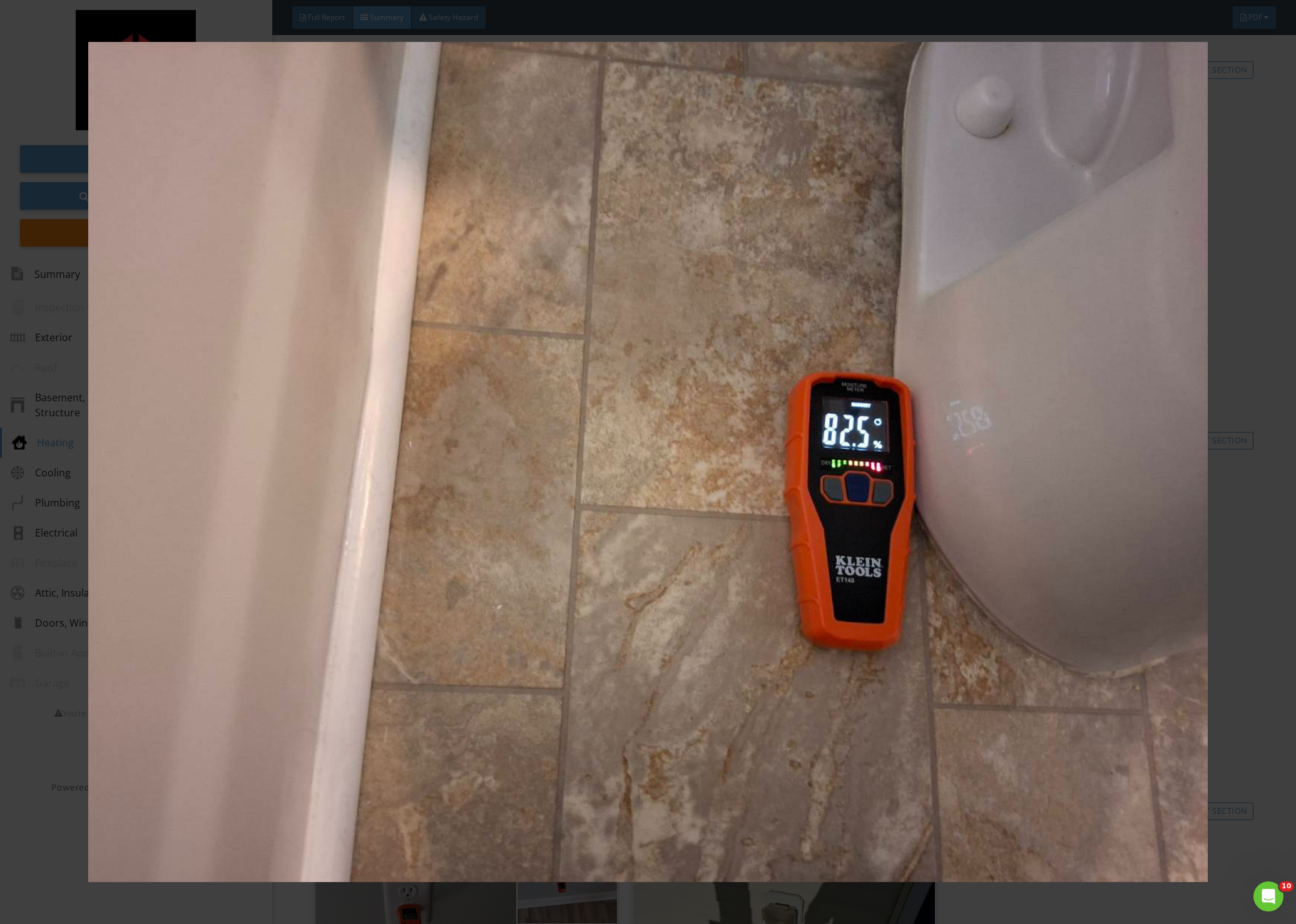
click at [1248, 525] on div at bounding box center [648, 462] width 1296 height 924
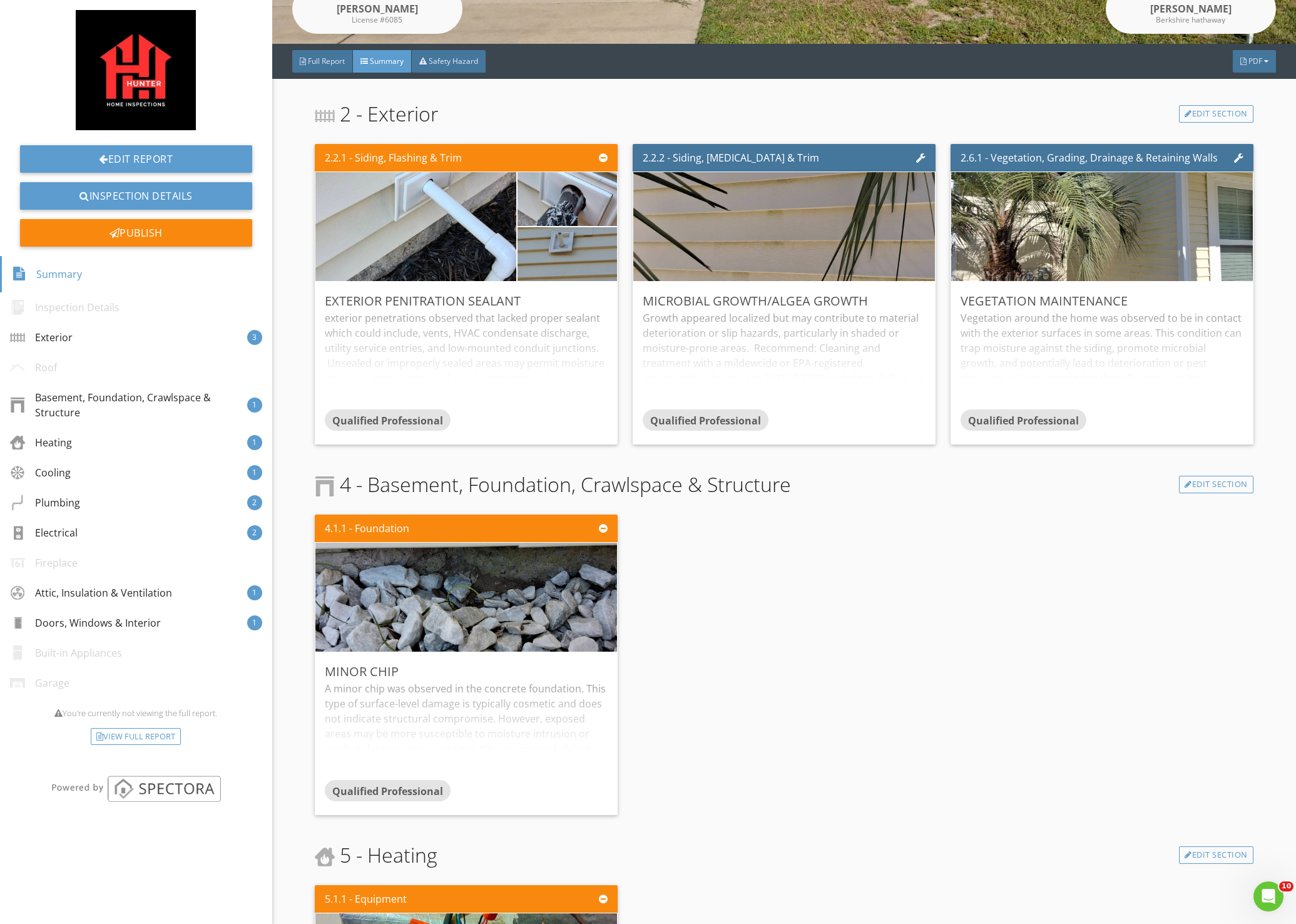
scroll to position [0, 0]
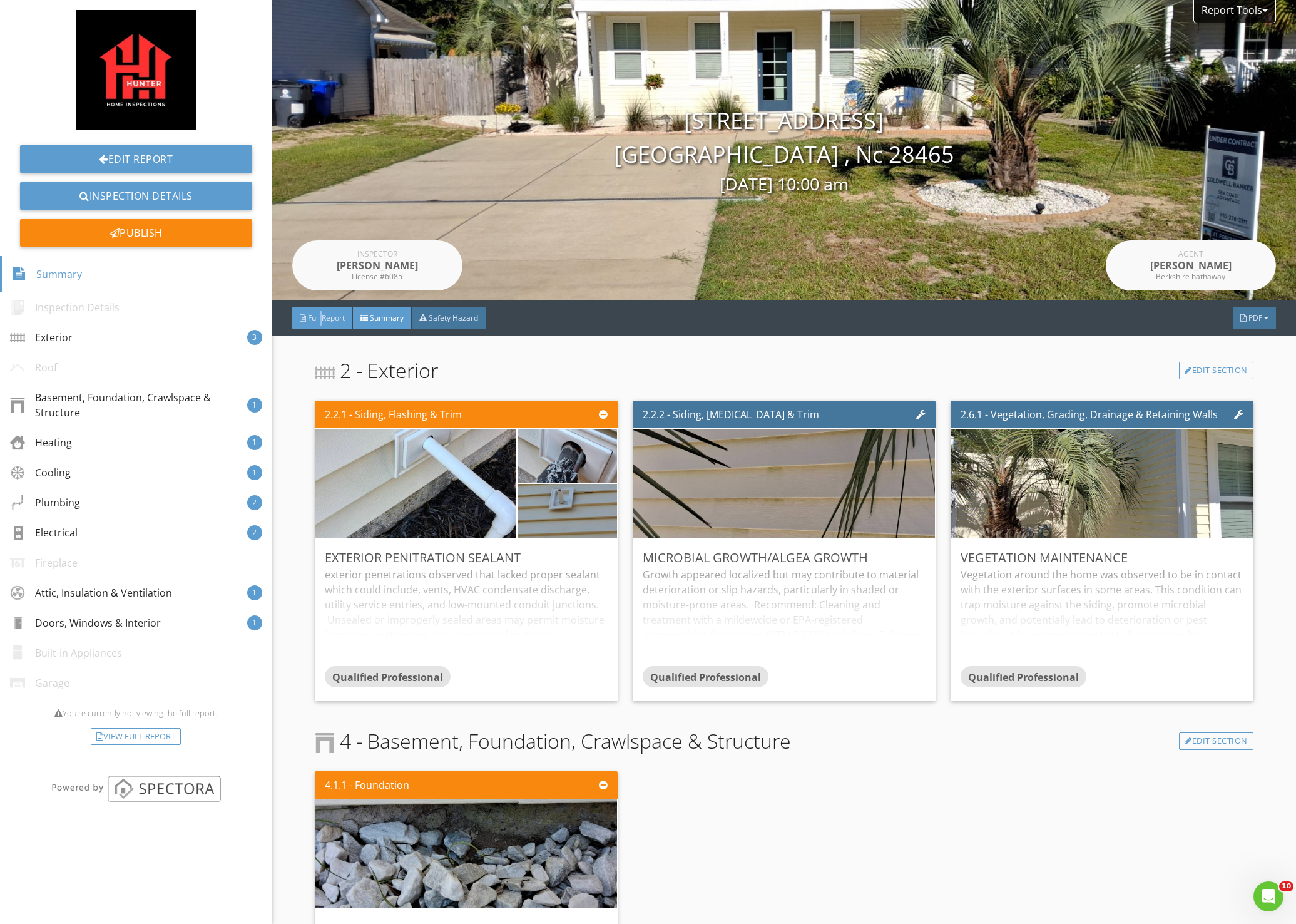
click at [322, 318] on span "Full Report" at bounding box center [326, 317] width 37 height 11
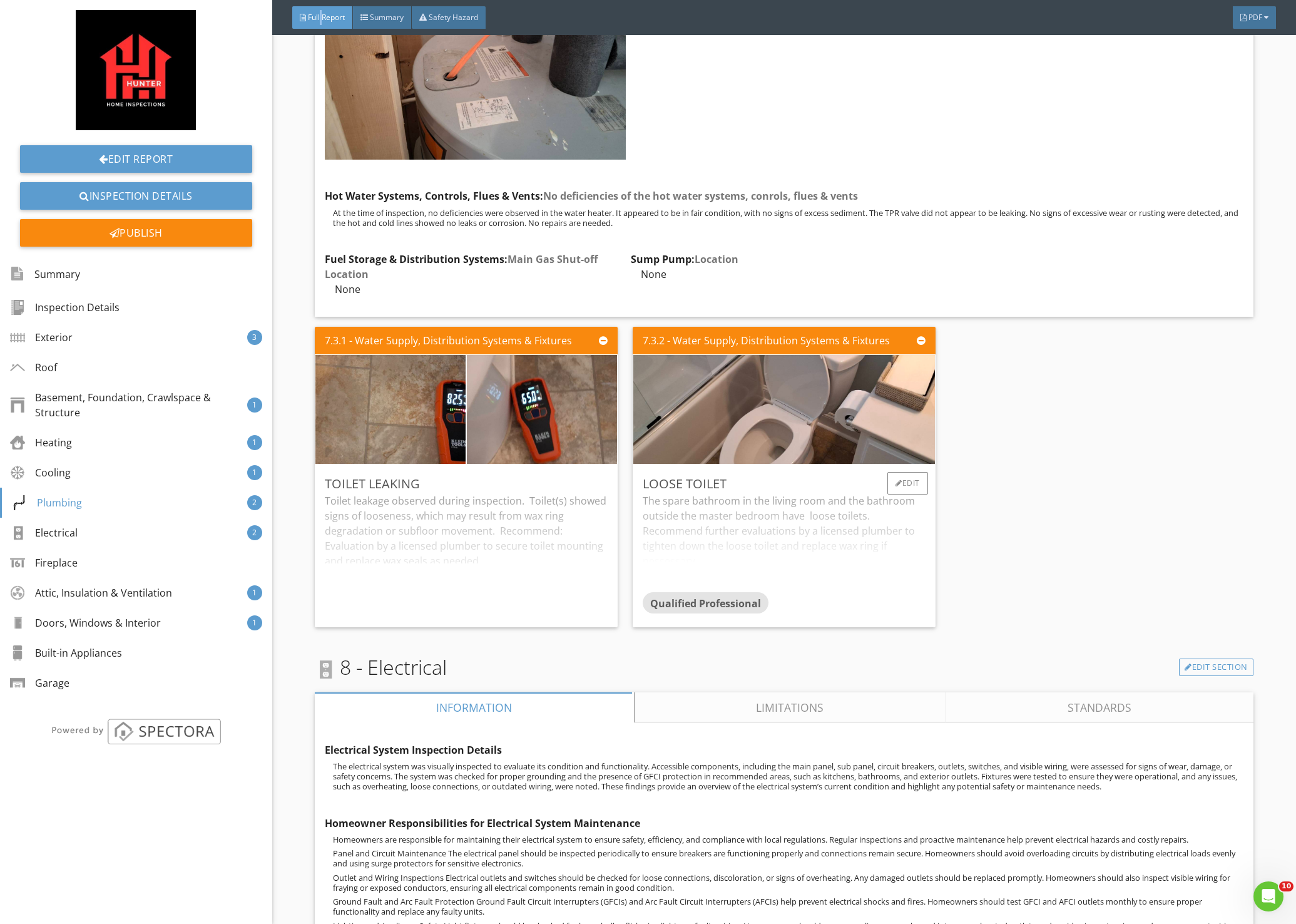
scroll to position [10701, 0]
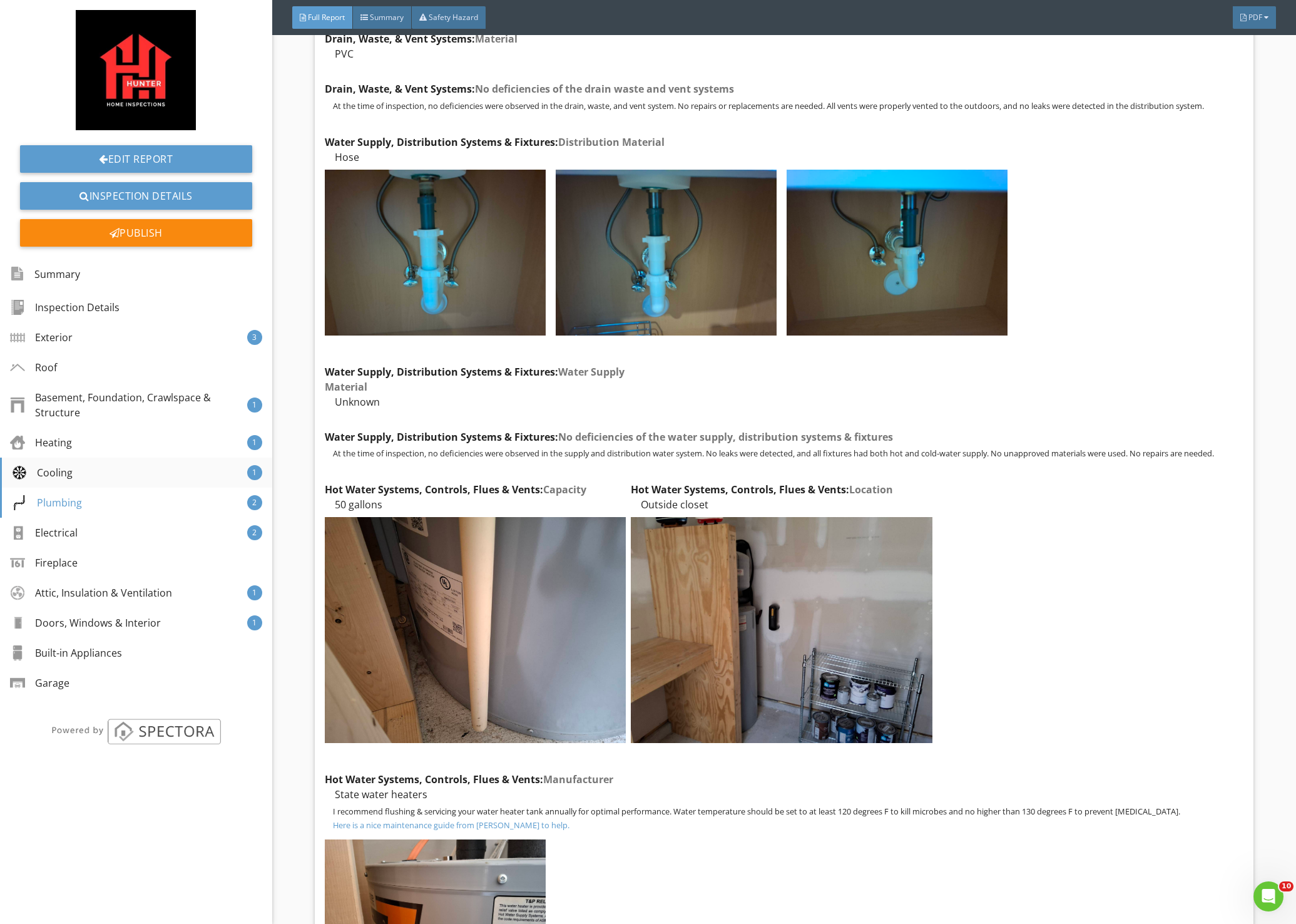
click at [116, 475] on div "Cooling 1" at bounding box center [136, 472] width 273 height 30
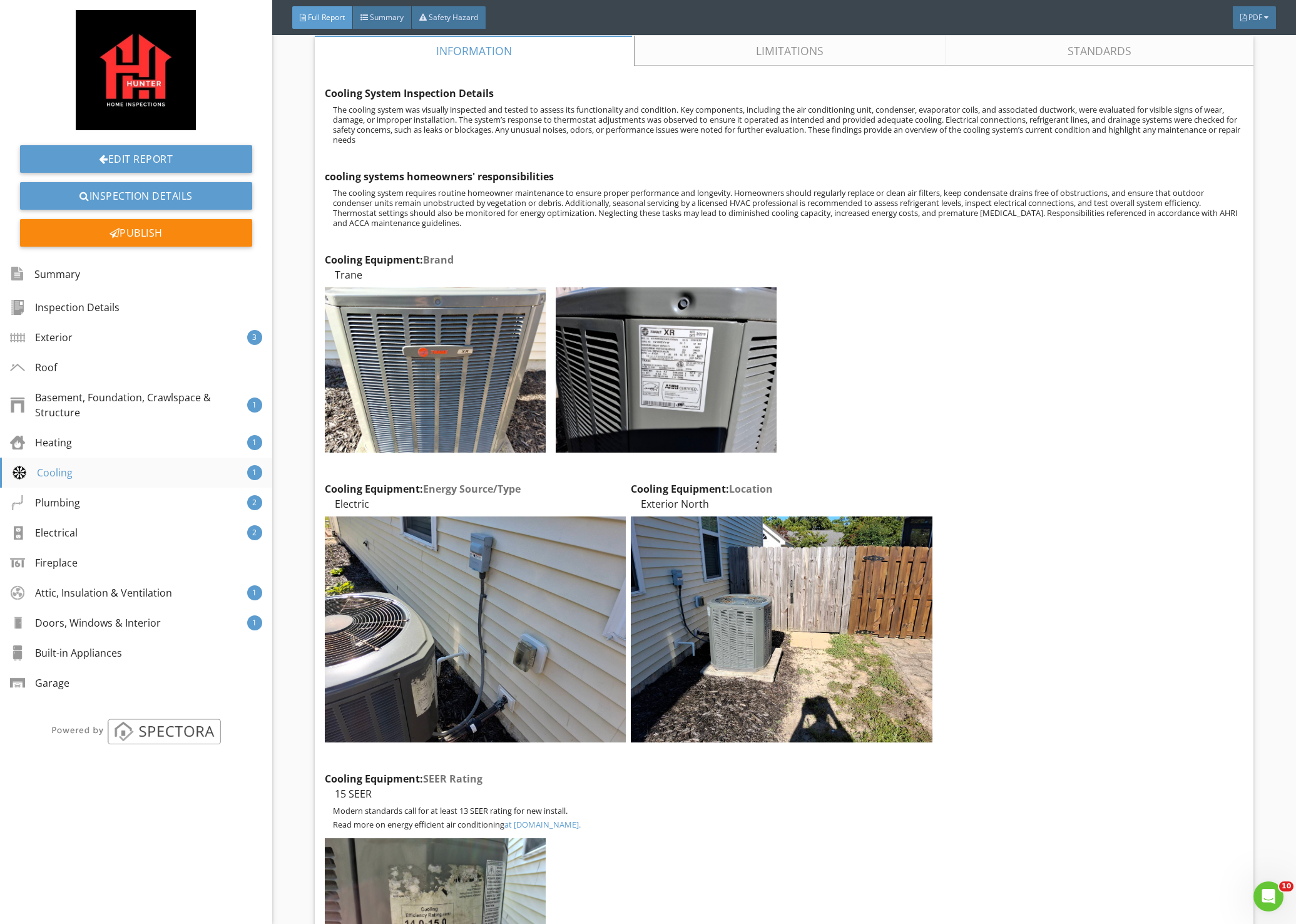
scroll to position [6607, 0]
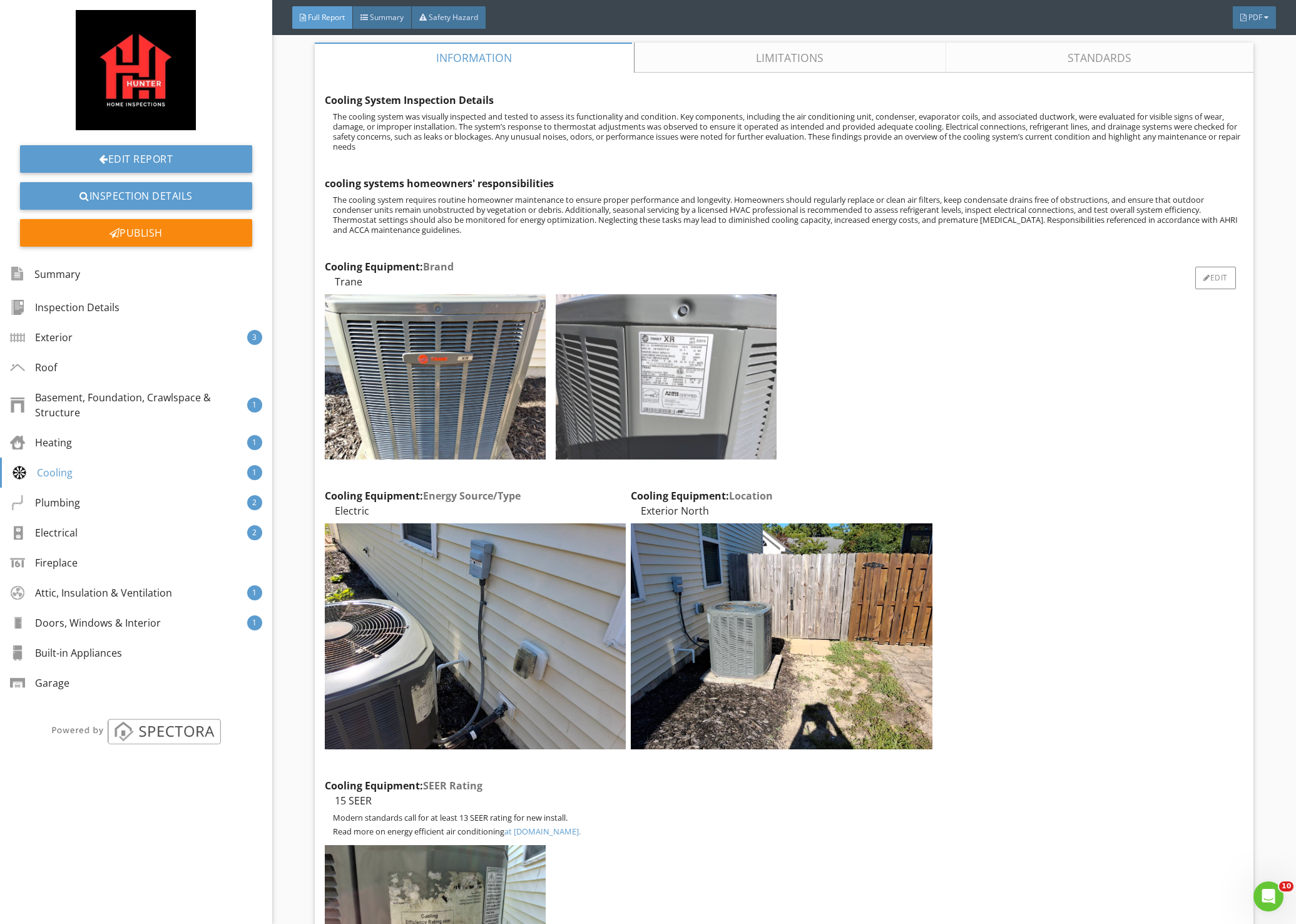
click at [688, 390] on img at bounding box center [666, 377] width 221 height 166
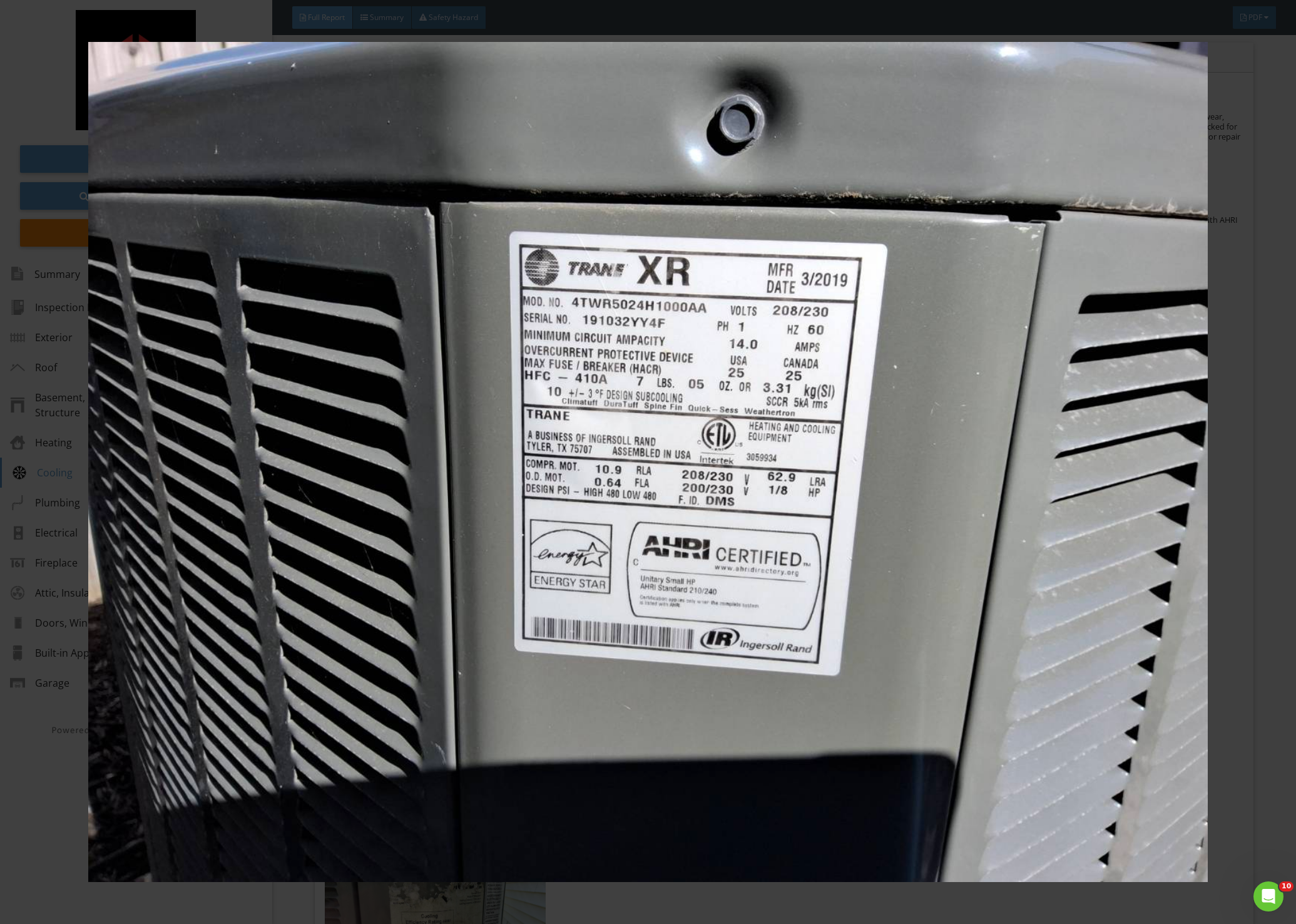
click at [1259, 415] on div at bounding box center [648, 462] width 1296 height 924
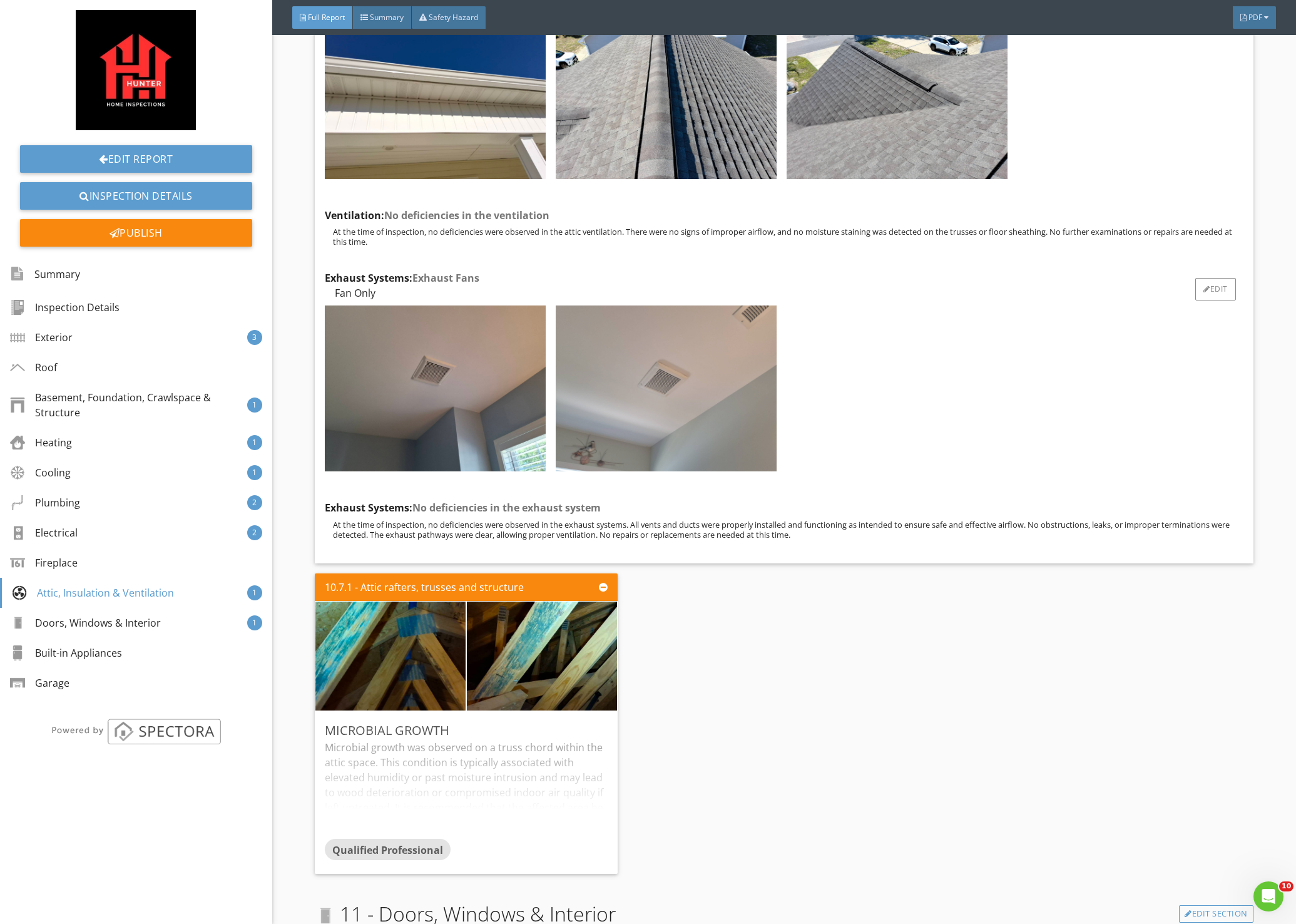
scroll to position [14644, 0]
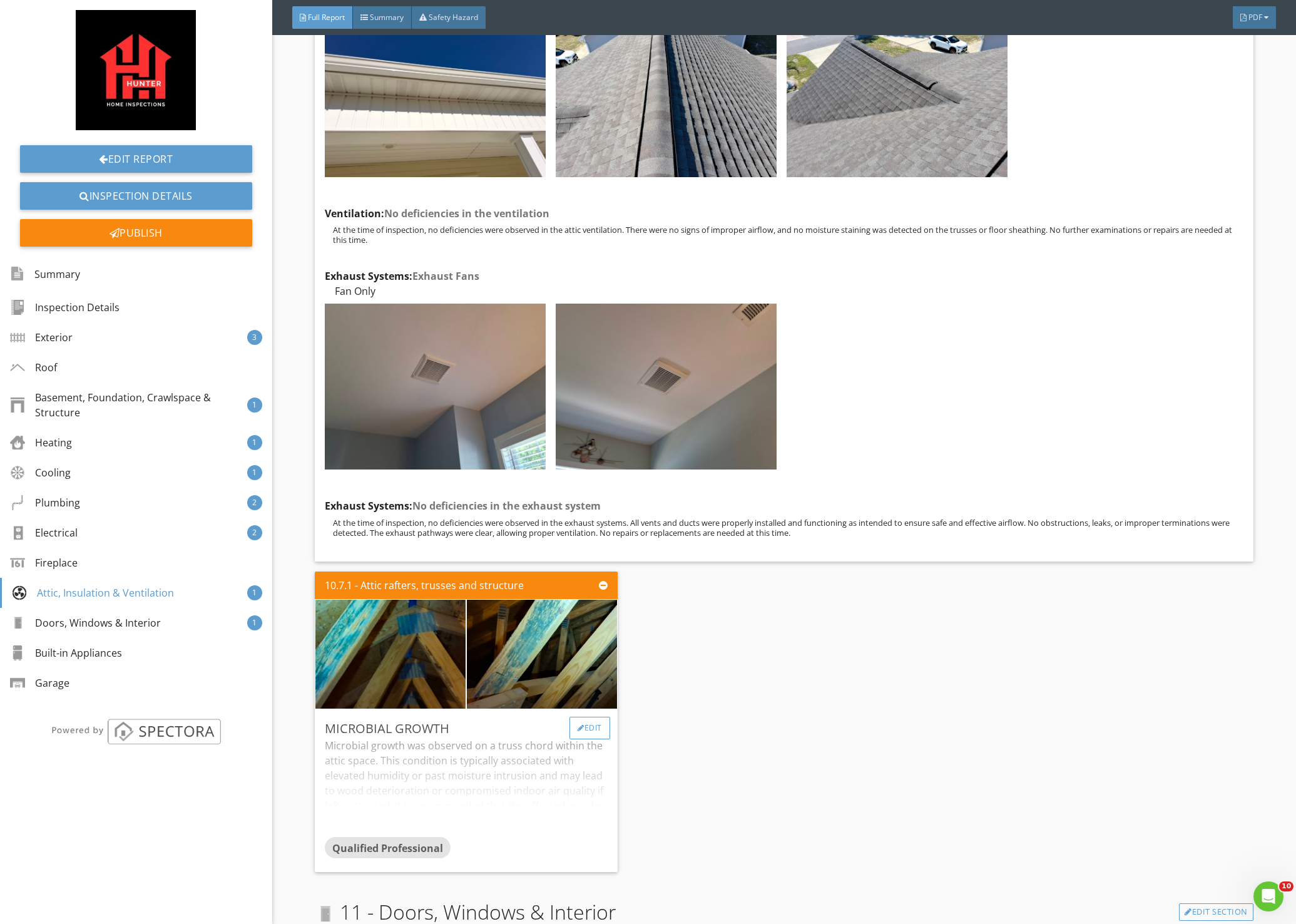
click at [584, 717] on div "Edit" at bounding box center [590, 728] width 41 height 22
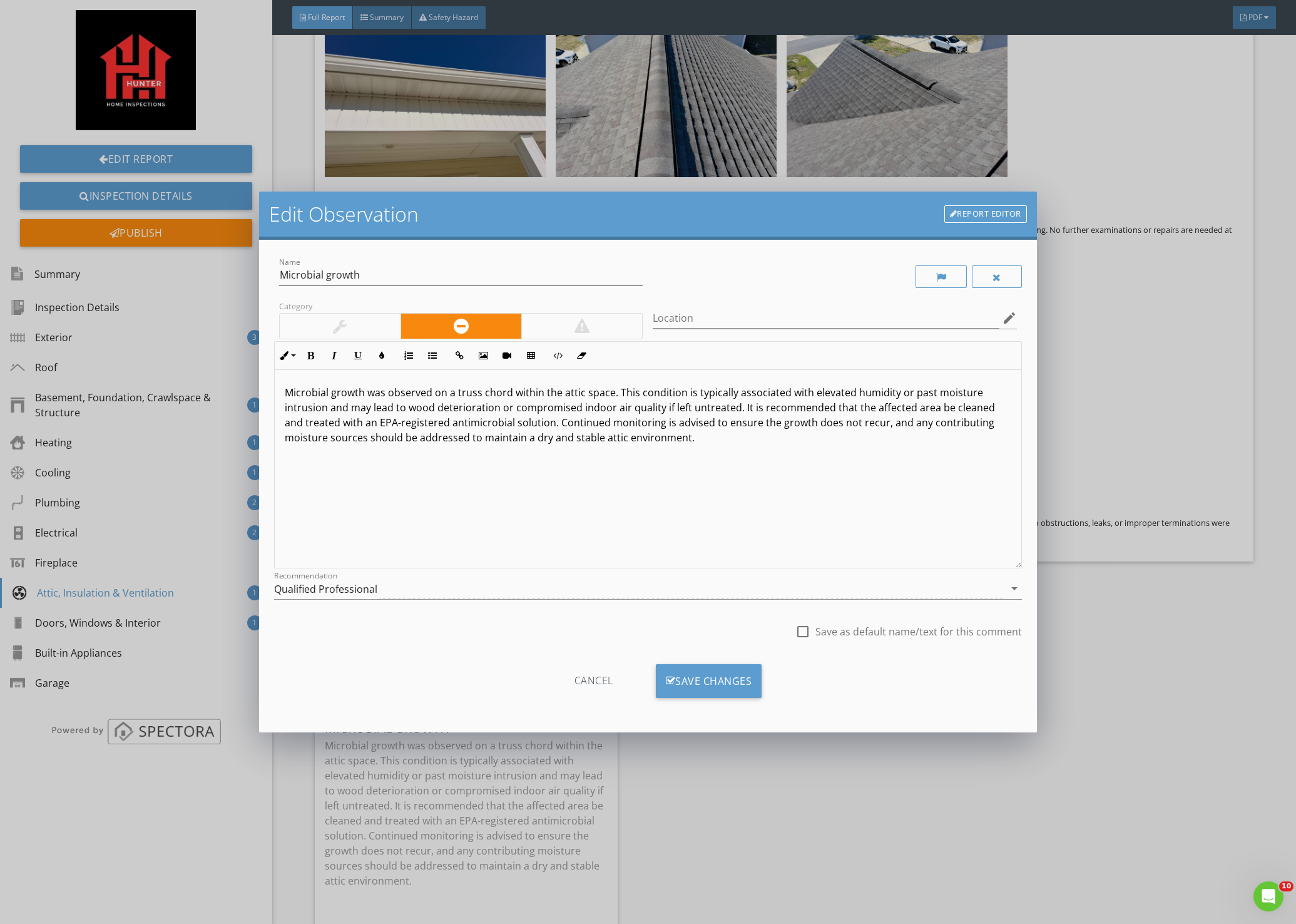
click at [598, 780] on div "Edit Observation Report Editor Name Microbial growth Category Location edit Inl…" at bounding box center [648, 462] width 1296 height 924
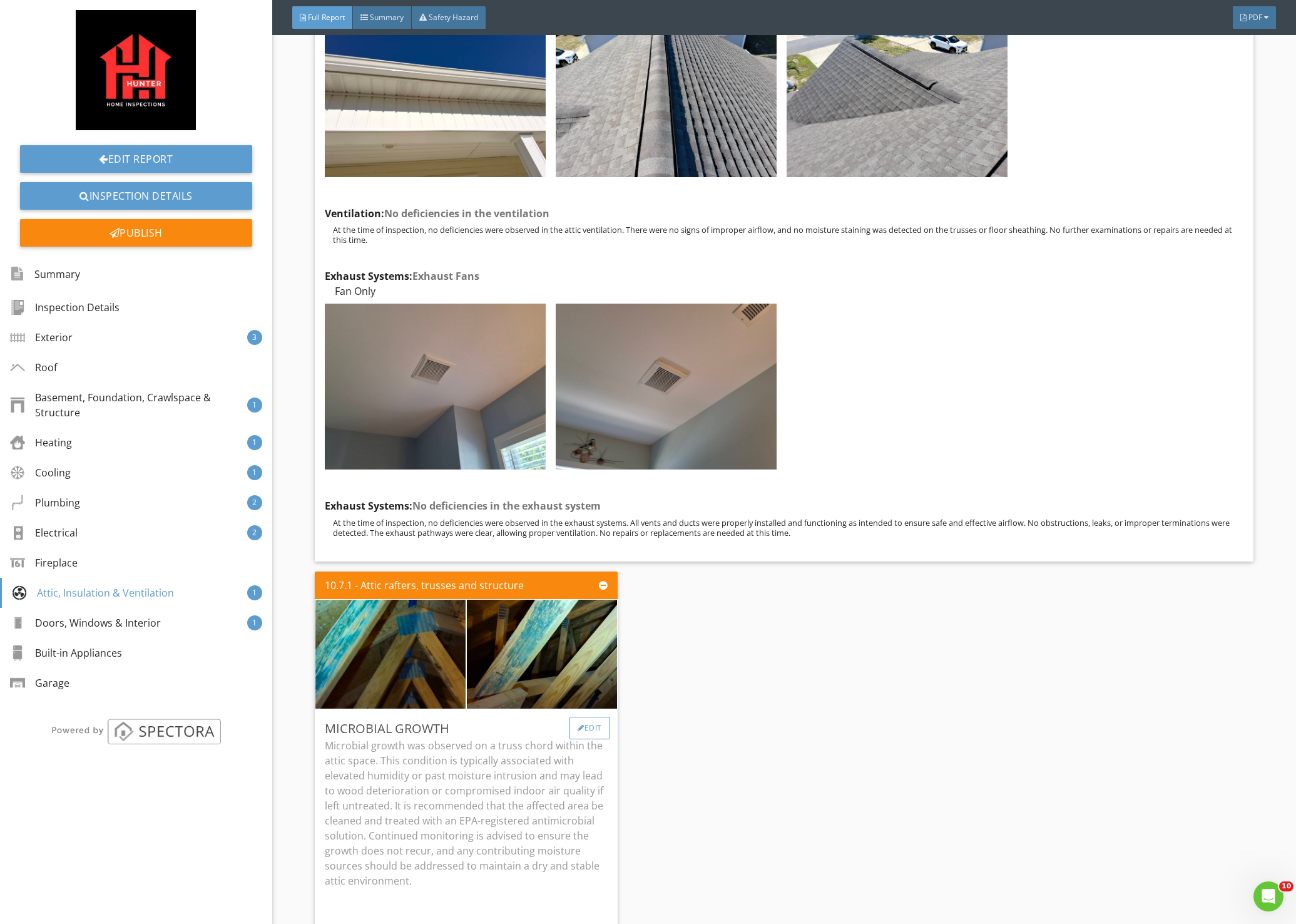
click at [588, 717] on div "Edit" at bounding box center [590, 728] width 41 height 22
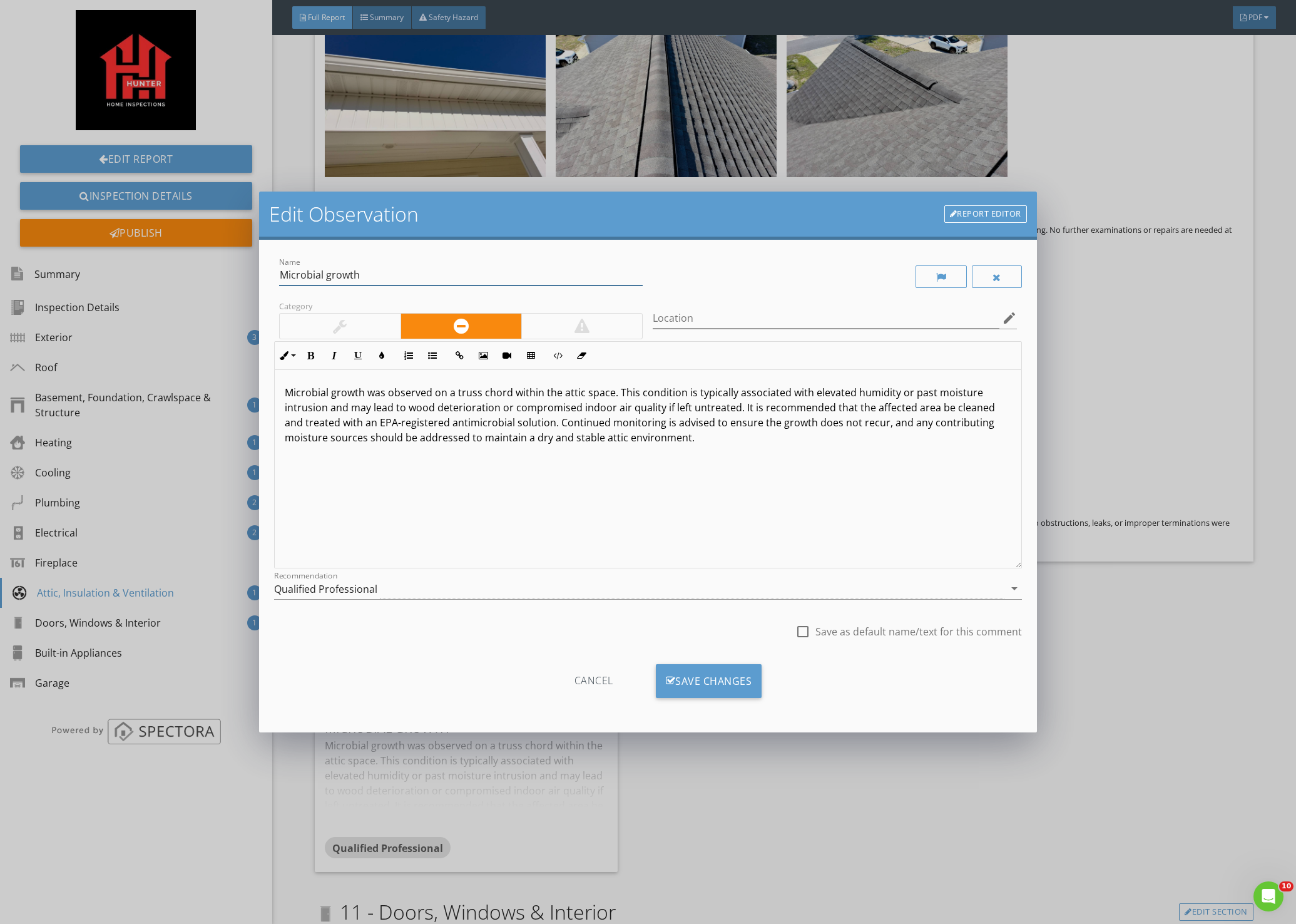
click at [280, 275] on input "Microbial growth" at bounding box center [460, 275] width 364 height 20
type input "questionable Microbial growth"
click at [284, 392] on div "Microbial growth was observed on a truss chord within the attic space. This con…" at bounding box center [648, 469] width 747 height 198
click at [359, 393] on p "Questionable Microbial growth was observed on a truss chord within the attic sp…" at bounding box center [647, 415] width 726 height 60
click at [801, 629] on div at bounding box center [803, 631] width 21 height 21
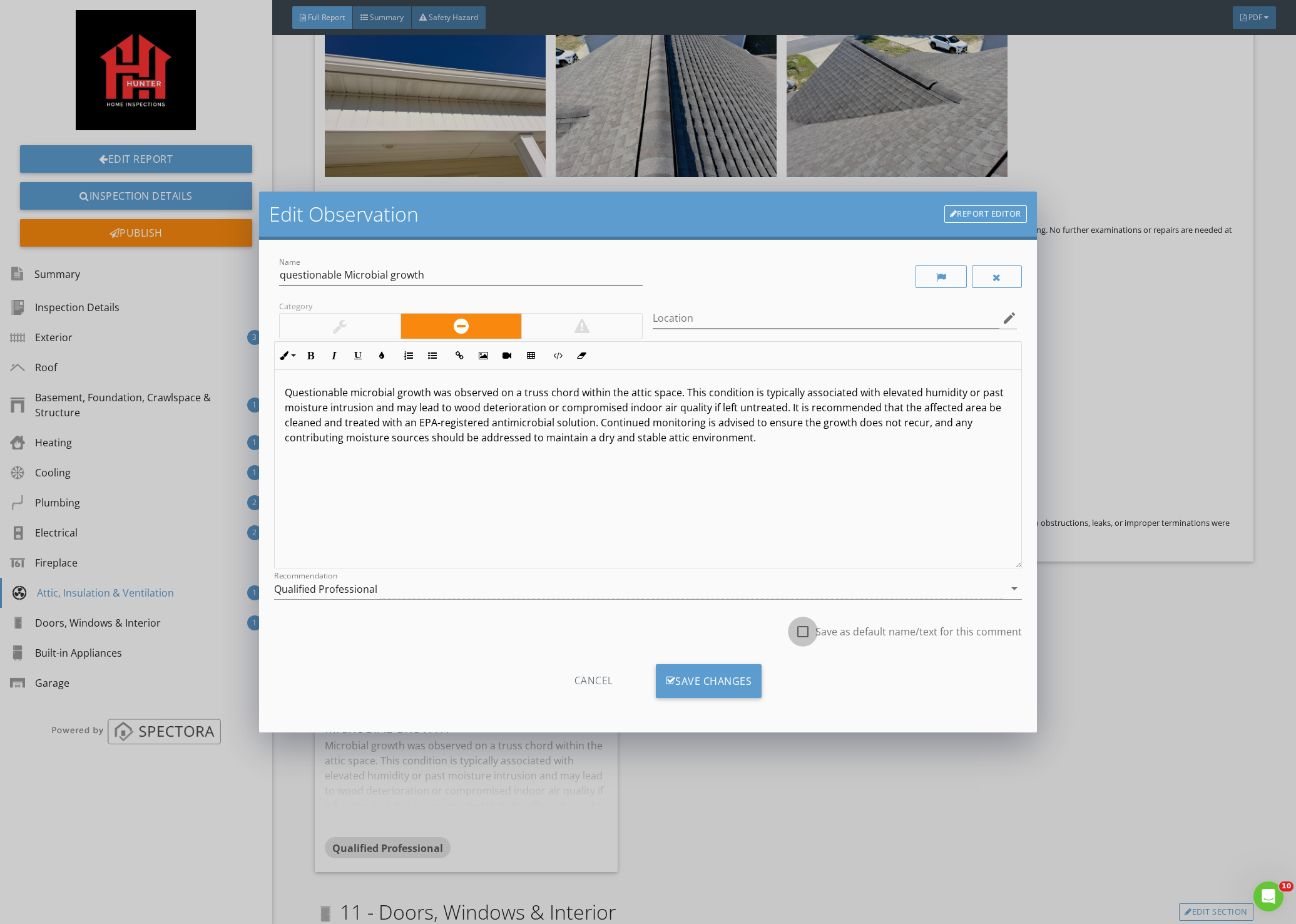
checkbox input "true"
click at [725, 680] on div "Save Changes" at bounding box center [709, 681] width 106 height 34
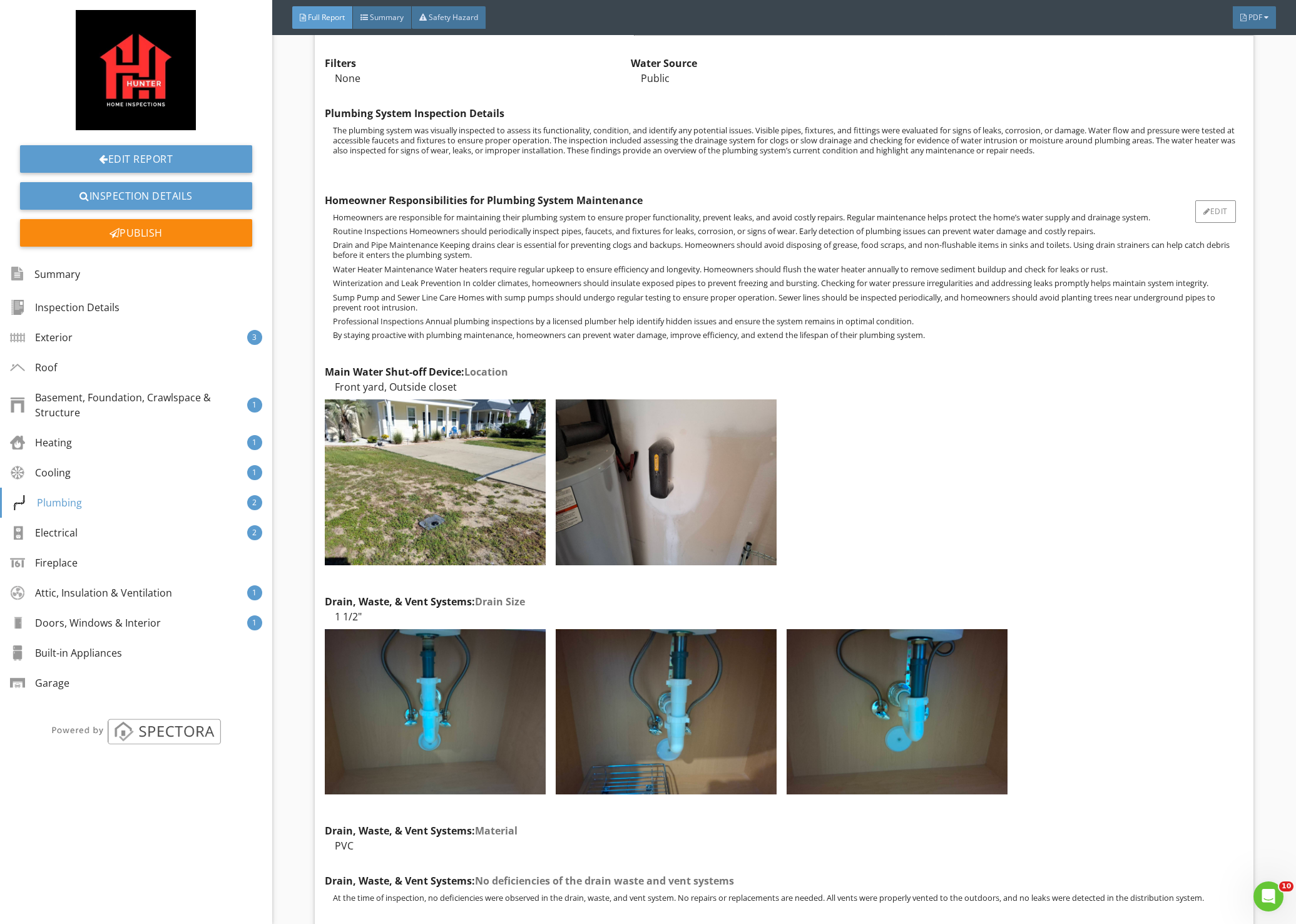
scroll to position [8699, 0]
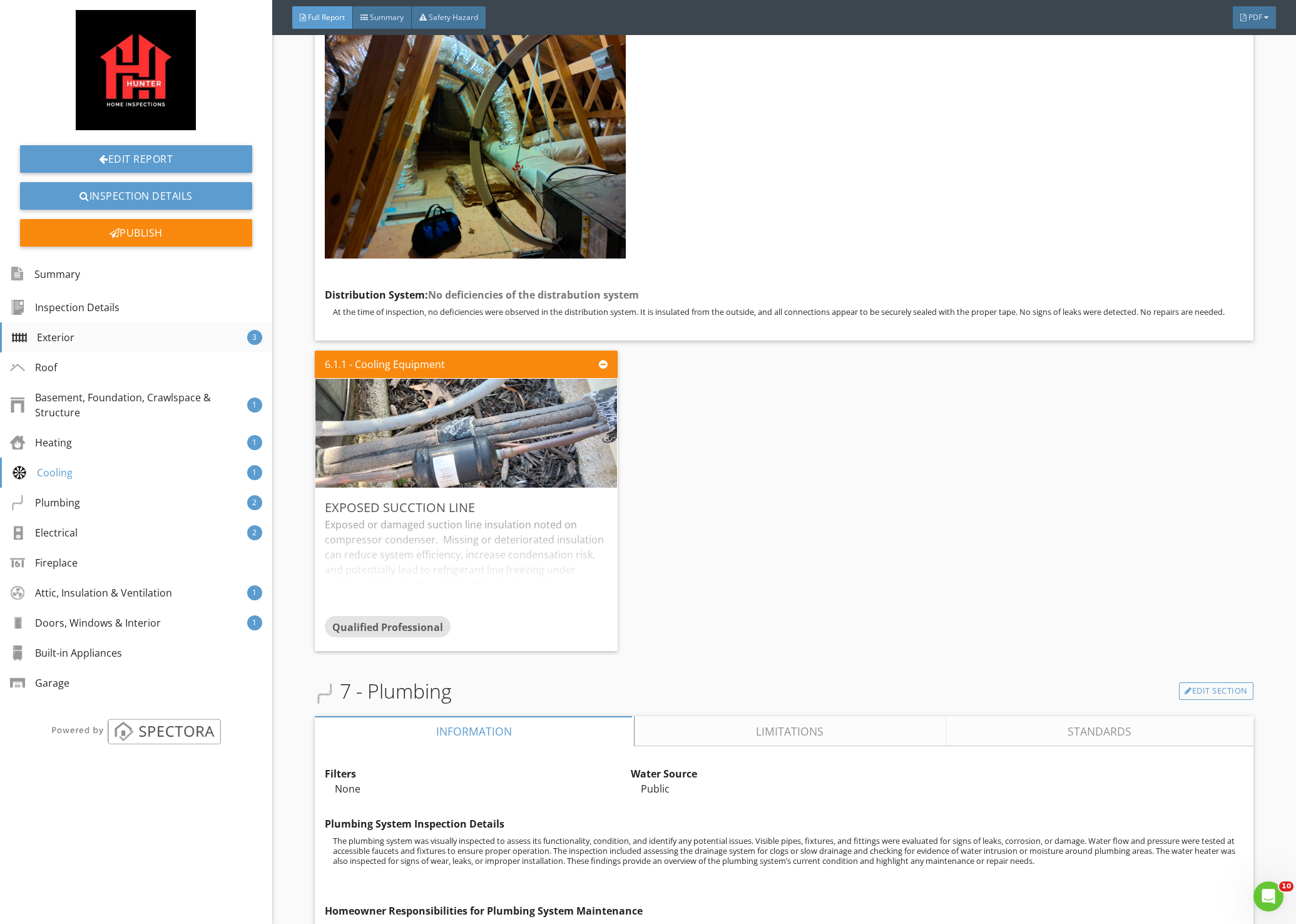
click at [85, 345] on div "Exterior 3" at bounding box center [136, 337] width 273 height 30
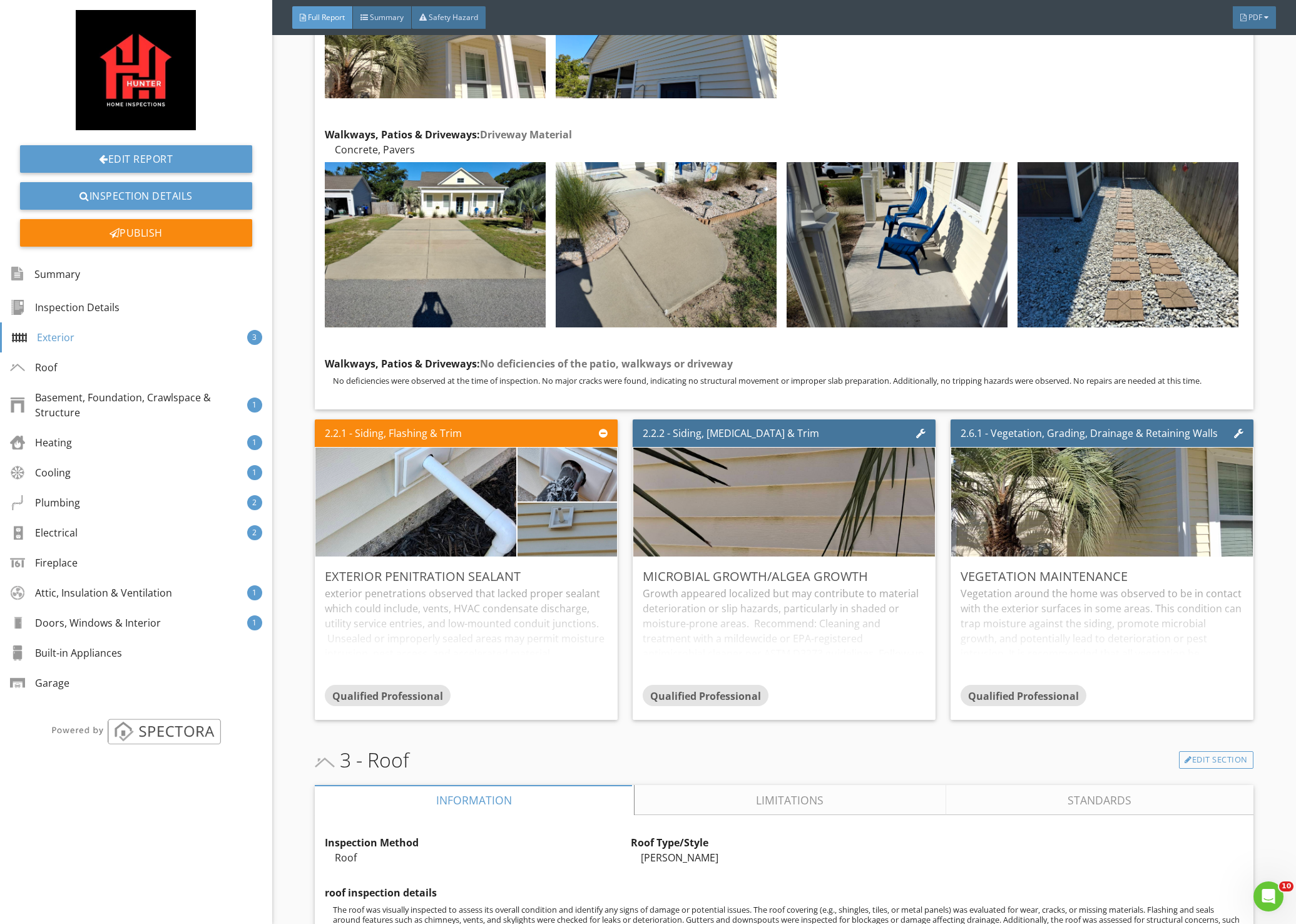
scroll to position [2182, 0]
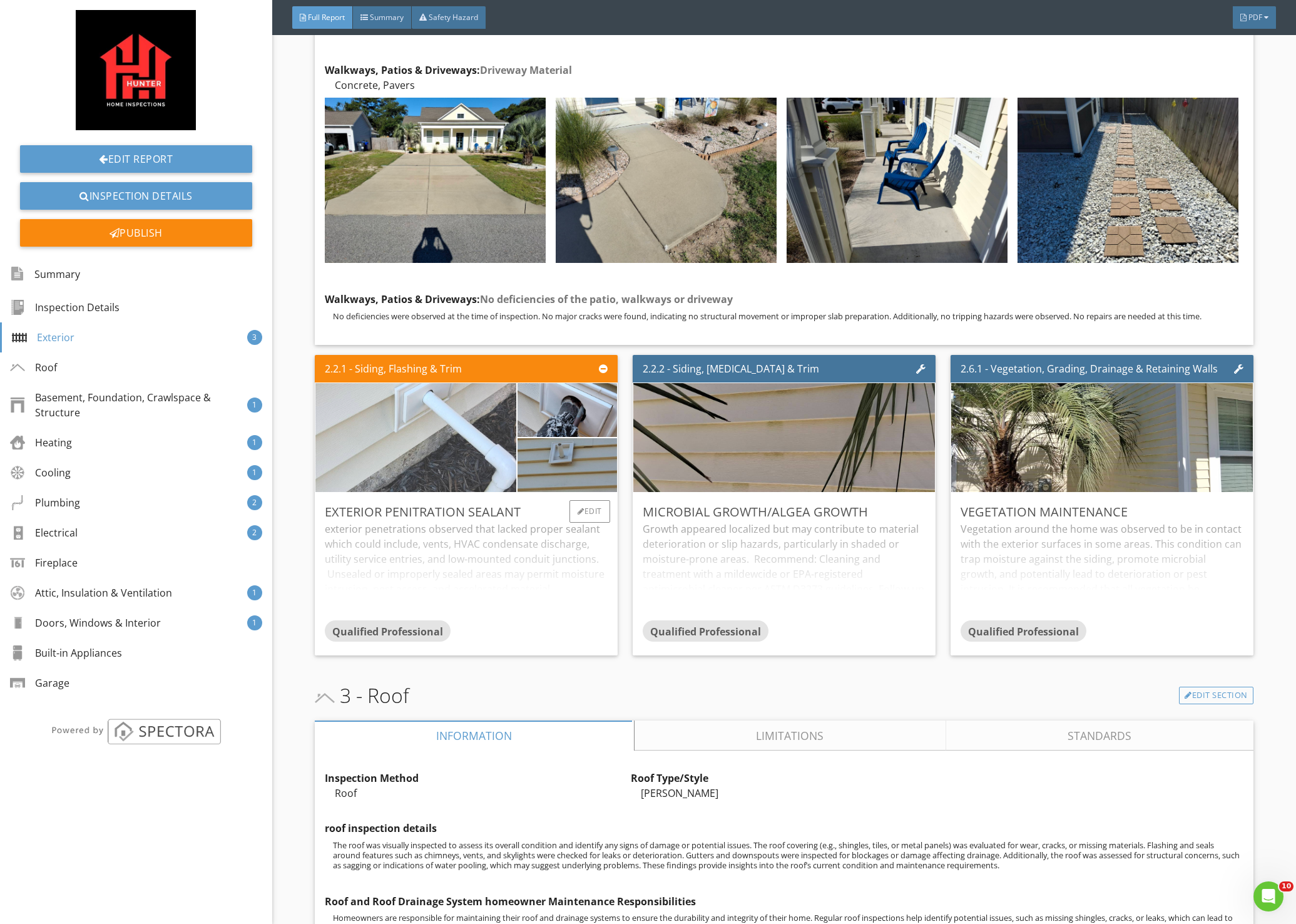
click at [439, 433] on img at bounding box center [416, 438] width 363 height 273
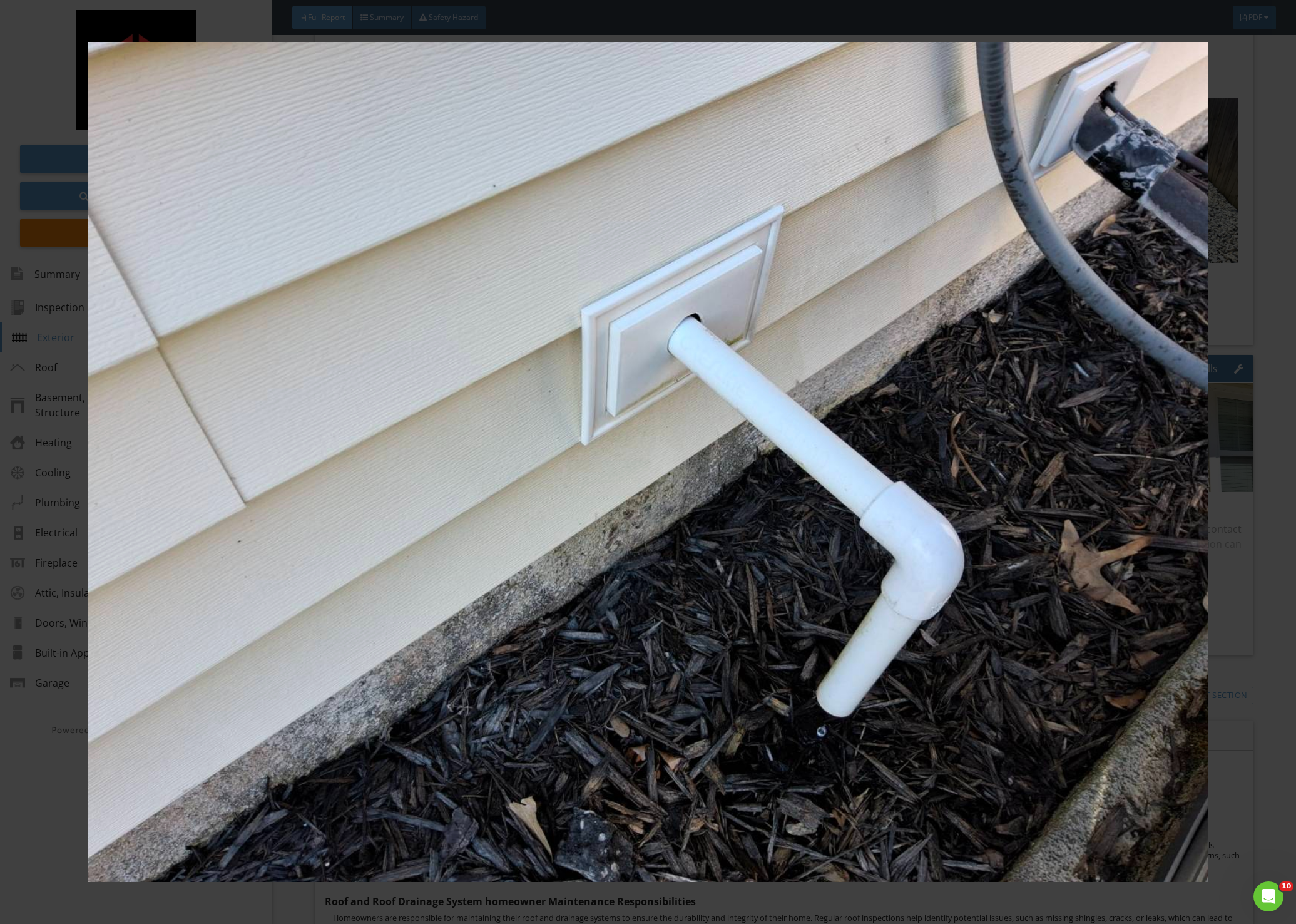
drag, startPoint x: 695, startPoint y: 389, endPoint x: 589, endPoint y: 464, distance: 129.8
click at [585, 464] on img at bounding box center [648, 462] width 1194 height 839
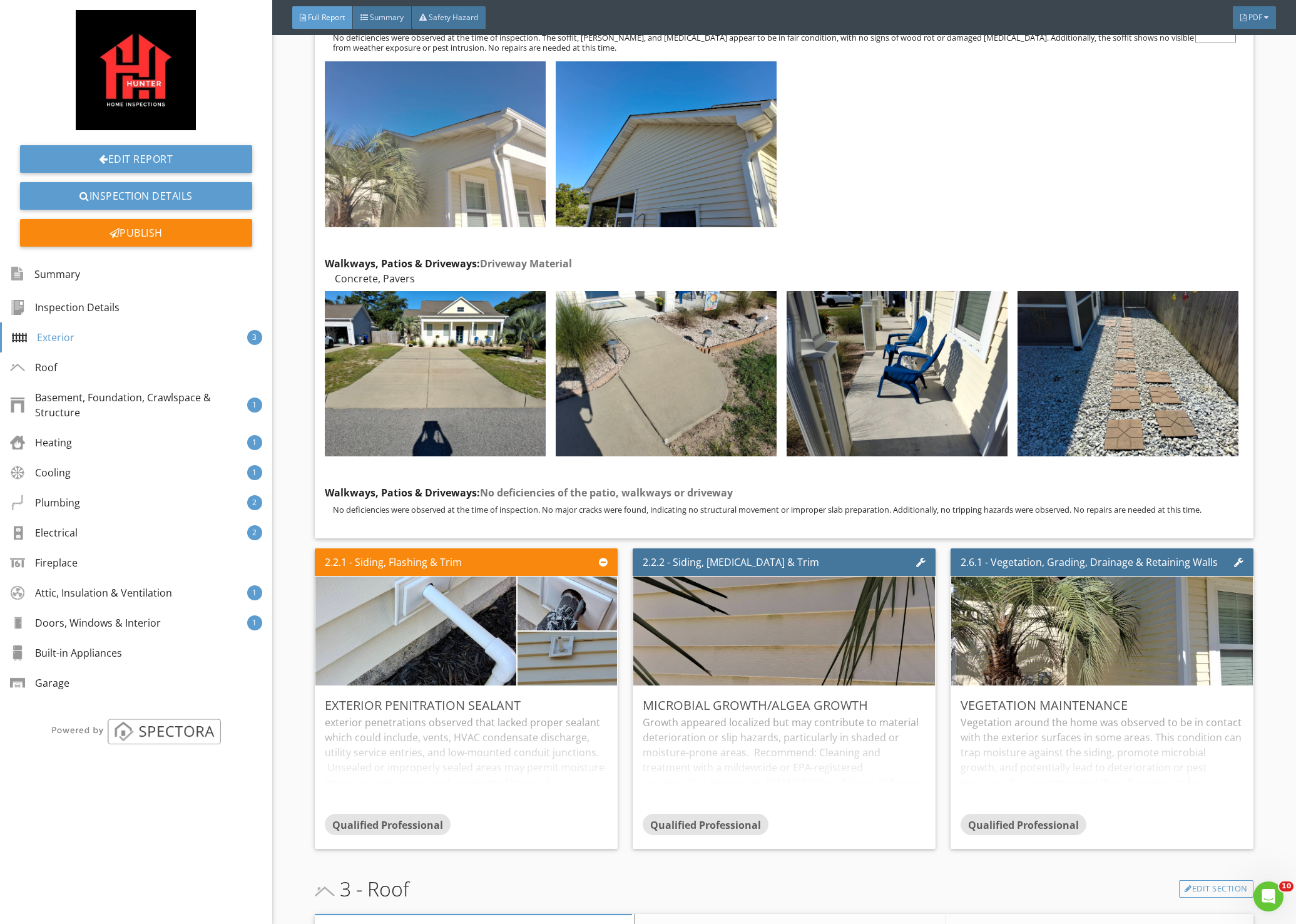
scroll to position [1681, 0]
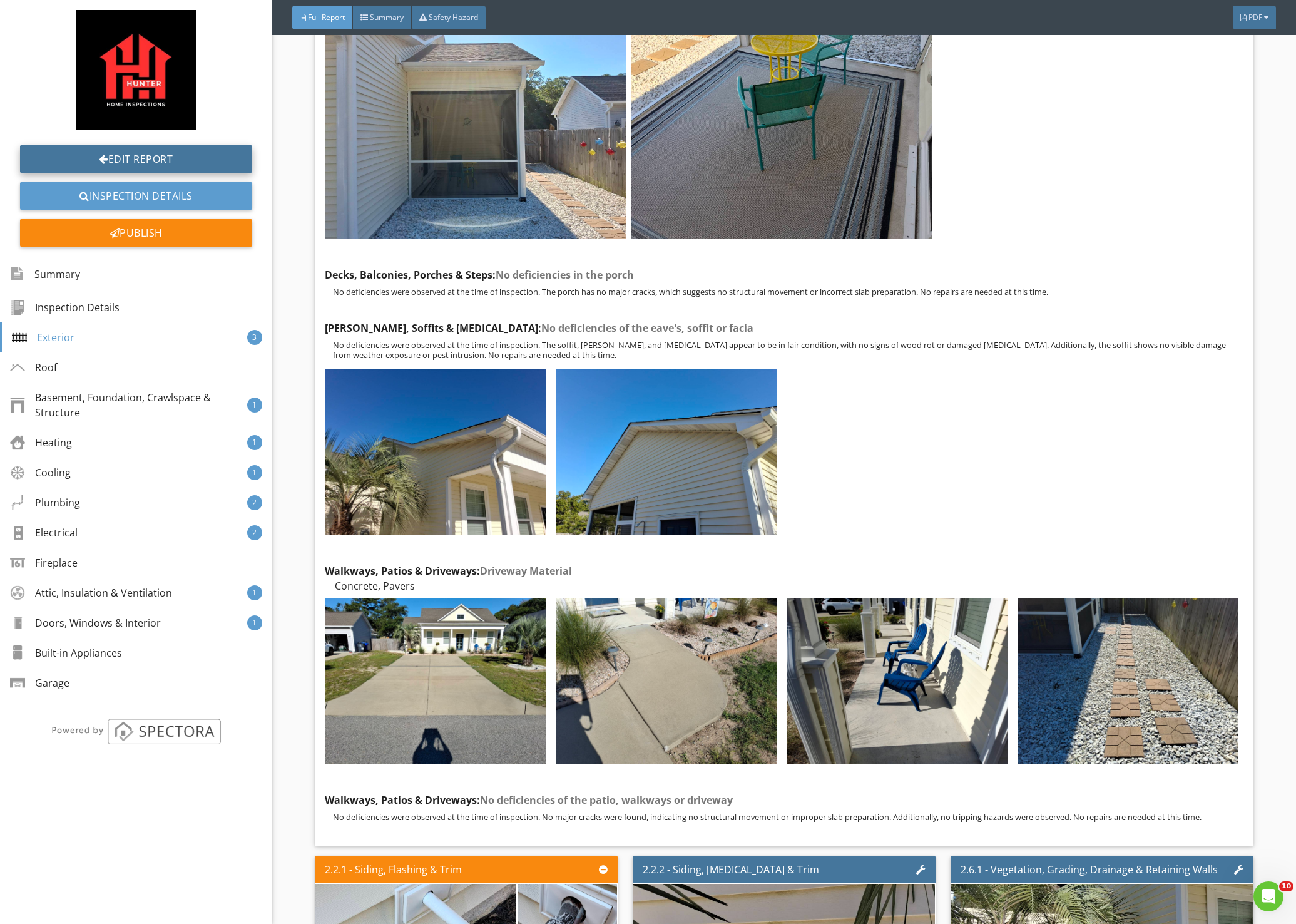
click at [161, 154] on link "Edit Report" at bounding box center [136, 158] width 232 height 27
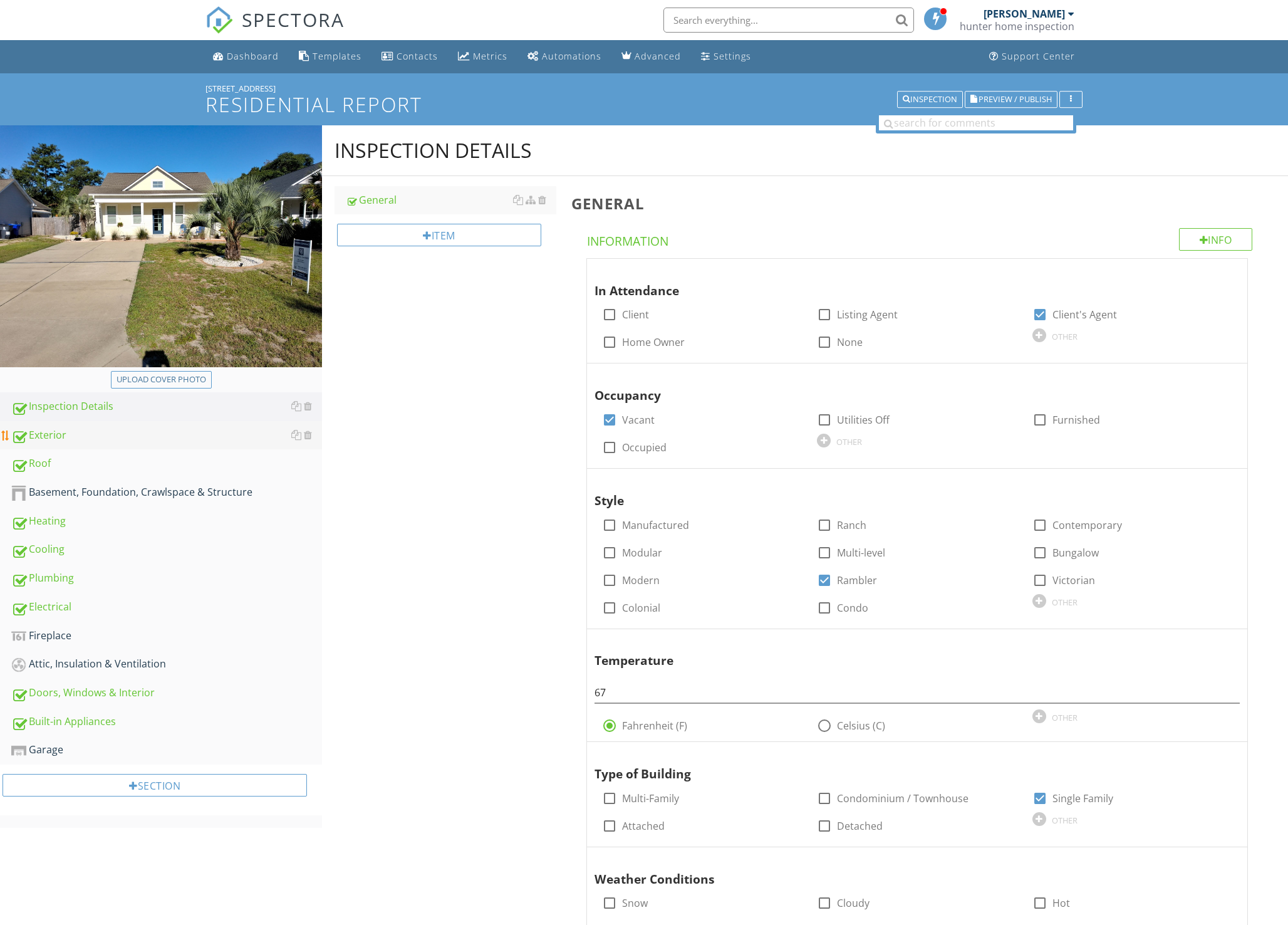
click at [90, 438] on div "Exterior" at bounding box center [166, 435] width 311 height 16
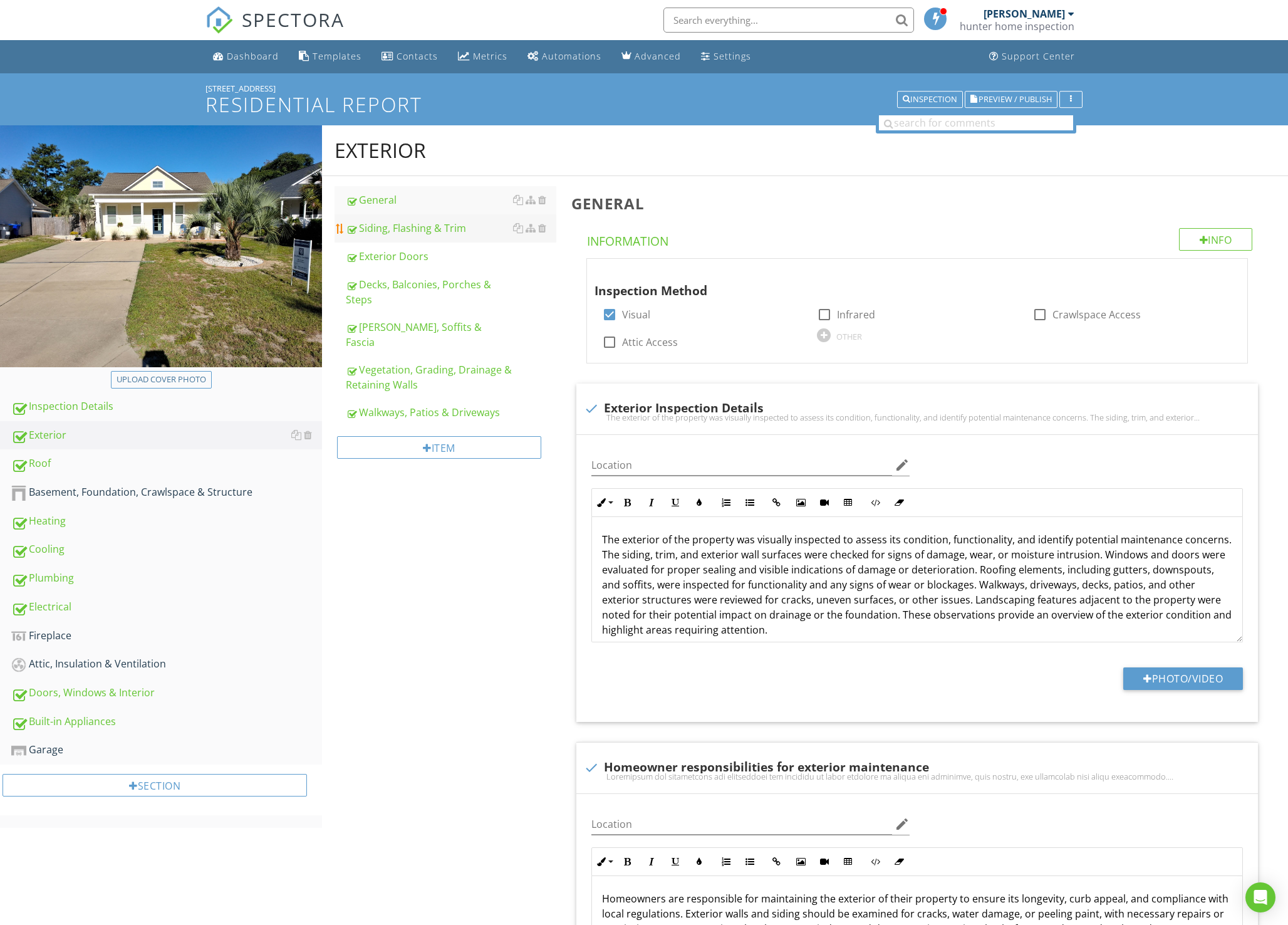
click at [396, 227] on div "Siding, Flashing & Trim" at bounding box center [451, 227] width 210 height 15
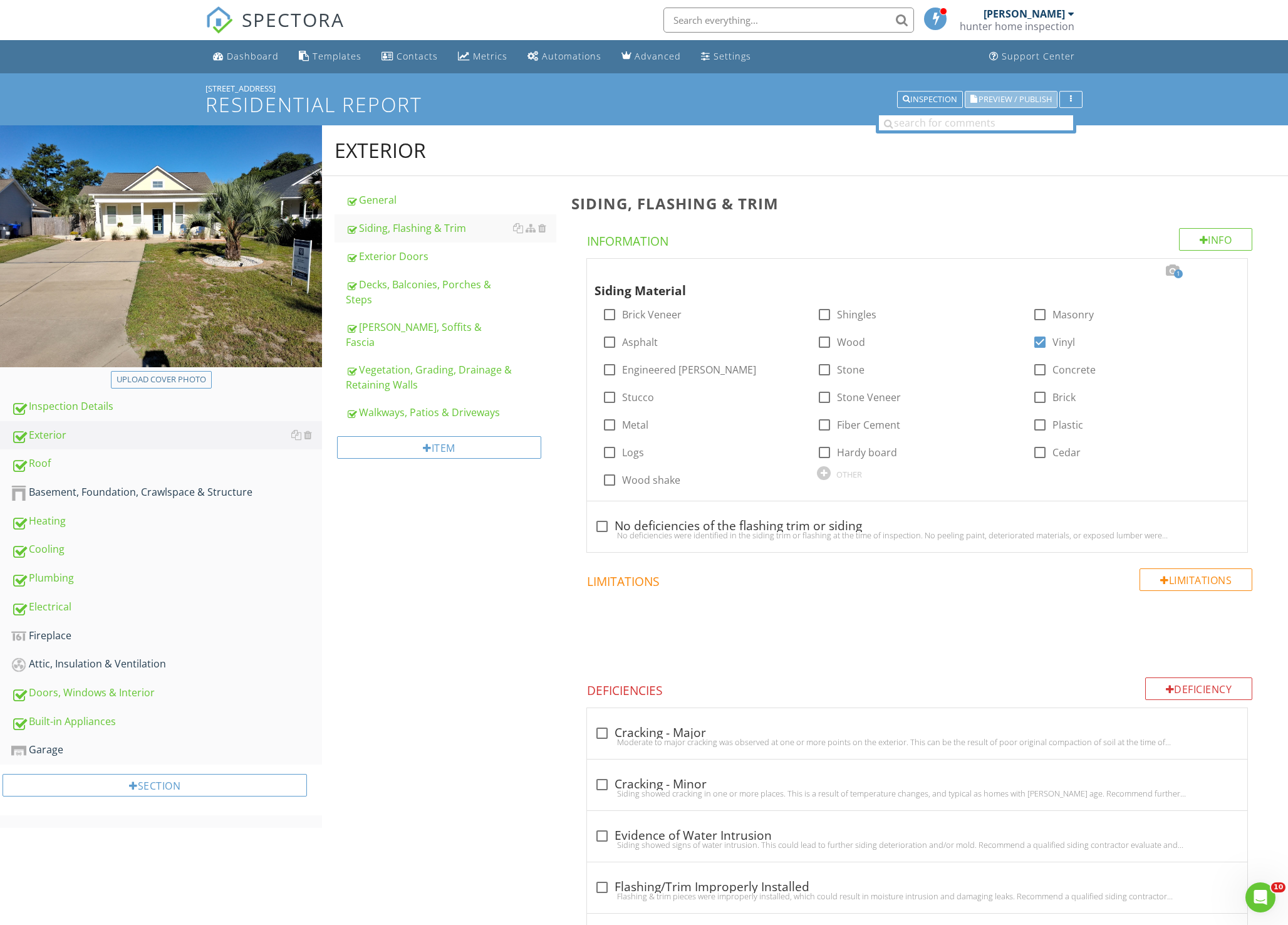
click at [1001, 101] on span "Preview / Publish" at bounding box center [1015, 100] width 74 height 8
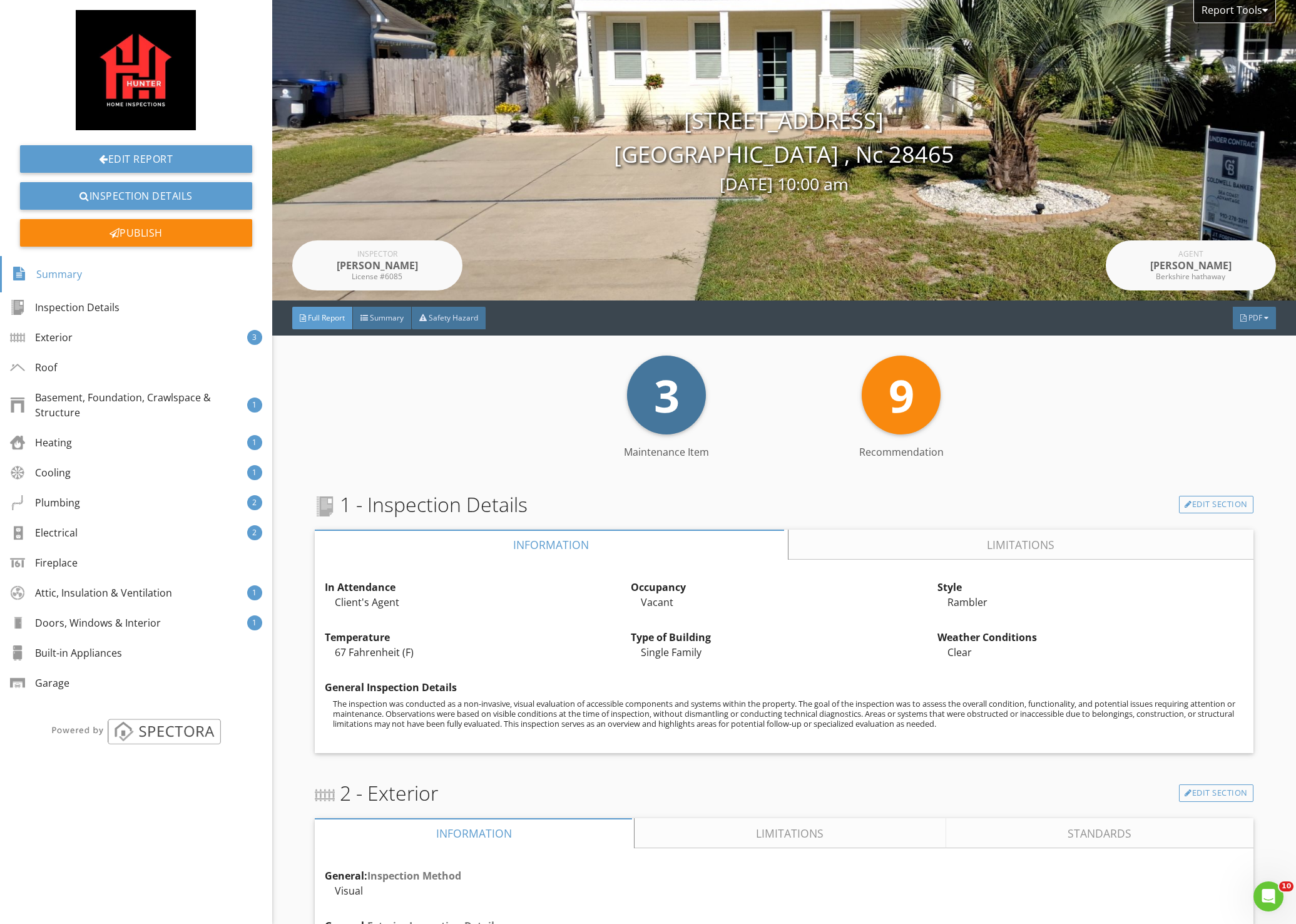
drag, startPoint x: 612, startPoint y: 125, endPoint x: 550, endPoint y: 167, distance: 74.9
click at [549, 167] on div "[STREET_ADDRESS] [GEOGRAPHIC_DATA] , Nc 28465 [DATE] 10:00 am" at bounding box center [785, 150] width 1024 height 93
click at [160, 155] on link "Edit Report" at bounding box center [136, 158] width 232 height 27
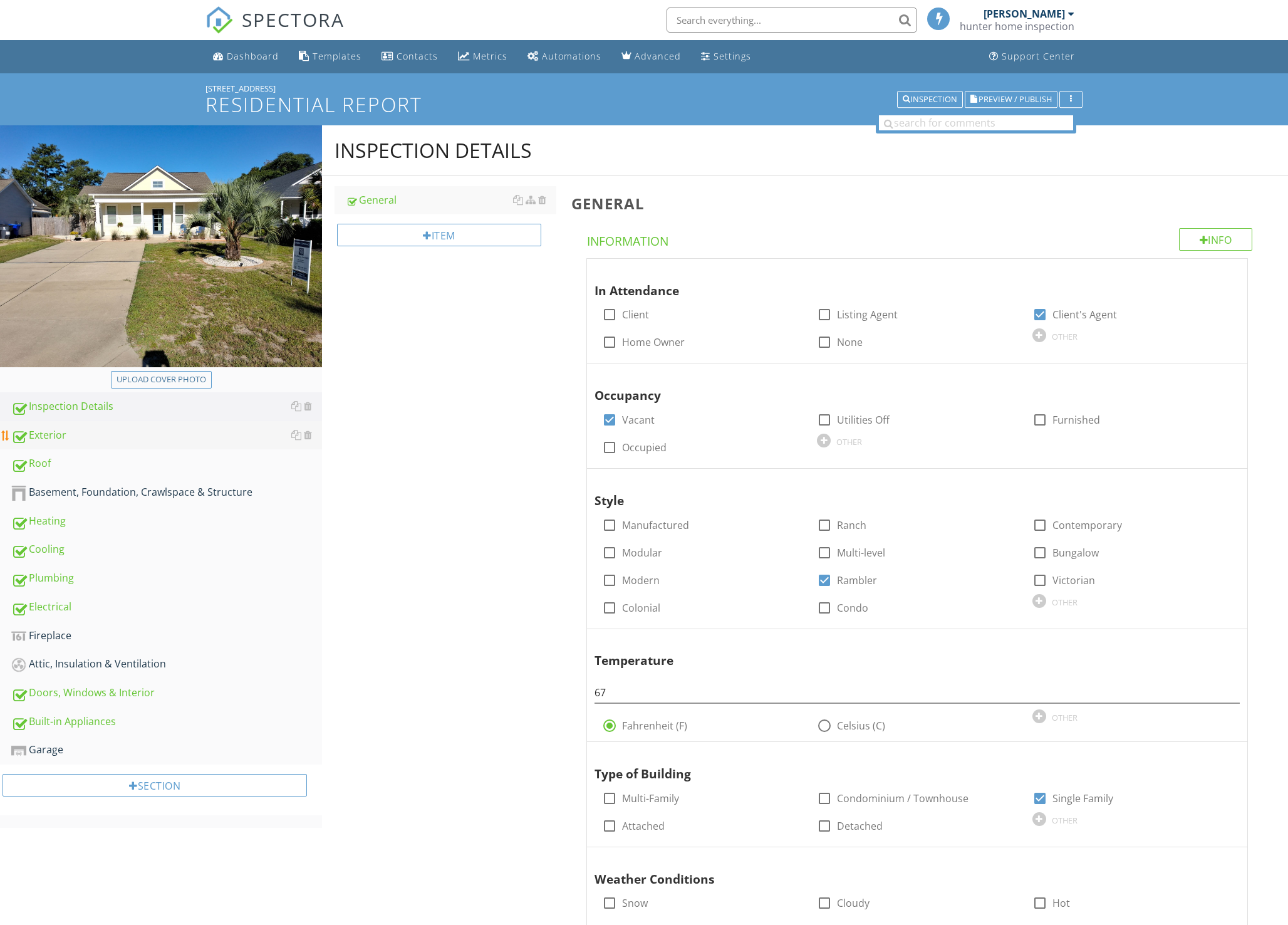
click at [50, 438] on div "Exterior" at bounding box center [166, 435] width 311 height 16
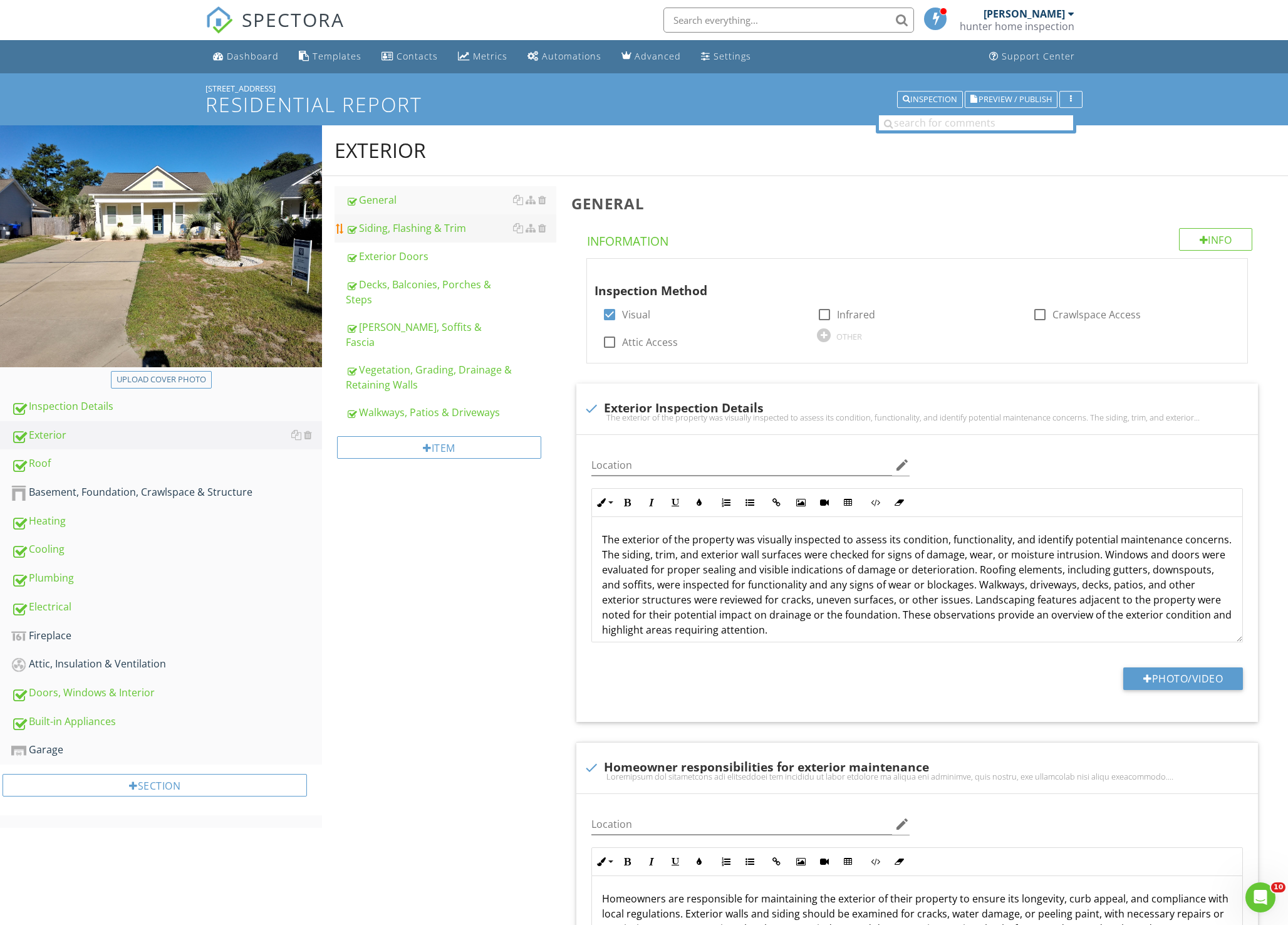
click at [379, 231] on div "Siding, Flashing & Trim" at bounding box center [451, 227] width 210 height 15
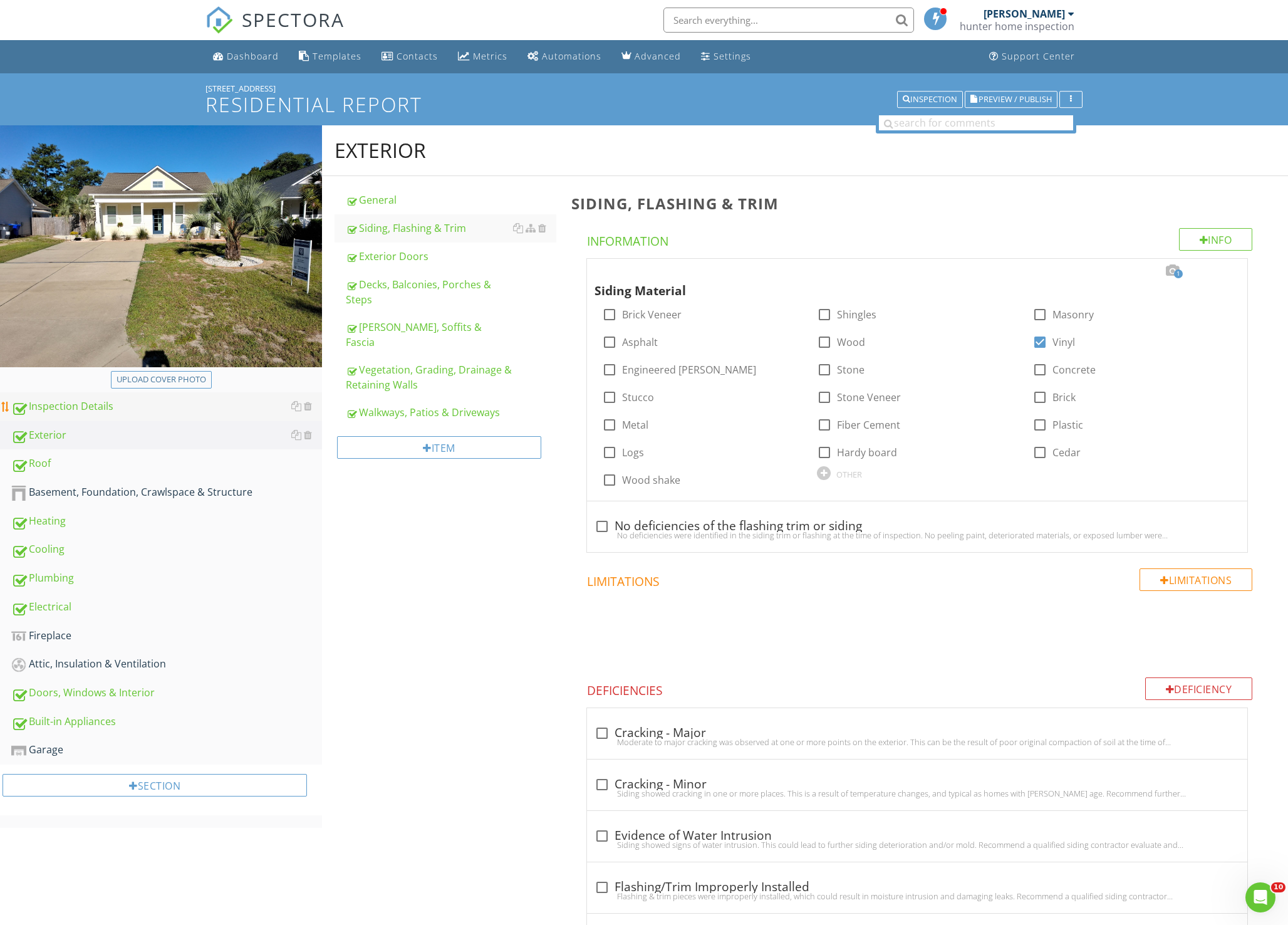
click at [114, 403] on div "Inspection Details" at bounding box center [166, 406] width 311 height 16
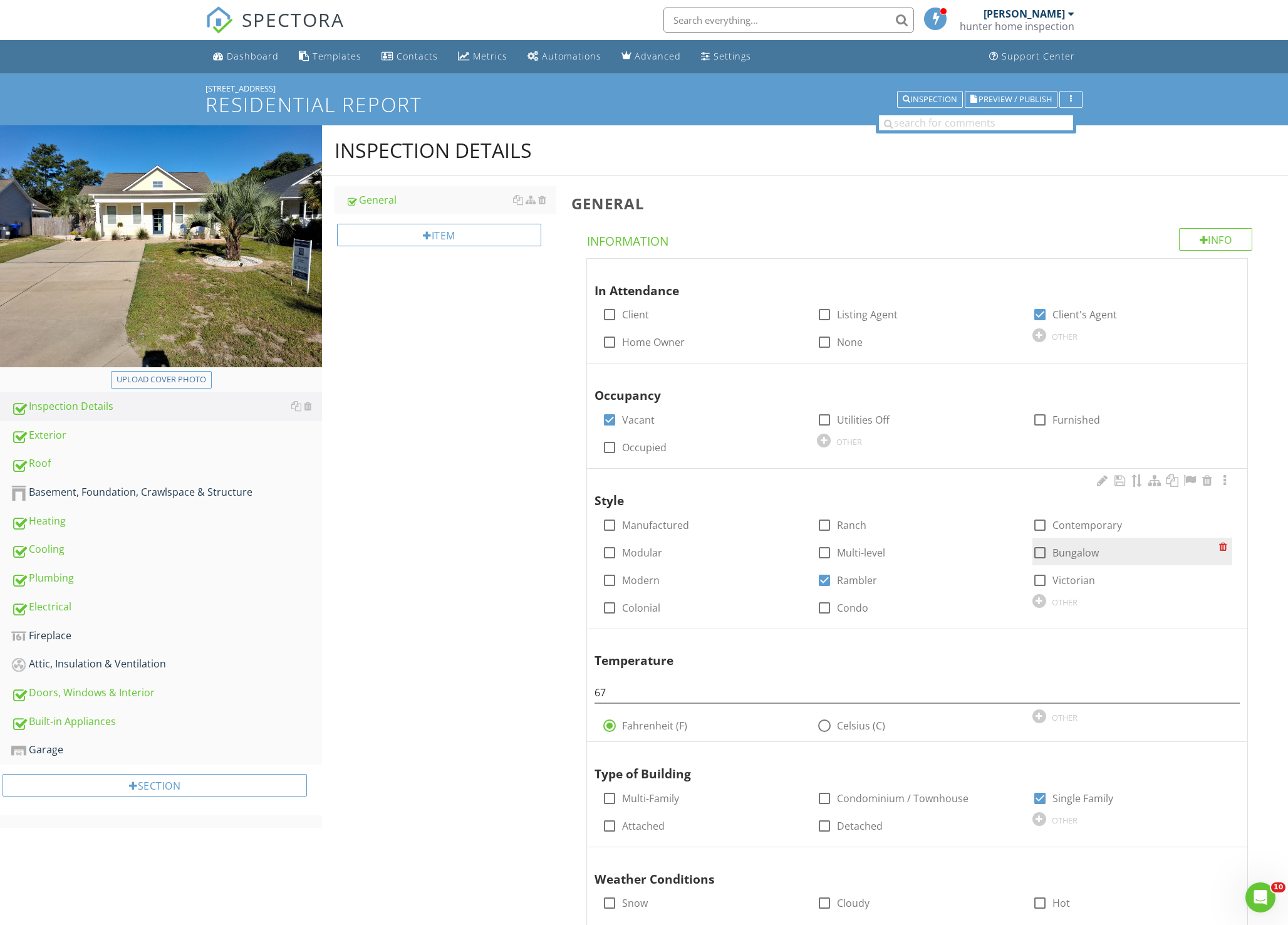
click at [1043, 548] on div at bounding box center [1040, 553] width 21 height 21
checkbox input "true"
click at [827, 581] on div at bounding box center [824, 580] width 21 height 21
checkbox input "false"
click at [1005, 101] on span "Preview / Publish" at bounding box center [1015, 100] width 74 height 8
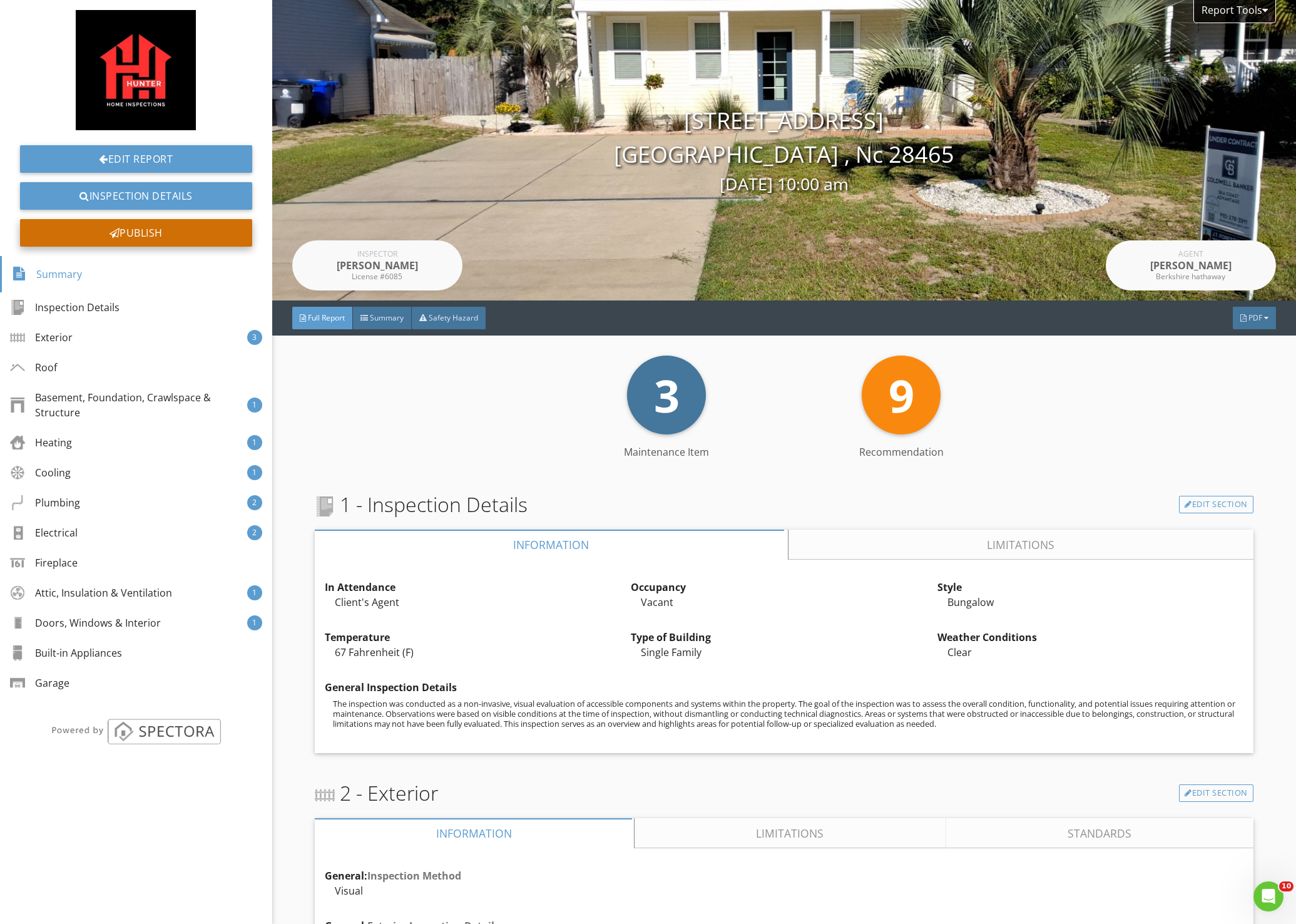
click at [156, 236] on div "Publish" at bounding box center [136, 233] width 232 height 27
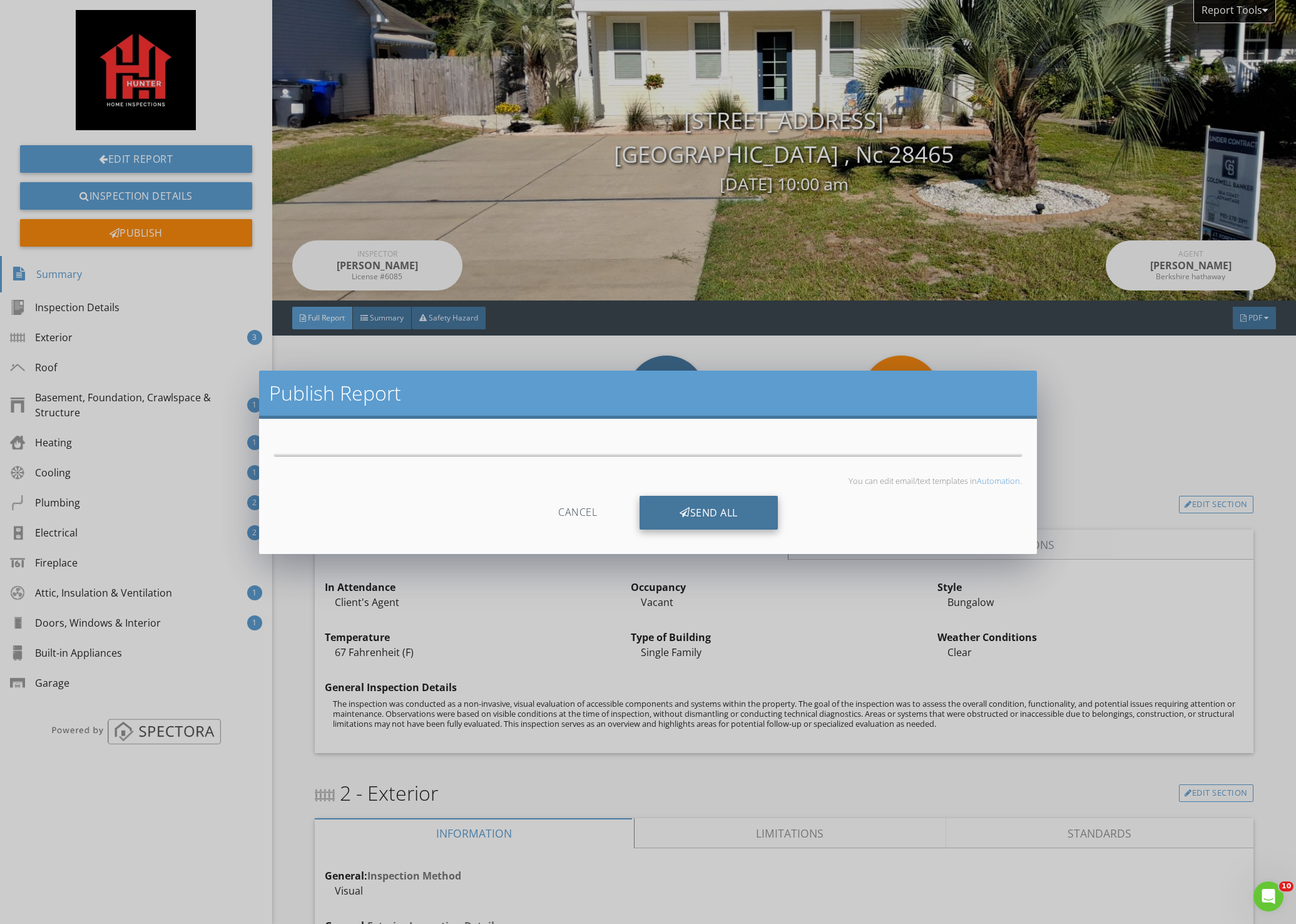
click at [696, 516] on div "Send All" at bounding box center [708, 513] width 138 height 34
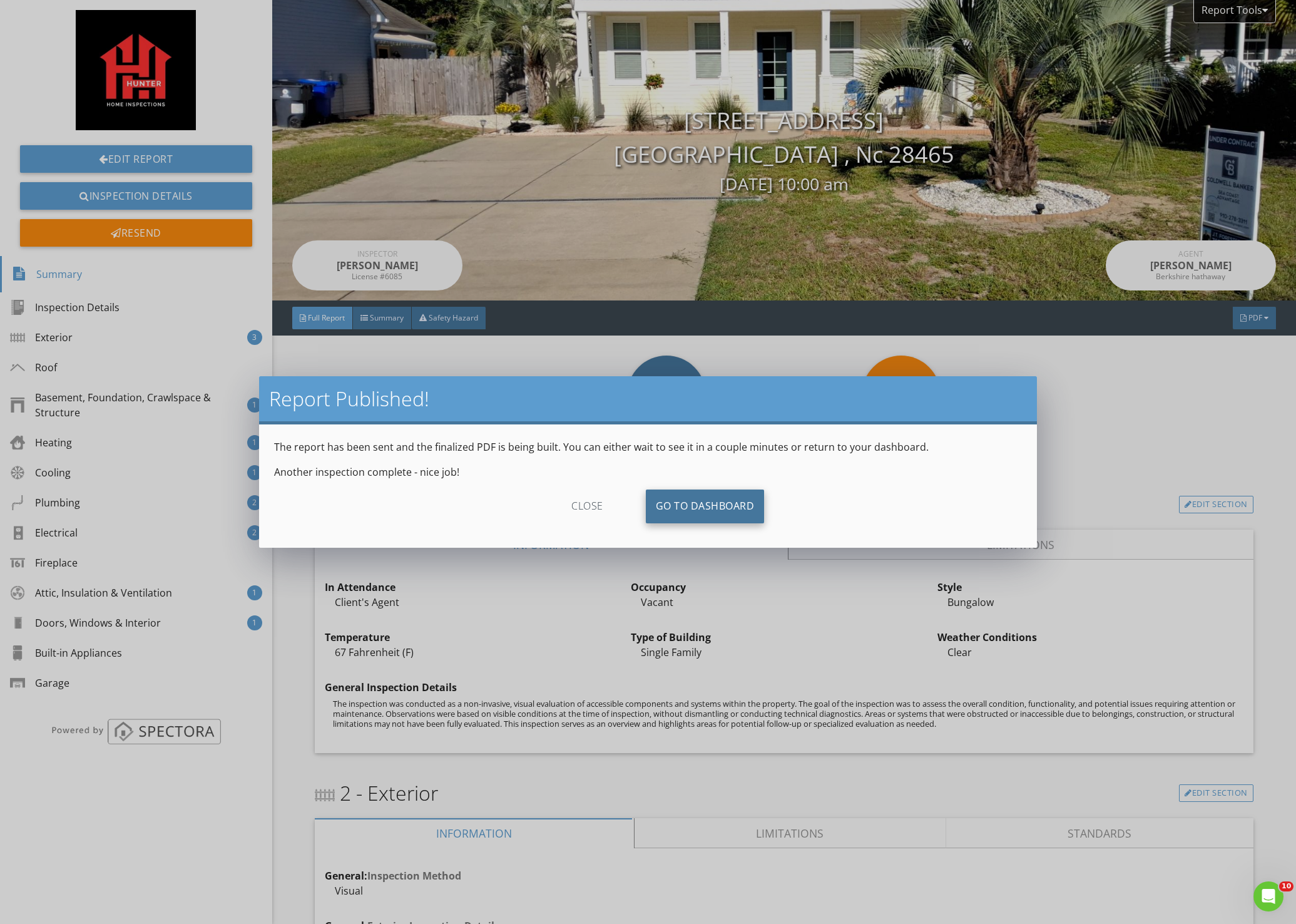
click at [687, 507] on link "Go To Dashboard" at bounding box center [705, 506] width 119 height 34
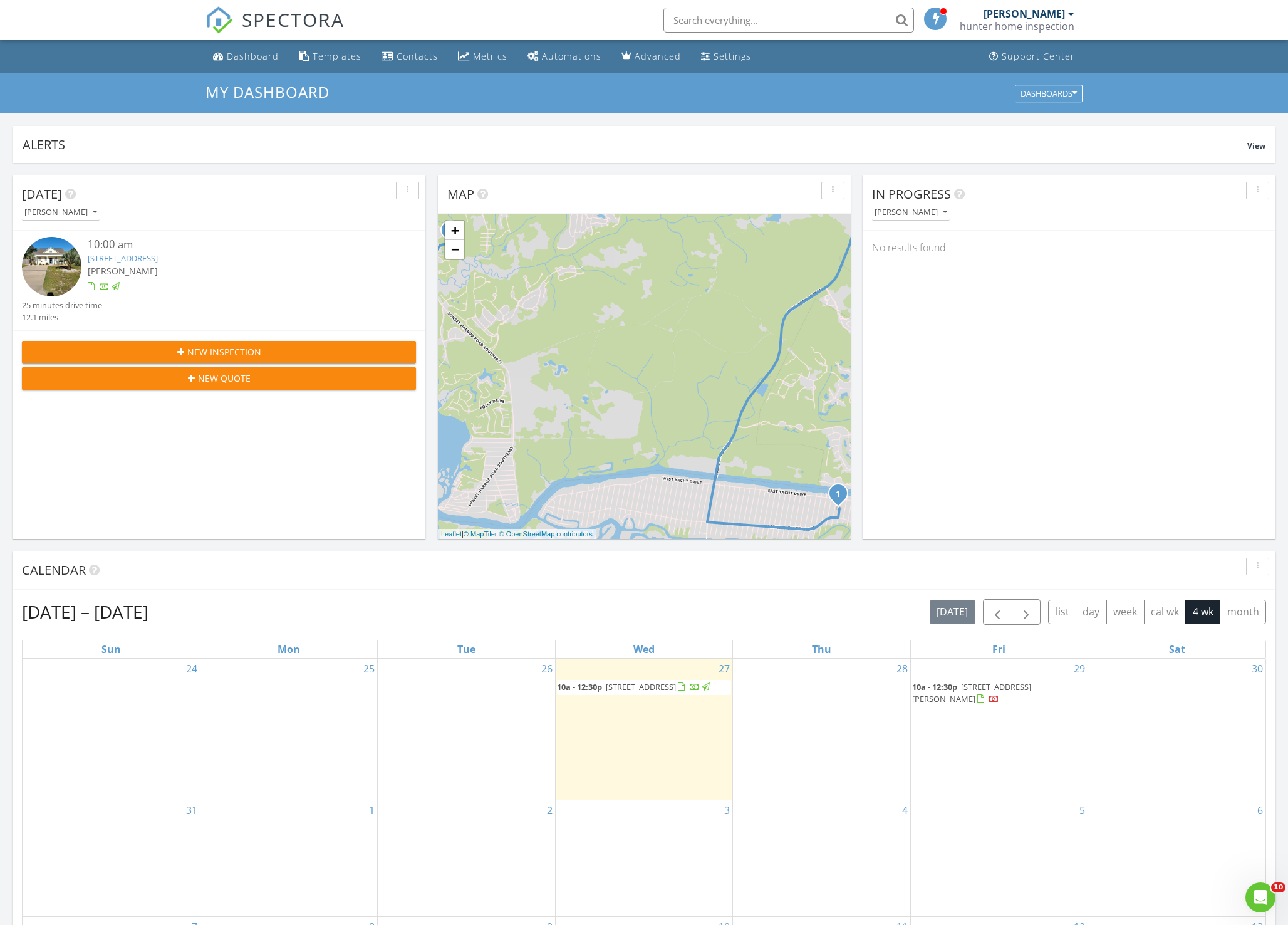
click at [730, 56] on div "Settings" at bounding box center [733, 55] width 38 height 12
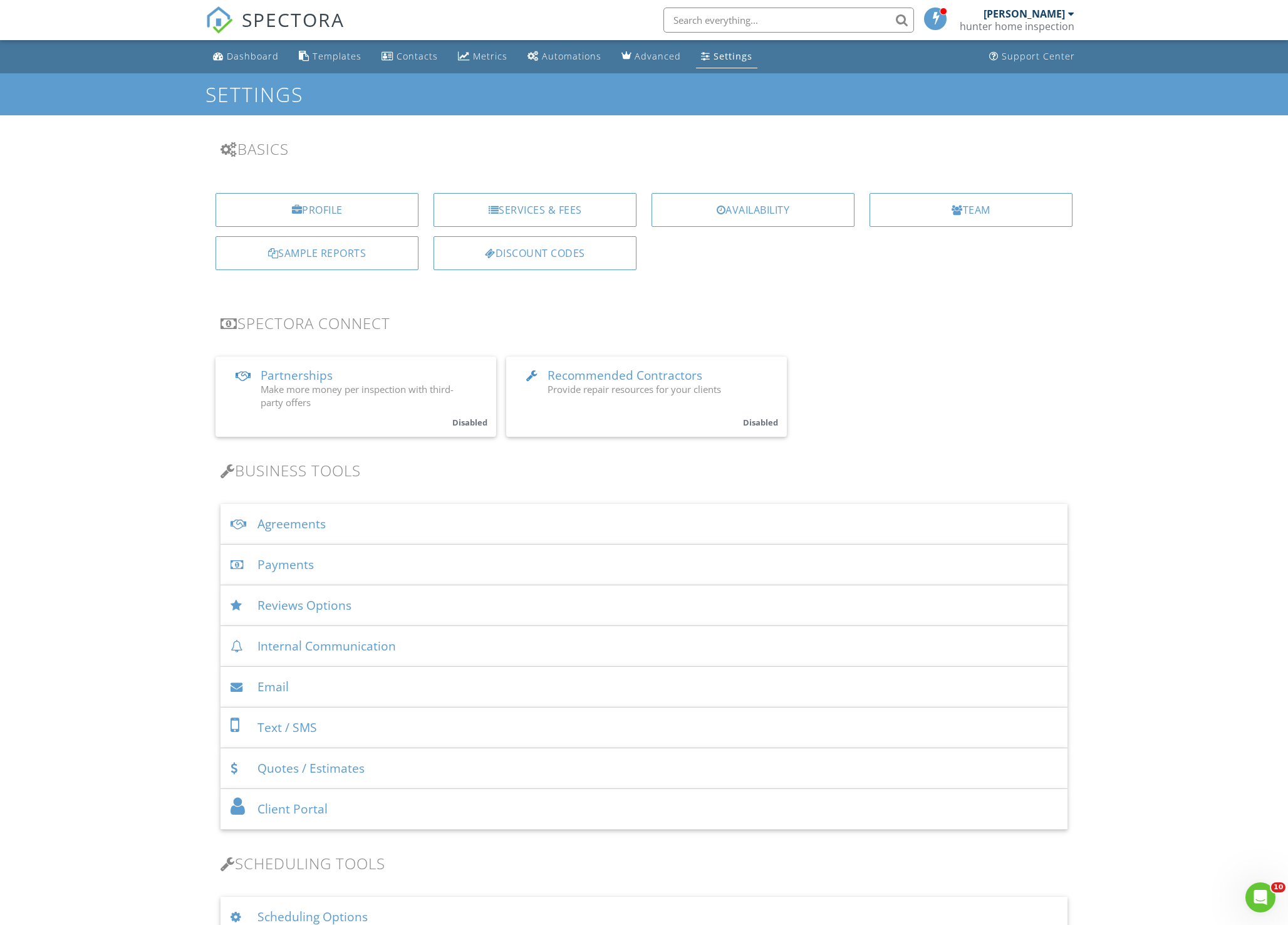
click at [293, 562] on div "Payments" at bounding box center [644, 565] width 847 height 41
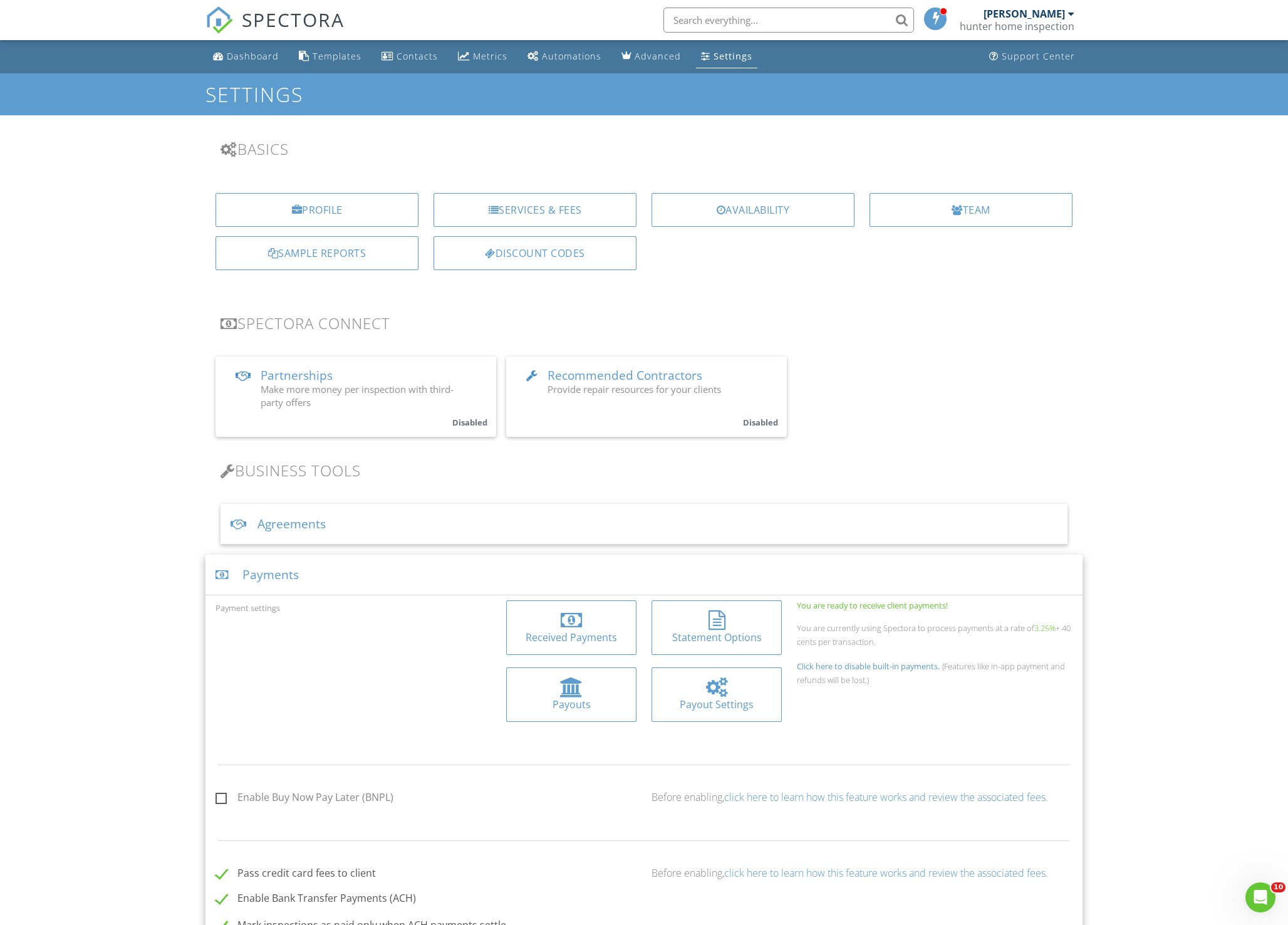
click at [564, 620] on div at bounding box center [571, 620] width 21 height 20
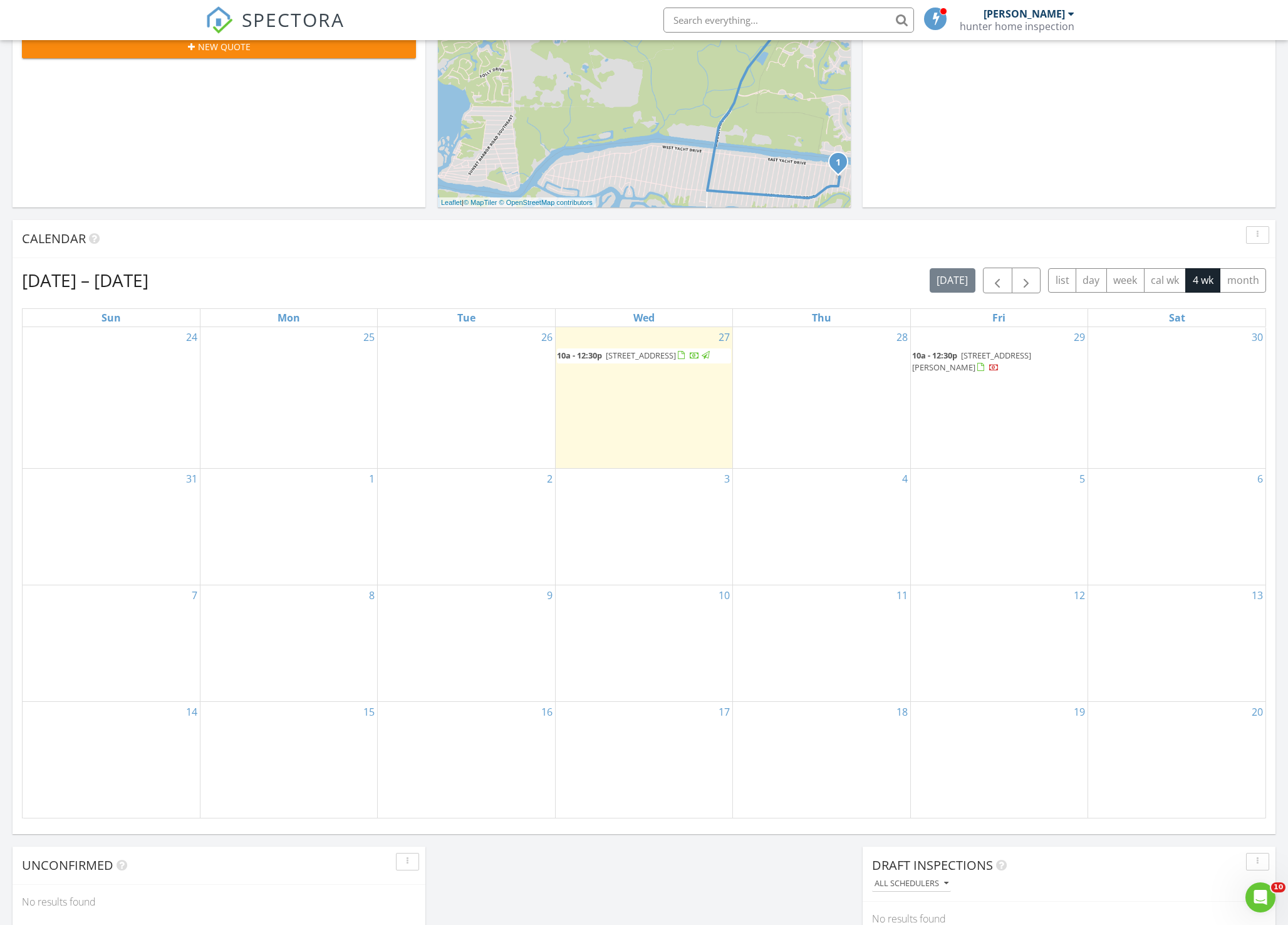
scroll to position [313, 0]
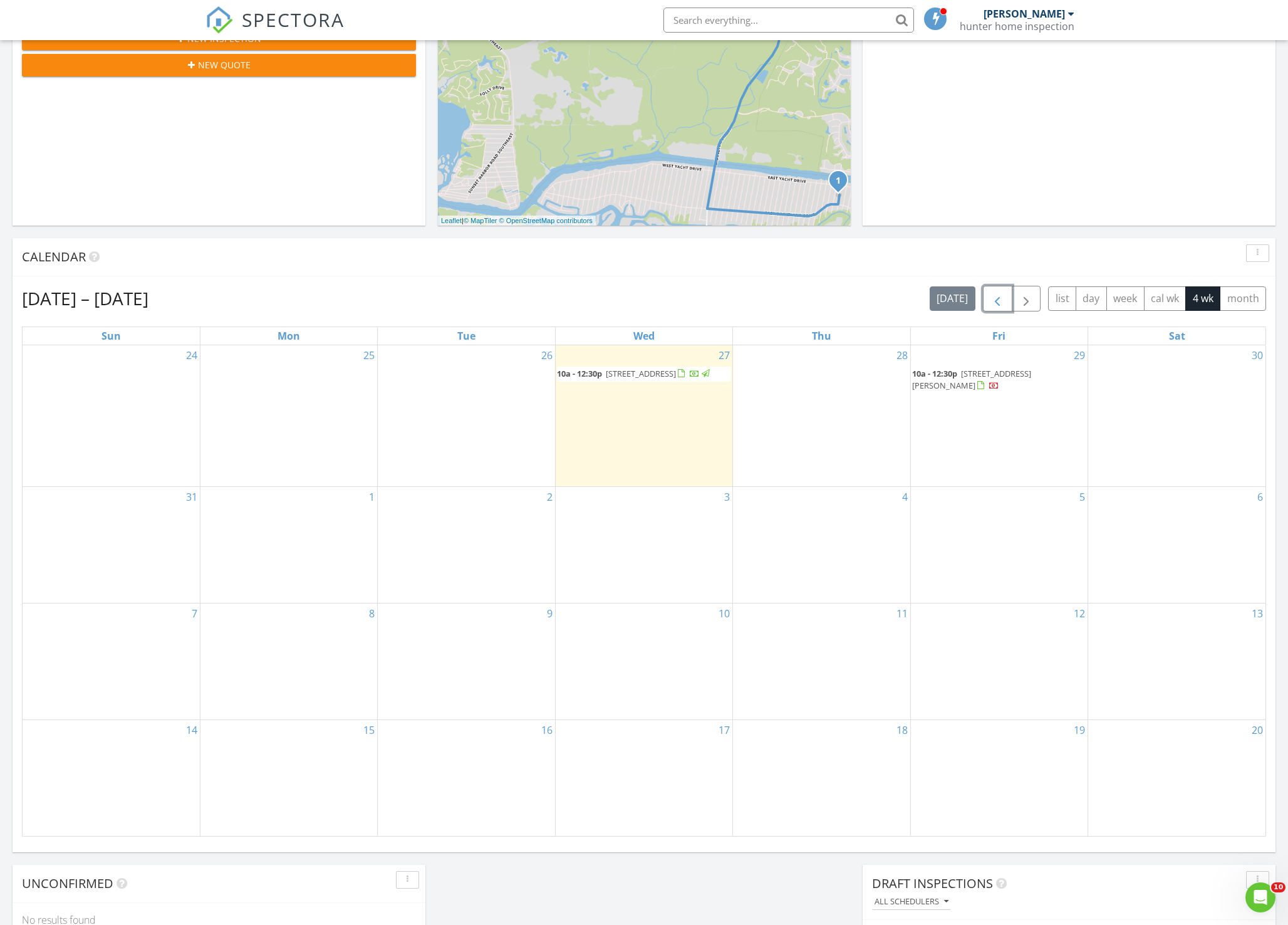
click at [999, 300] on span "button" at bounding box center [996, 298] width 15 height 15
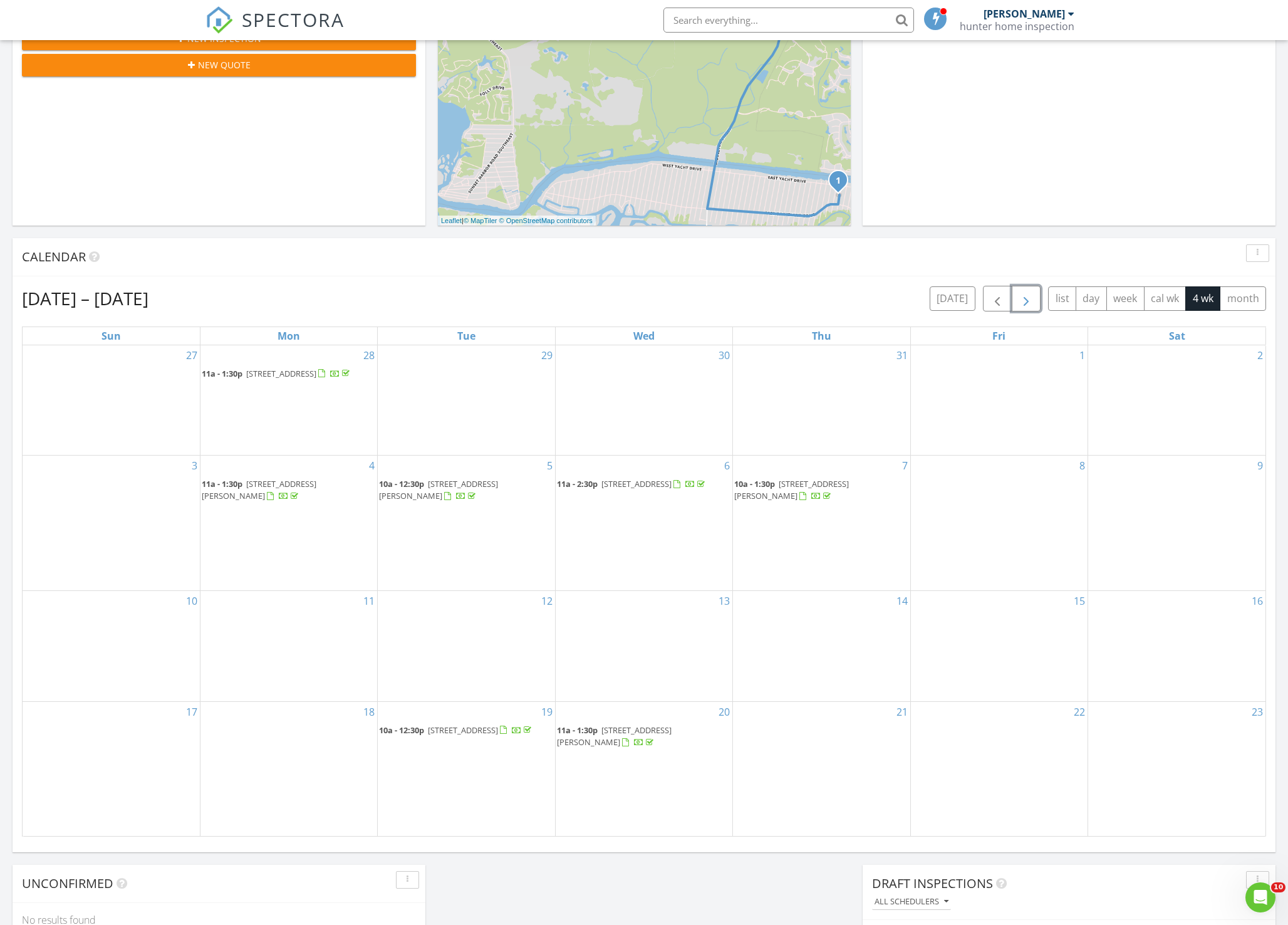
click at [1024, 302] on span "button" at bounding box center [1026, 298] width 15 height 15
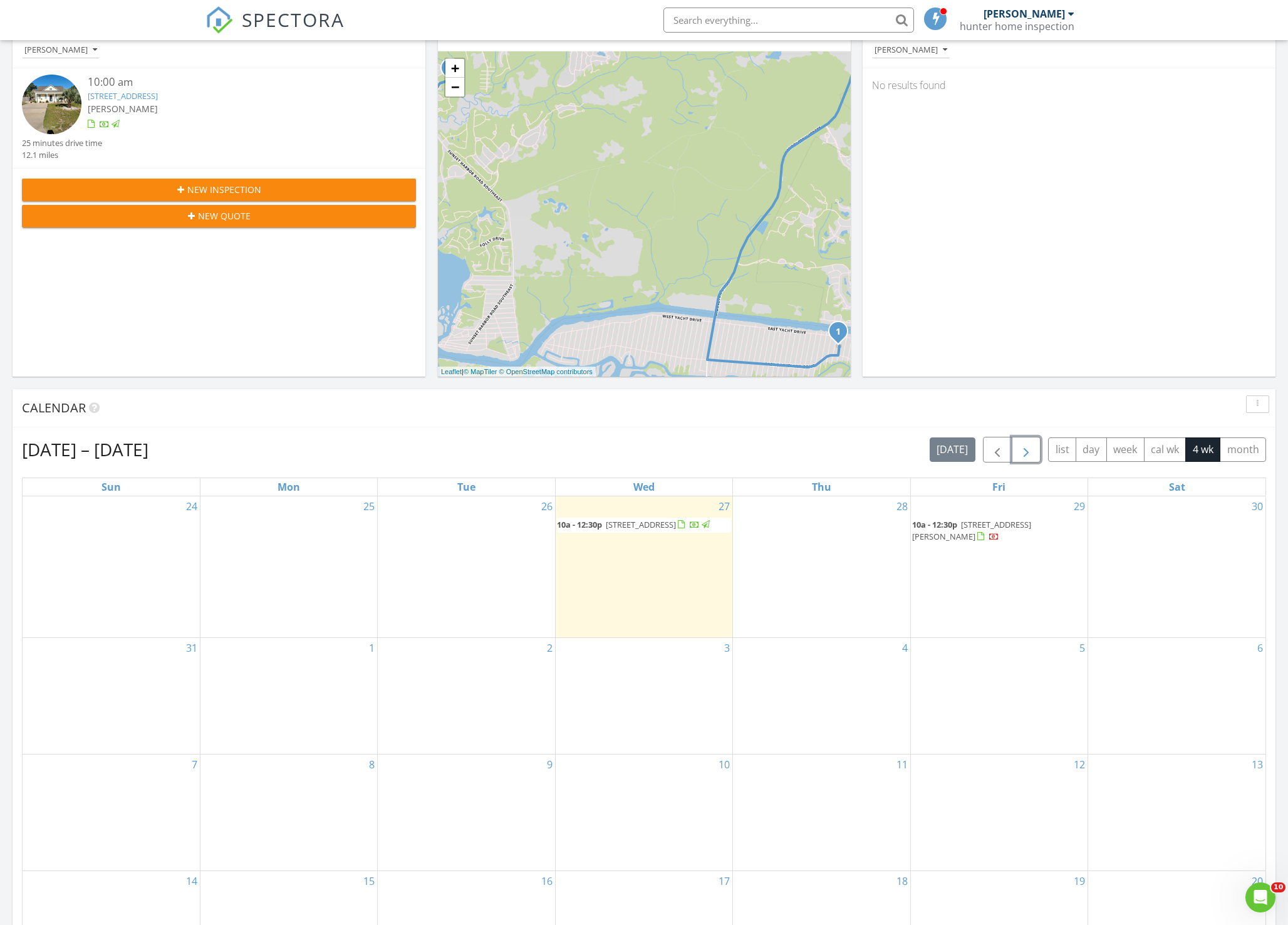
scroll to position [0, 0]
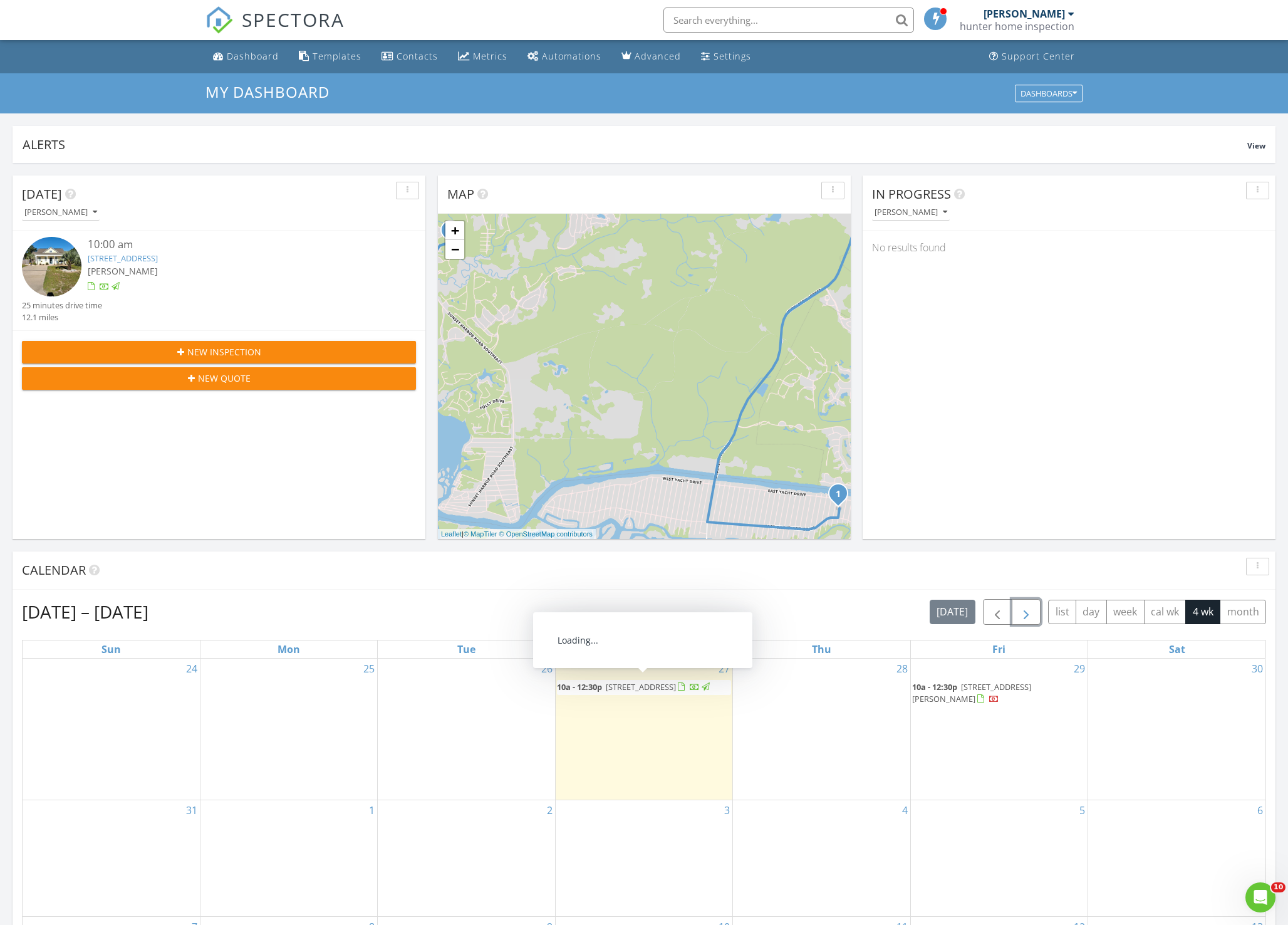
click at [619, 689] on span "[STREET_ADDRESS]" at bounding box center [641, 687] width 70 height 11
